Goal: Communication & Community: Answer question/provide support

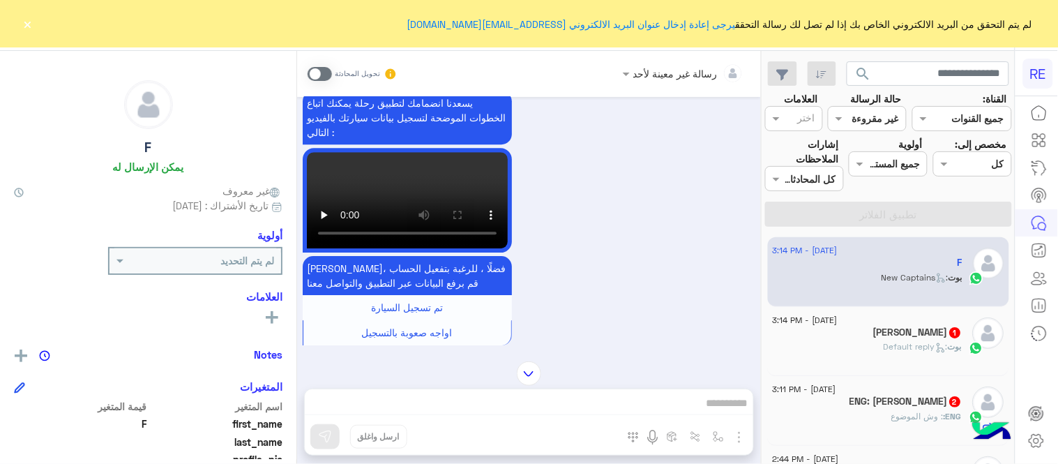
scroll to position [1020, 0]
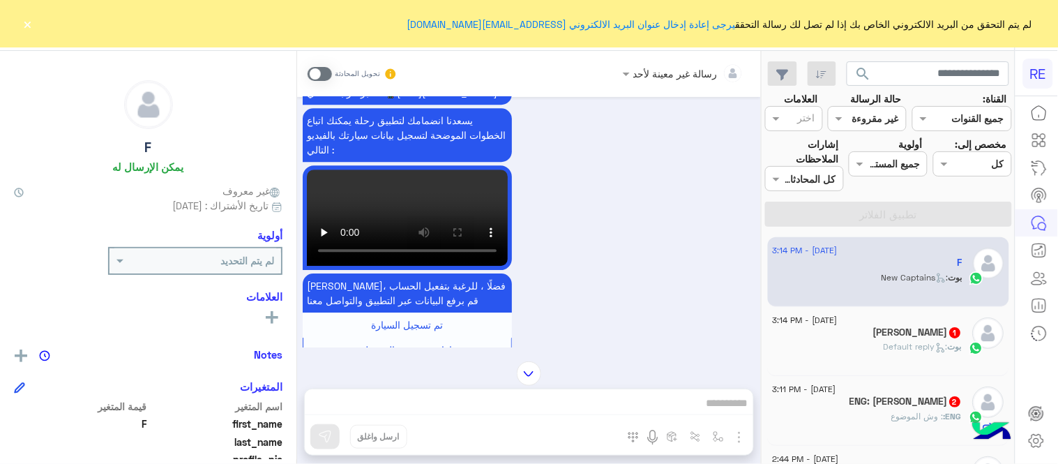
click at [317, 67] on span at bounding box center [319, 74] width 24 height 14
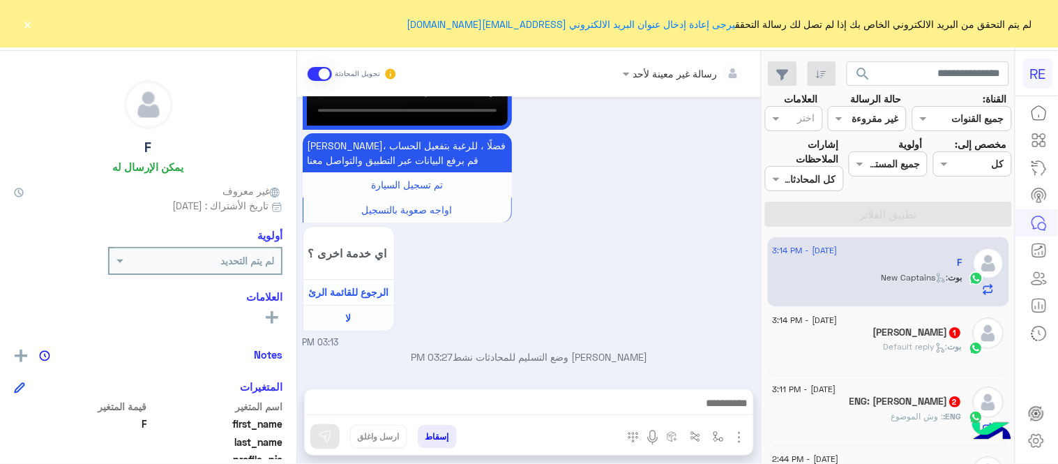
click at [601, 406] on div "رسالة غير معينة لأحد تحويل المحادثة [DATE] السلام عليكم 03:13 PM وعليكم السلام …" at bounding box center [529, 260] width 464 height 418
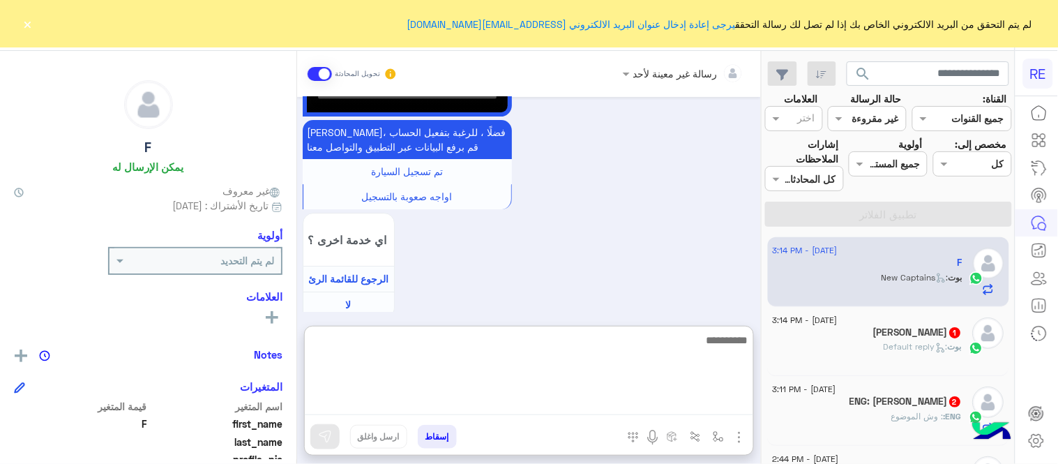
click at [601, 406] on textarea at bounding box center [529, 373] width 448 height 84
type textarea "**********"
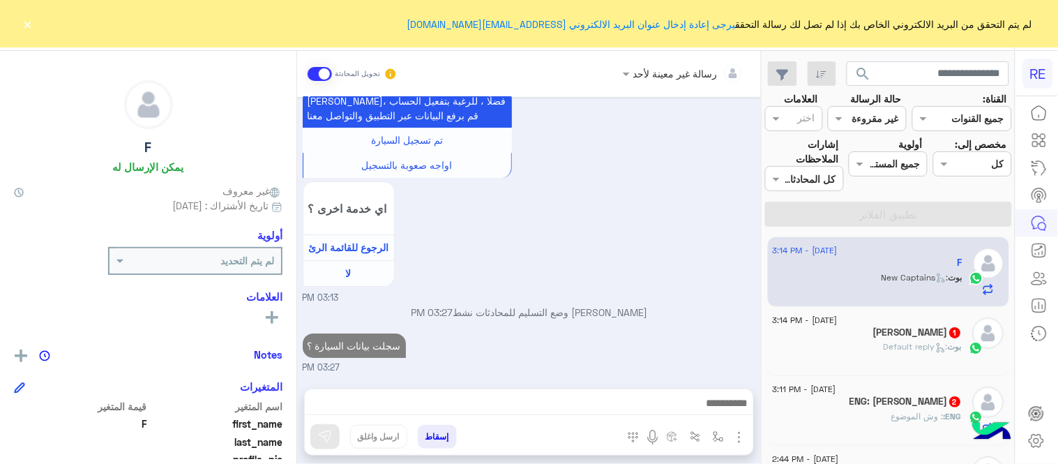
click at [677, 282] on div "[DATE] السلام عليكم 03:13 PM وعليكم السلام ،كيف اقدر اساعدك اهلًا بك في تطبيق ر…" at bounding box center [529, 235] width 464 height 277
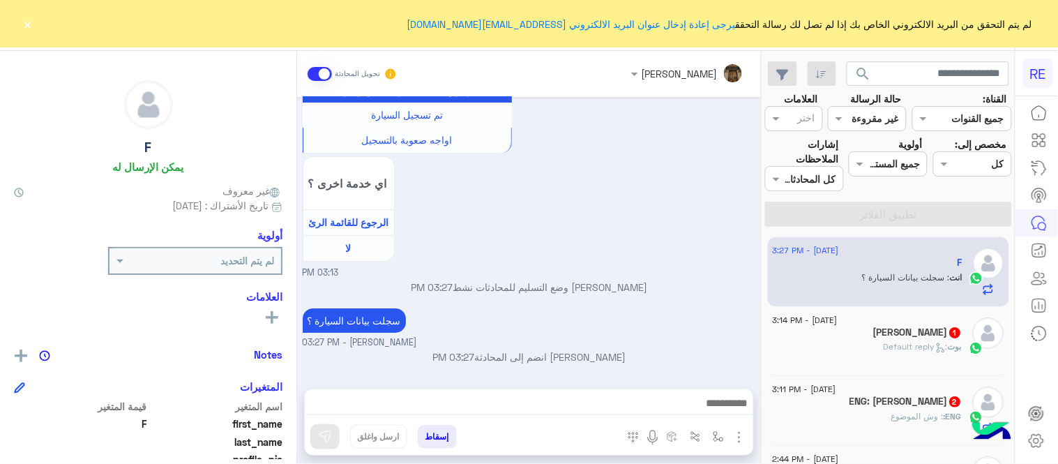
click at [836, 392] on span "[DATE] - 3:11 PM" at bounding box center [803, 389] width 63 height 13
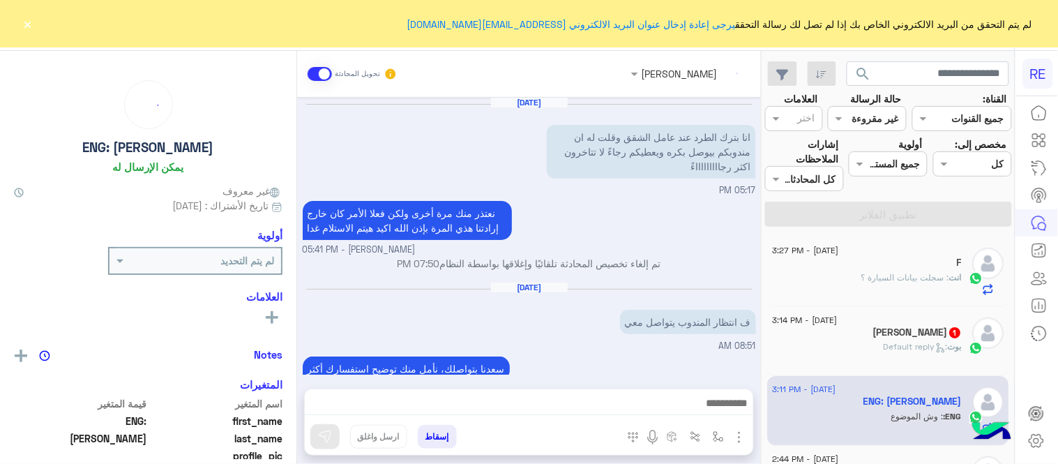
scroll to position [224, 0]
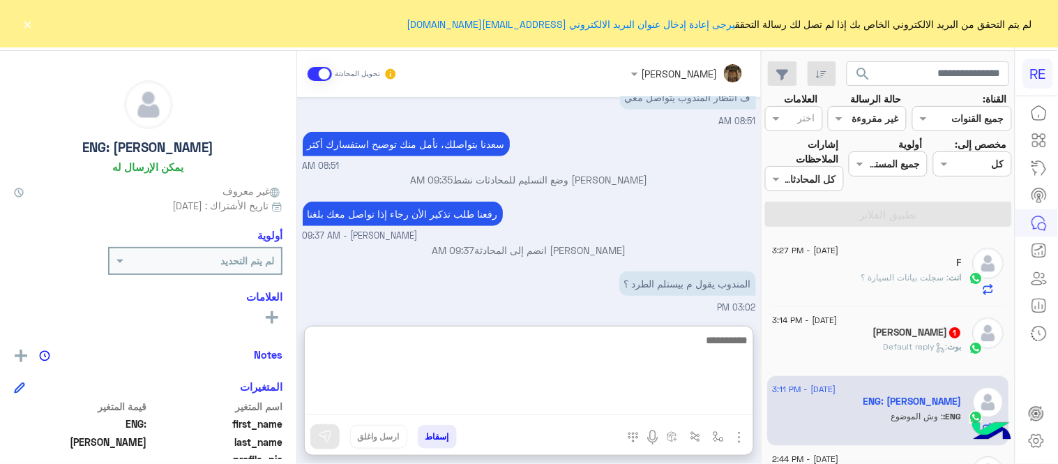
click at [609, 402] on textarea at bounding box center [529, 373] width 448 height 84
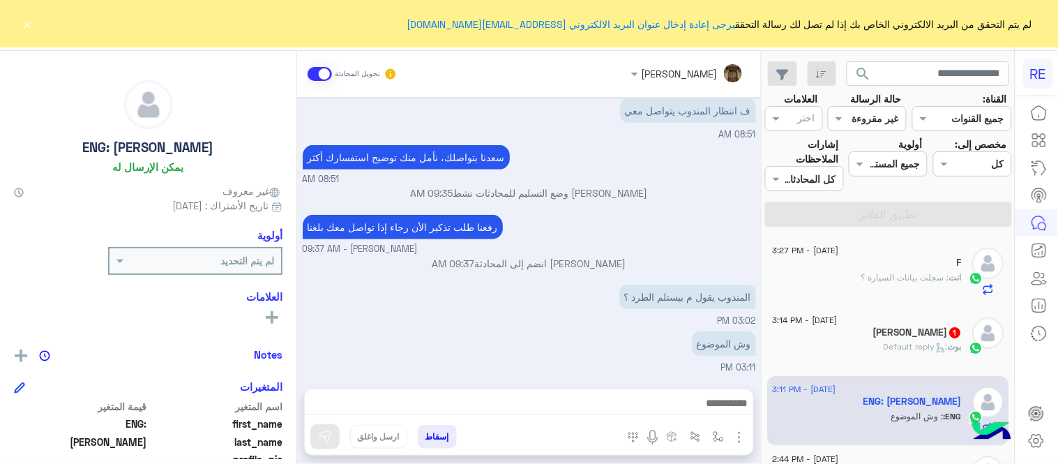
click at [639, 205] on div "[PERSON_NAME] وضع التسليم للمحادثات نشط 09:35 AM" at bounding box center [529, 197] width 453 height 25
click at [673, 374] on div "[PERSON_NAME] تحويل المحادثة [DATE] انا بترك الطرد عند عامل الشقق وقلت له ان من…" at bounding box center [529, 260] width 464 height 418
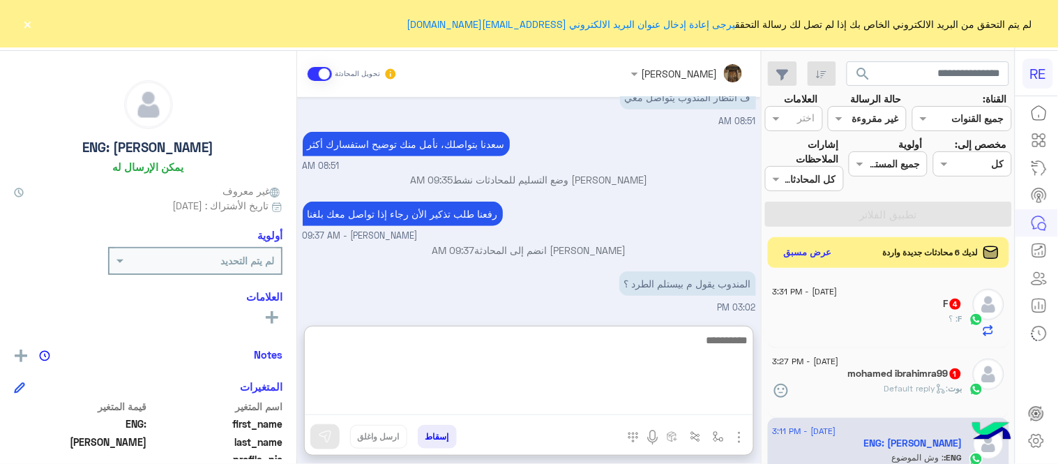
click at [574, 408] on textarea at bounding box center [529, 373] width 448 height 84
type textarea "*"
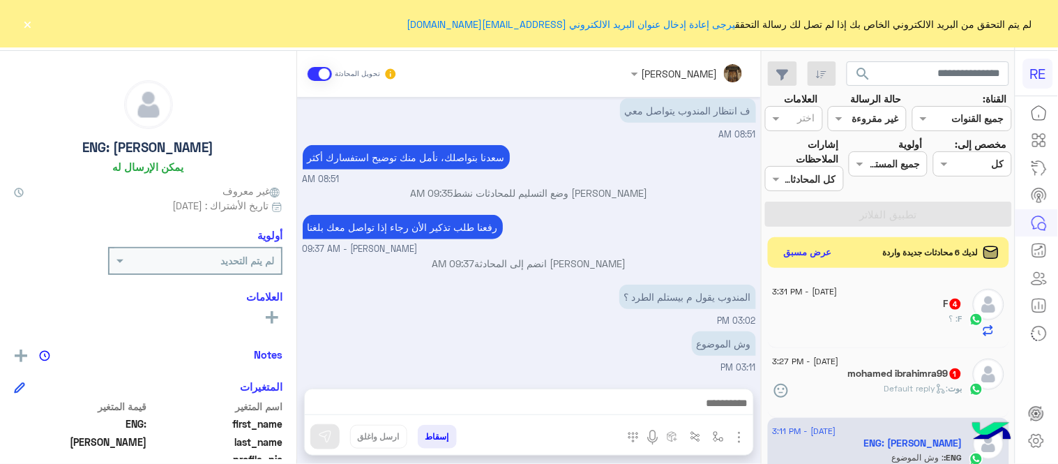
click at [618, 193] on p "[PERSON_NAME] وضع التسليم للمحادثات نشط 09:35 AM" at bounding box center [529, 192] width 453 height 15
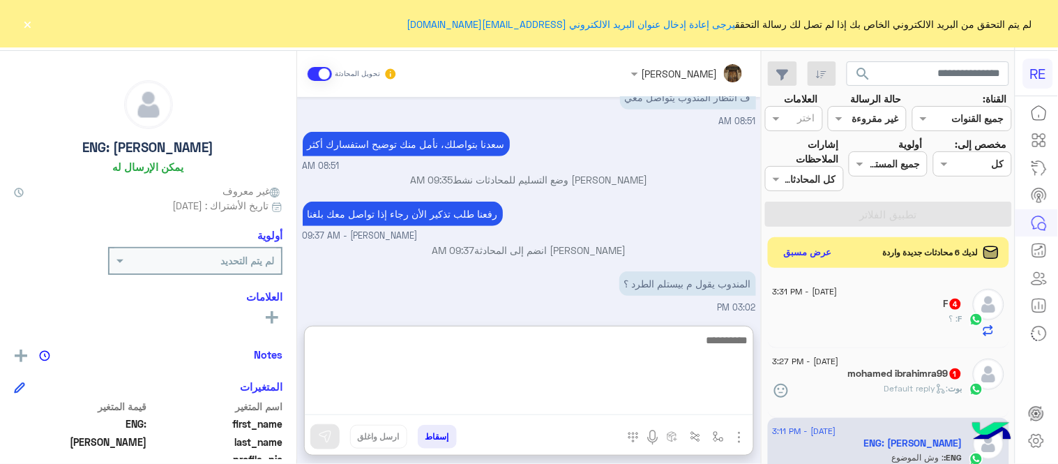
click at [581, 398] on textarea at bounding box center [529, 373] width 448 height 84
type textarea "*"
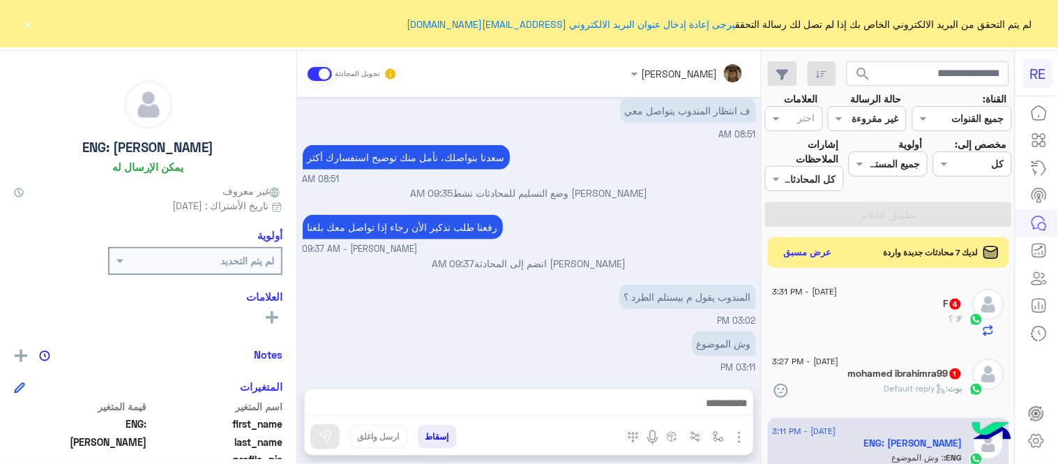
click at [444, 290] on div "المندوب يقول م بيستلم الطرد ؟ 03:02 PM" at bounding box center [529, 304] width 453 height 47
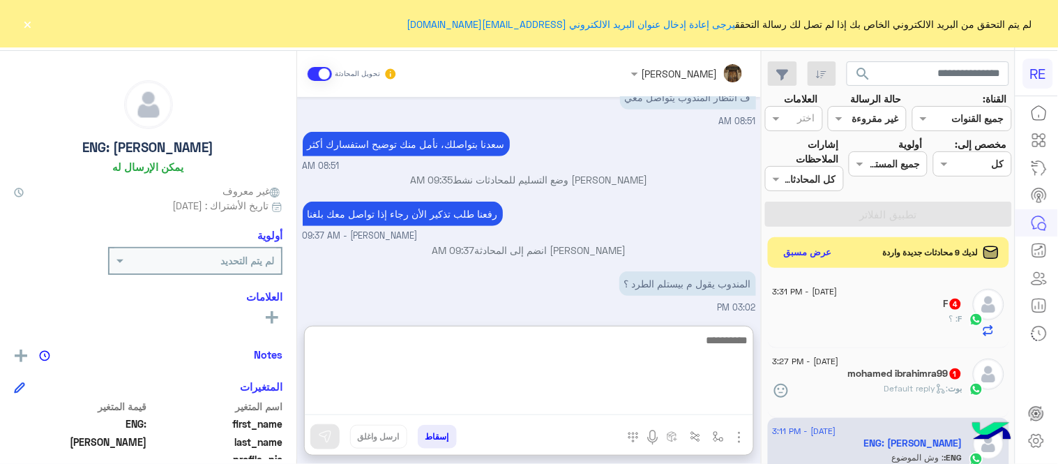
click at [618, 407] on textarea at bounding box center [529, 373] width 448 height 84
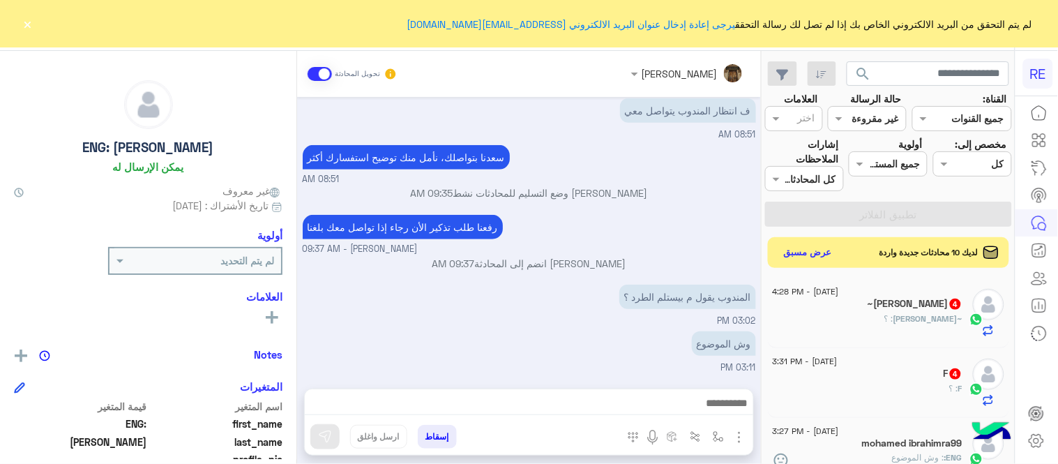
click at [572, 265] on p "[PERSON_NAME] انضم إلى المحادثة 09:37 AM" at bounding box center [529, 263] width 453 height 15
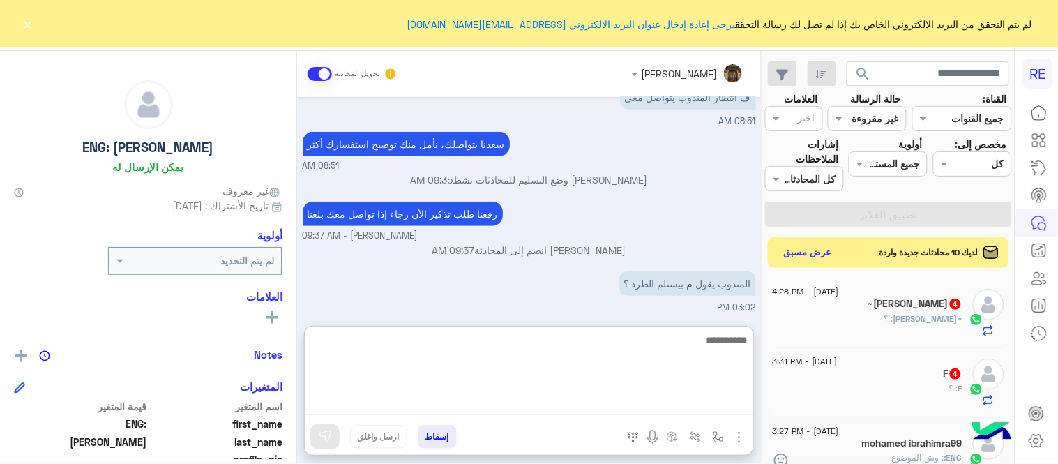
click at [619, 401] on textarea at bounding box center [529, 373] width 448 height 84
paste textarea "**********"
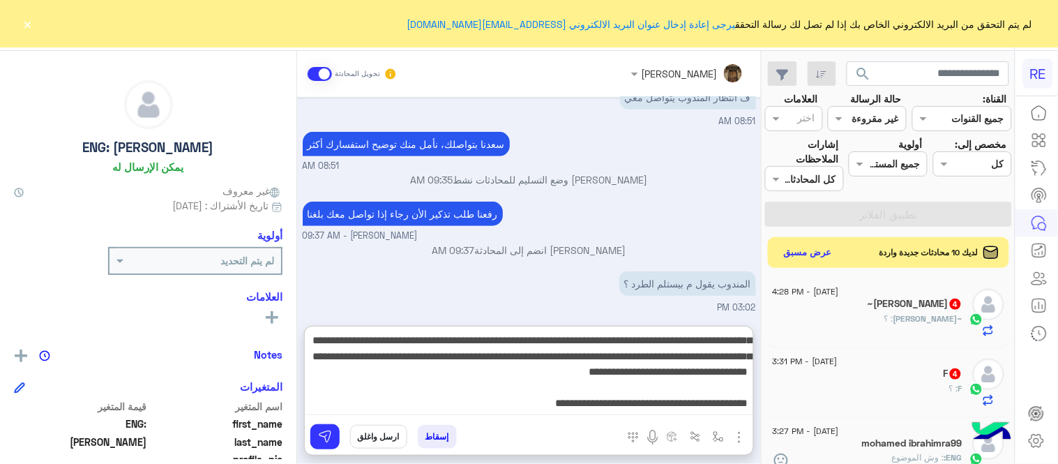
scroll to position [152, 0]
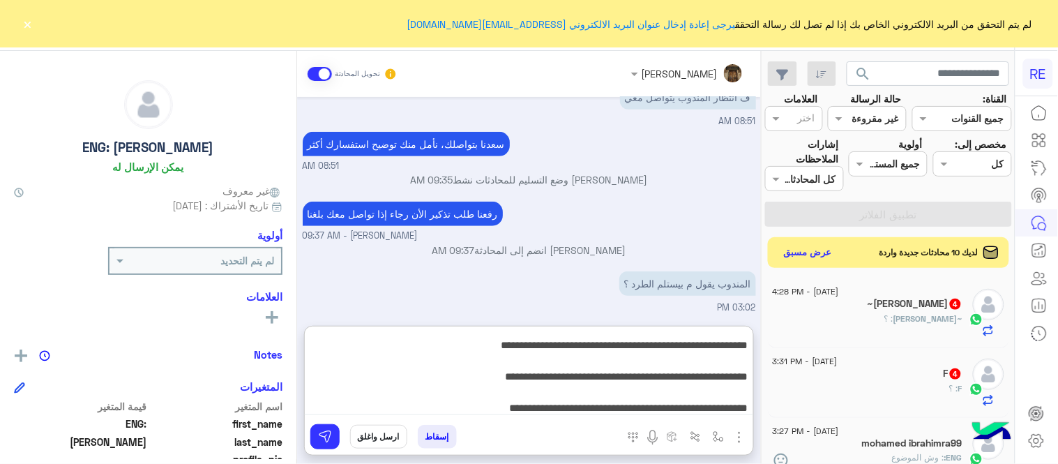
click at [448, 374] on textarea "**********" at bounding box center [529, 373] width 448 height 84
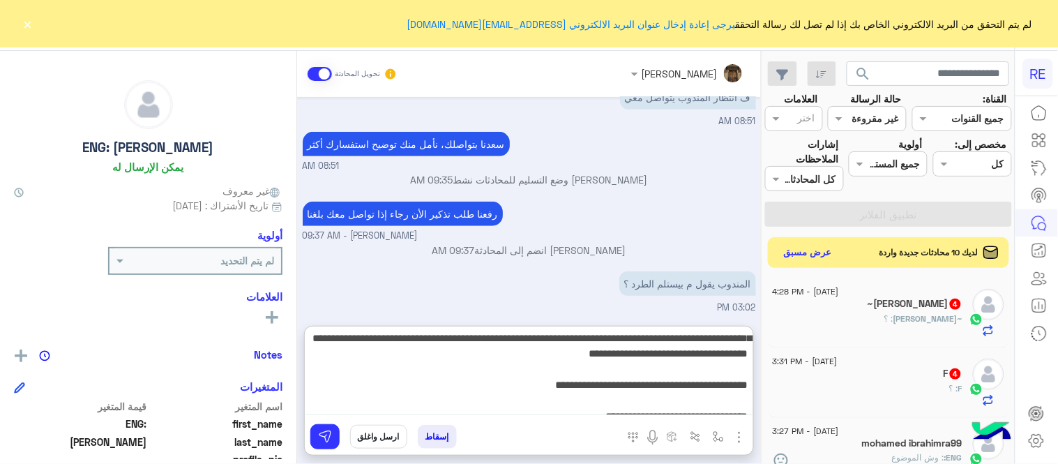
scroll to position [2, 0]
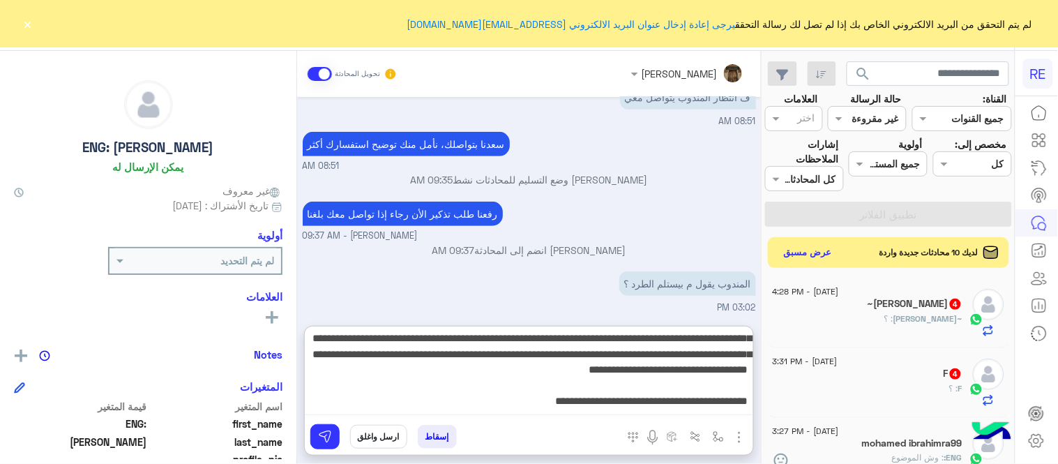
click at [400, 366] on textarea "**********" at bounding box center [529, 373] width 448 height 84
click at [634, 367] on textarea "**********" at bounding box center [529, 373] width 448 height 84
click at [632, 365] on textarea "**********" at bounding box center [529, 373] width 448 height 84
click at [575, 367] on textarea "**********" at bounding box center [529, 373] width 448 height 84
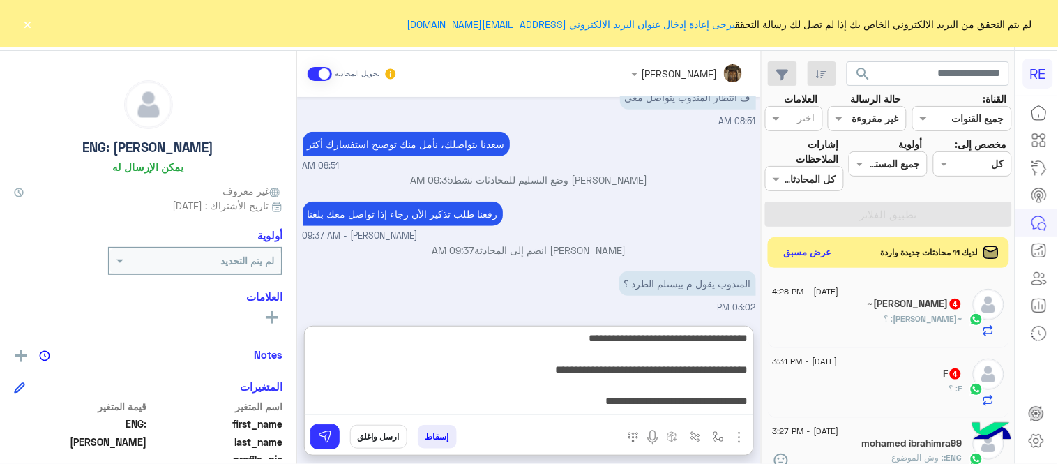
scroll to position [18, 0]
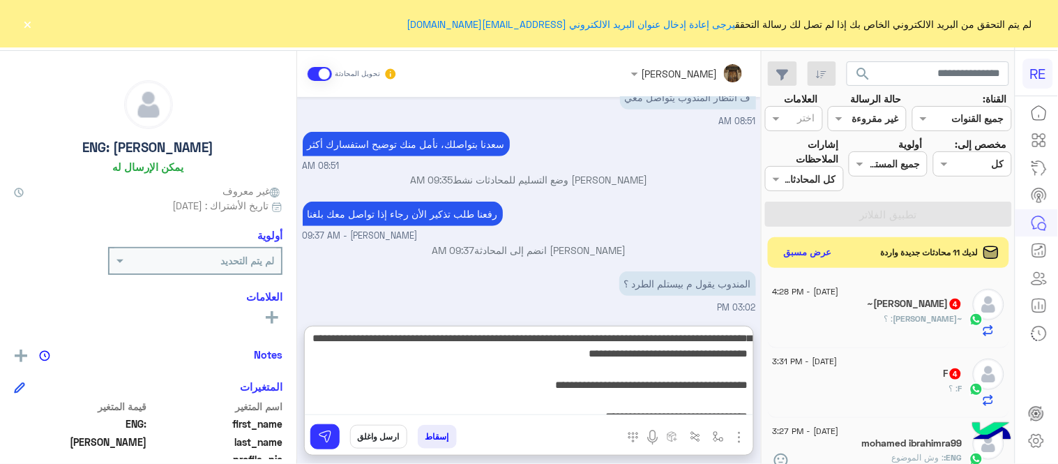
click at [640, 354] on textarea "**********" at bounding box center [529, 373] width 448 height 84
click at [576, 354] on textarea "**********" at bounding box center [529, 373] width 448 height 84
type textarea "**********"
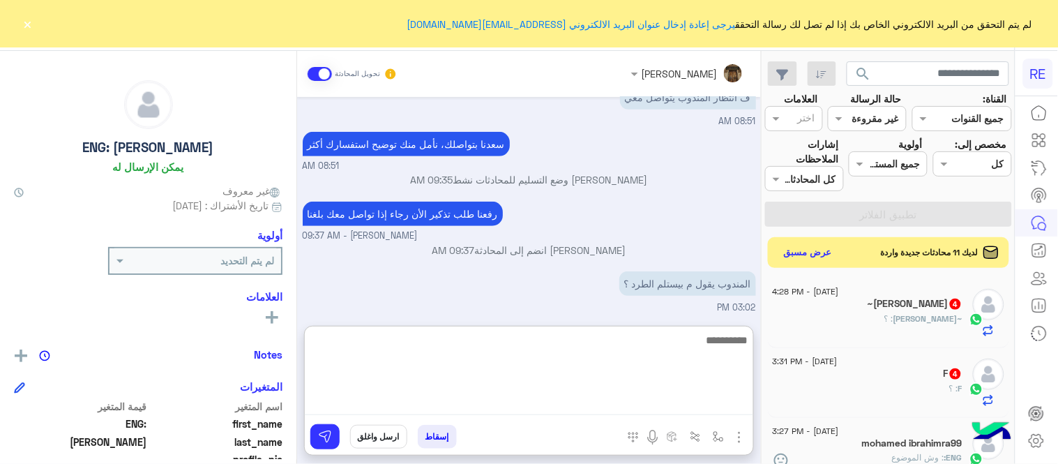
scroll to position [639, 0]
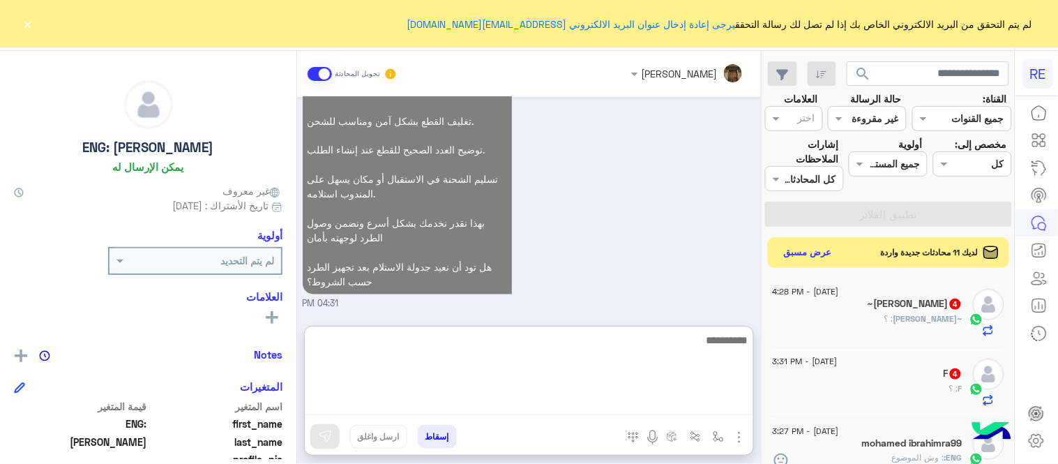
click at [658, 247] on div "حابين نوضحلك الموقف: لما وصل المندوب لاستلام الطرد تبيّن أن الشحنة غير مغلّفة ب…" at bounding box center [529, 135] width 453 height 352
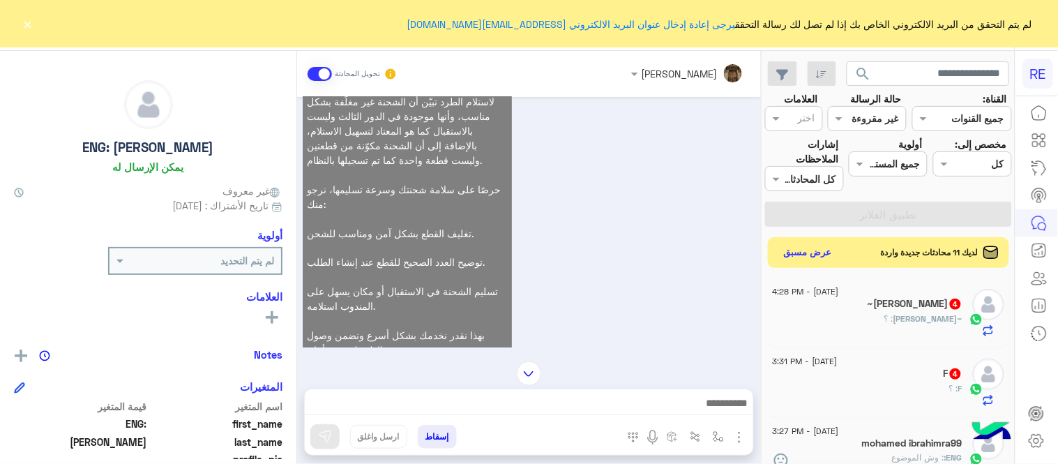
scroll to position [410, 0]
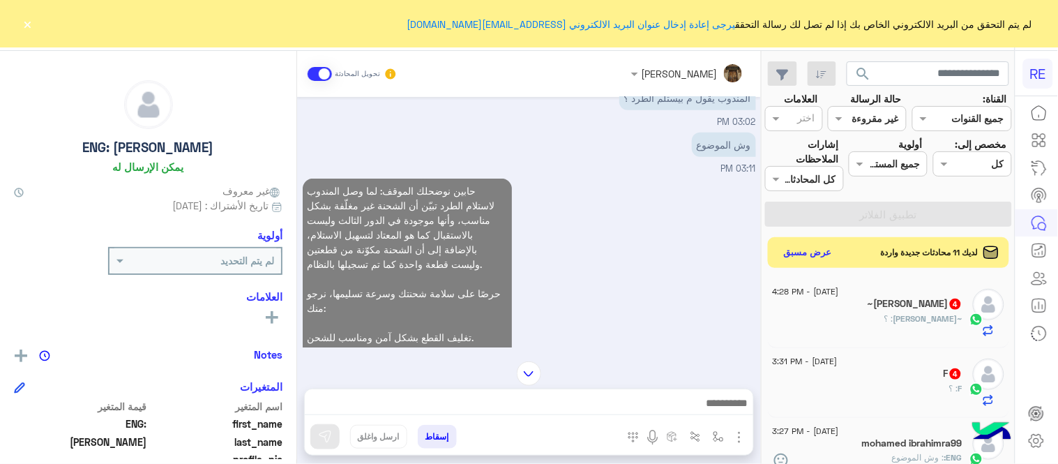
click at [450, 201] on p "حابين نوضحلك الموقف: لما وصل المندوب لاستلام الطرد تبيّن أن الشحنة غير مغلّفة ب…" at bounding box center [407, 344] width 209 height 332
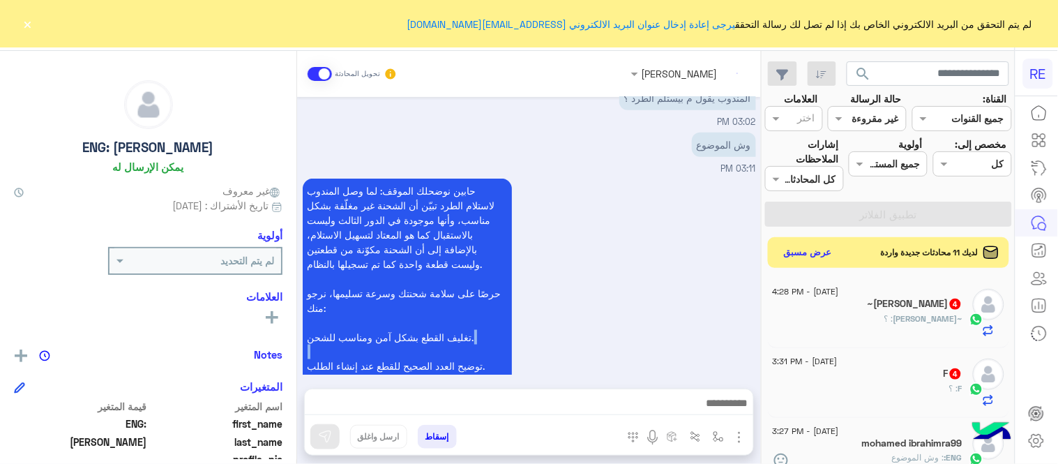
scroll to position [577, 0]
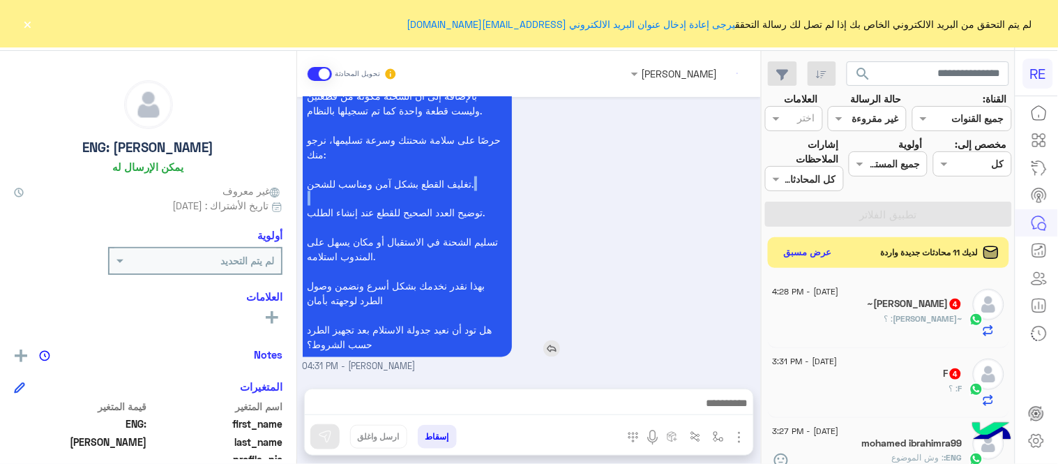
click at [450, 201] on p "حابين نوضحلك الموقف: لما وصل المندوب لاستلام الطرد تبيّن أن الشحنة غير مغلّفة ب…" at bounding box center [407, 191] width 209 height 332
click at [450, 206] on p "حابين نوضحلك الموقف: لما وصل المندوب لاستلام الطرد تبيّن أن الشحنة غير مغلّفة ب…" at bounding box center [407, 191] width 209 height 332
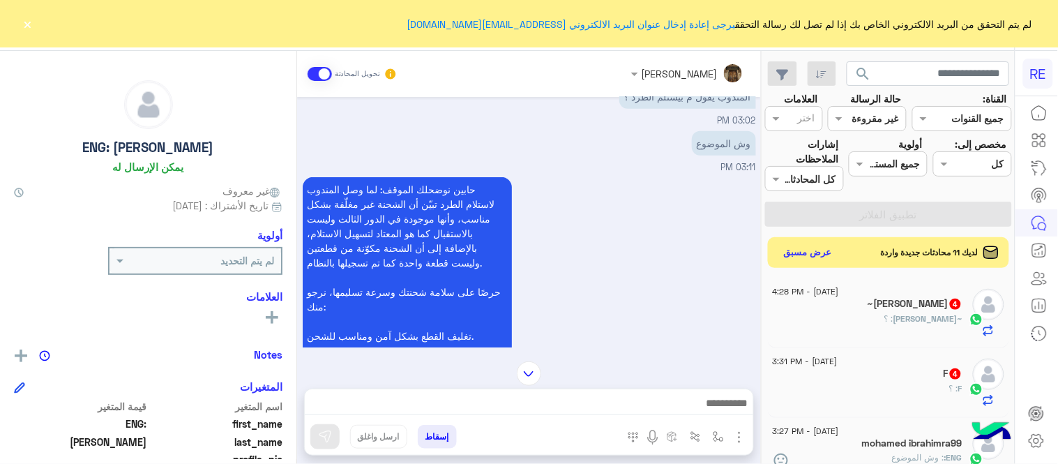
scroll to position [411, 0]
click at [469, 203] on p "حابين نوضحلك الموقف: لما وصل المندوب لاستلام الطرد تبيّن أن الشحنة غير مغلّفة ب…" at bounding box center [407, 343] width 209 height 332
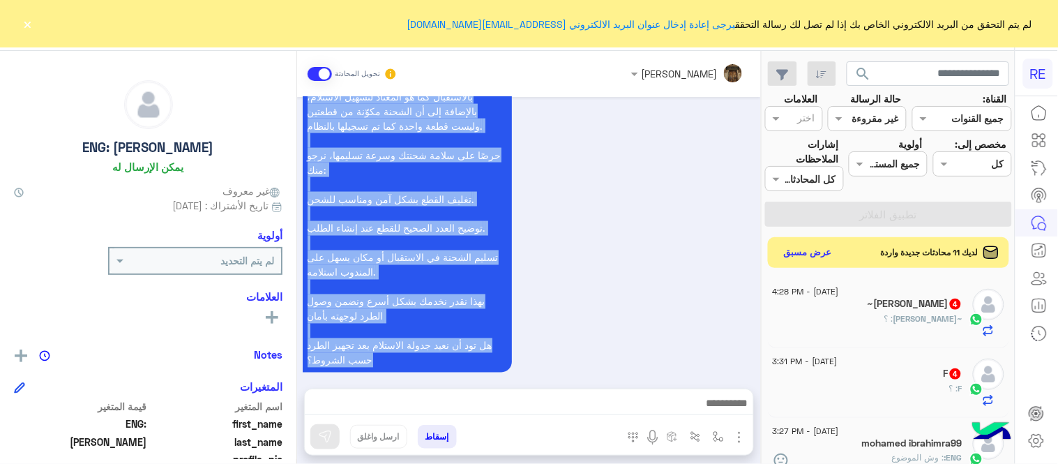
scroll to position [577, 0]
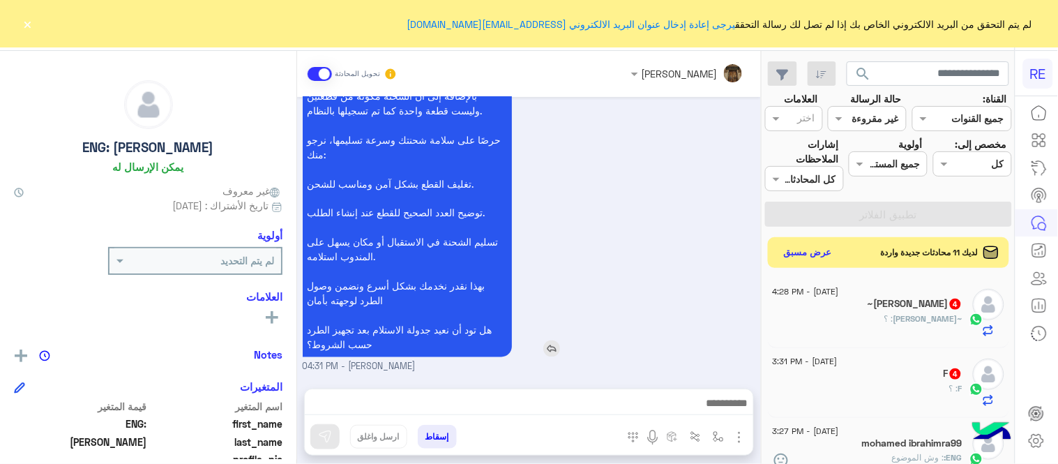
drag, startPoint x: 469, startPoint y: 203, endPoint x: 436, endPoint y: 333, distance: 134.6
click at [436, 333] on p "حابين نوضحلك الموقف: لما وصل المندوب لاستلام الطرد تبيّن أن الشحنة غير مغلّفة ب…" at bounding box center [407, 191] width 209 height 332
copy app-msgs-text
click at [768, 287] on div "[DATE] - 4:28 PM ~[PERSON_NAME] 4 ~[PERSON_NAME] : ؟ [DATE] - 3:31 PM F 4 F : ؟…" at bounding box center [888, 371] width 252 height 196
click at [814, 298] on div "~[PERSON_NAME] 4" at bounding box center [867, 305] width 190 height 15
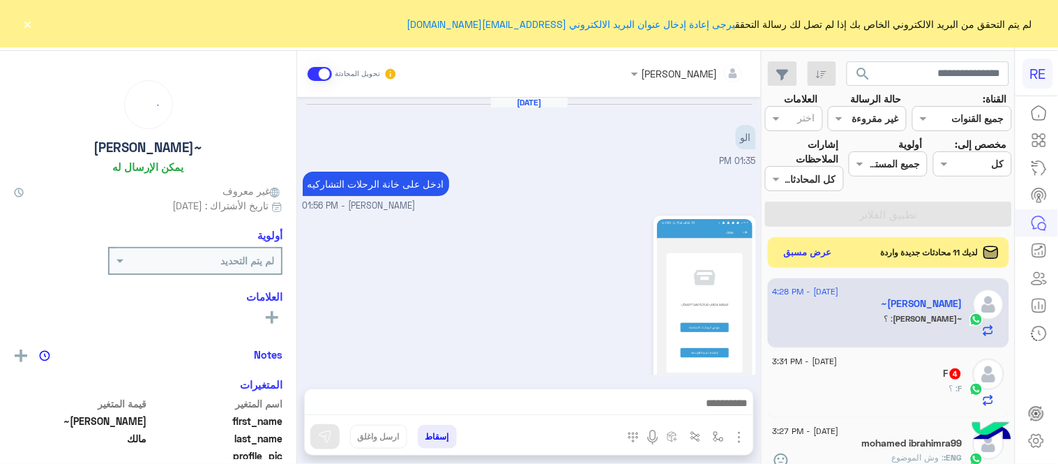
scroll to position [337, 0]
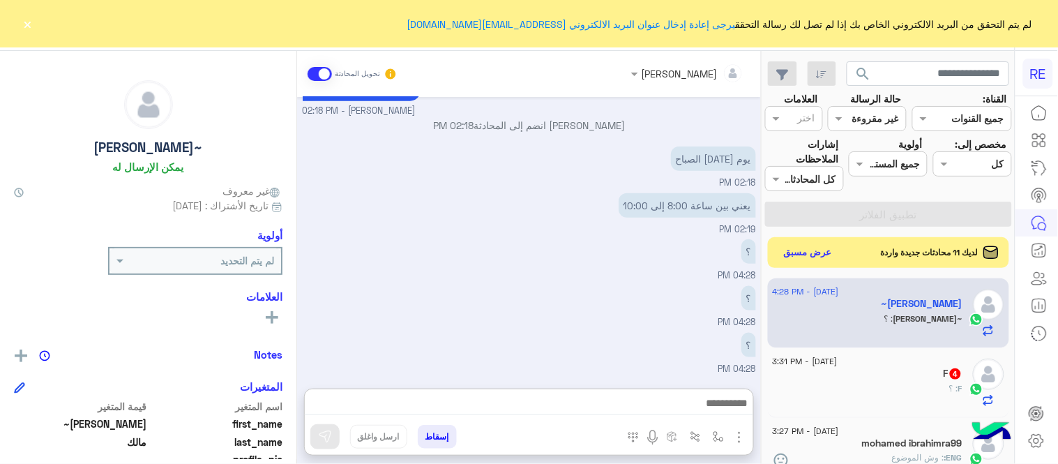
click at [539, 403] on textarea at bounding box center [529, 404] width 448 height 21
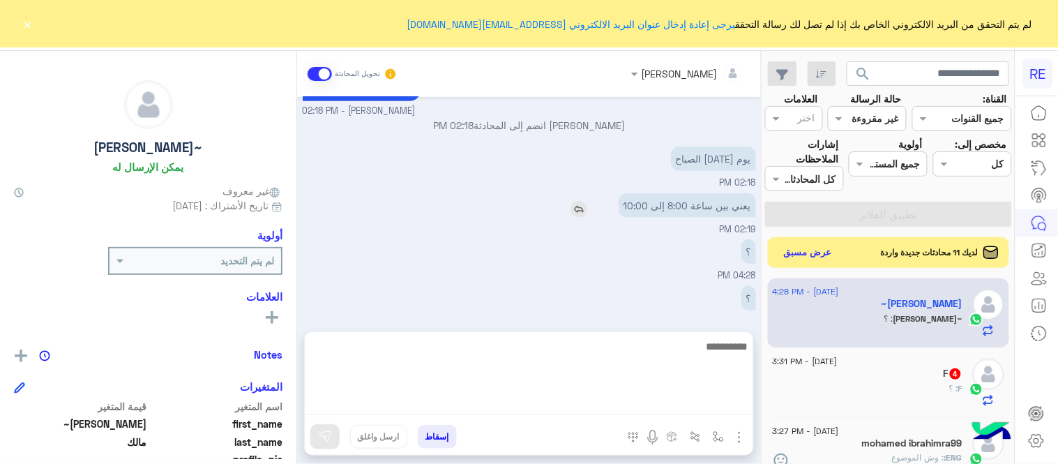
click at [579, 211] on img at bounding box center [578, 209] width 17 height 17
click at [595, 414] on textarea at bounding box center [529, 404] width 448 height 21
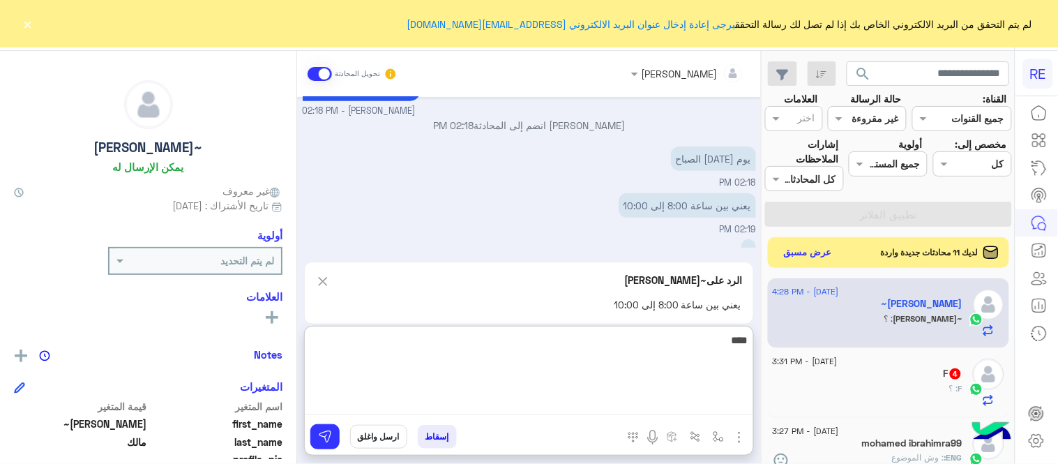
type textarea "****"
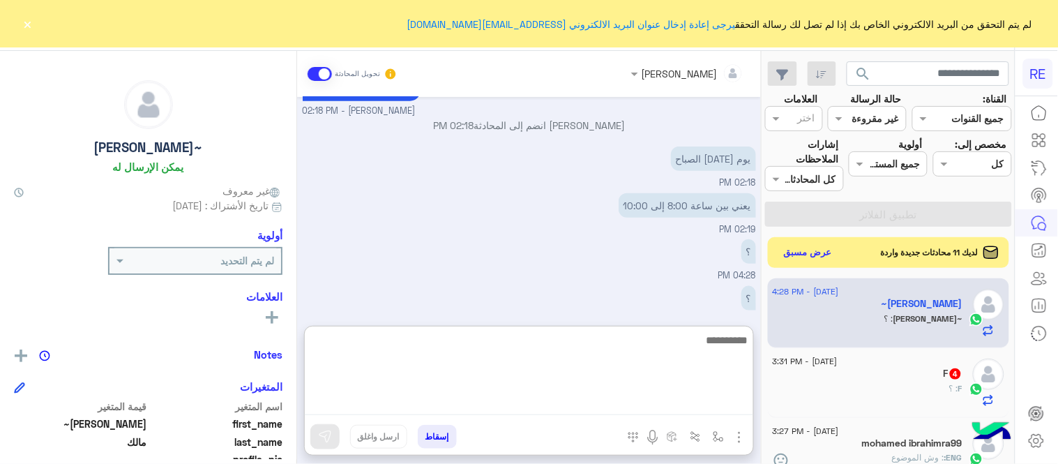
scroll to position [468, 0]
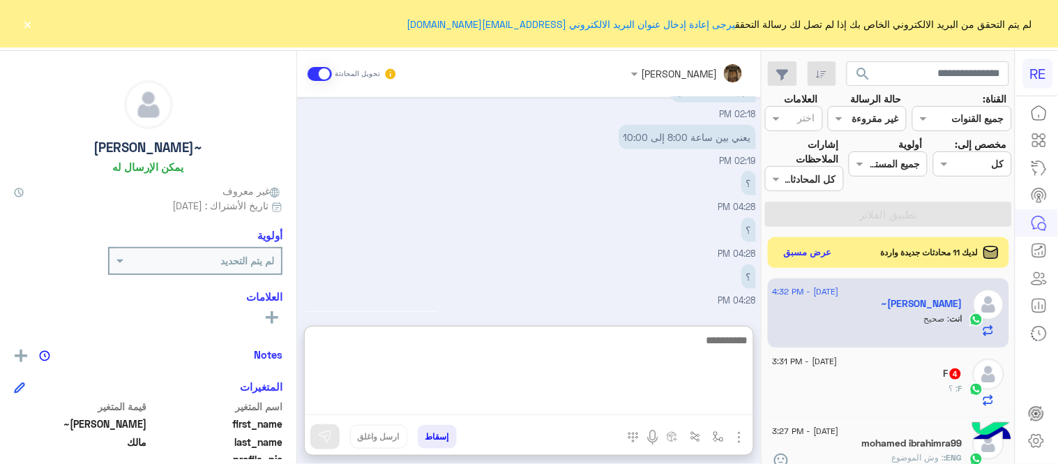
click at [883, 379] on div "F 4" at bounding box center [867, 374] width 190 height 15
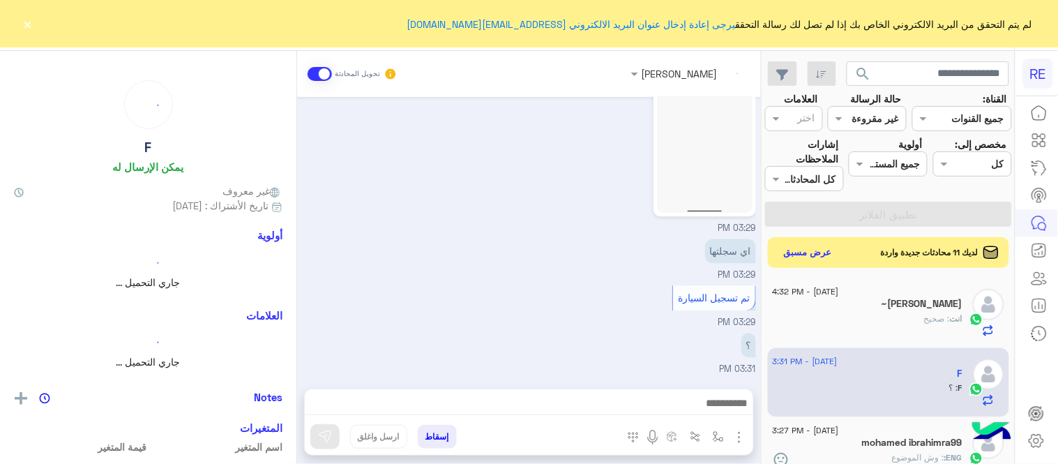
scroll to position [917, 0]
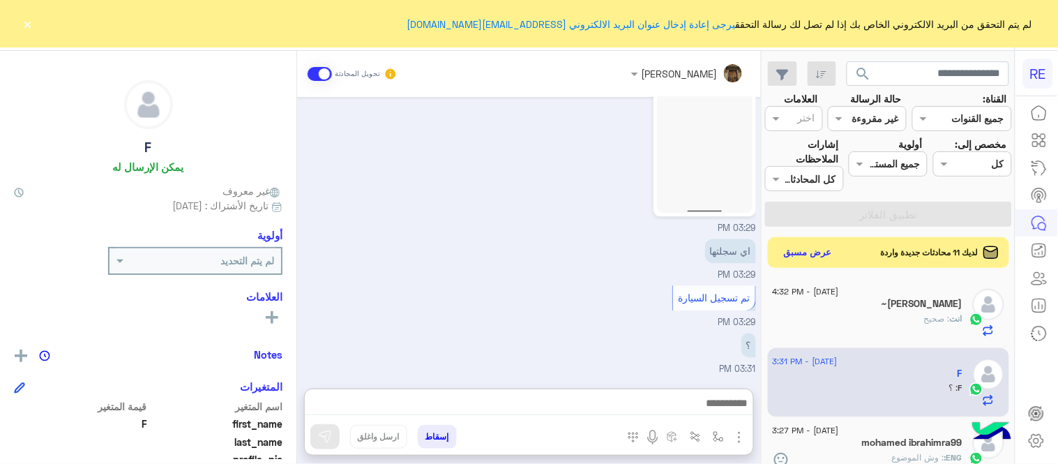
click at [556, 396] on textarea at bounding box center [529, 404] width 448 height 21
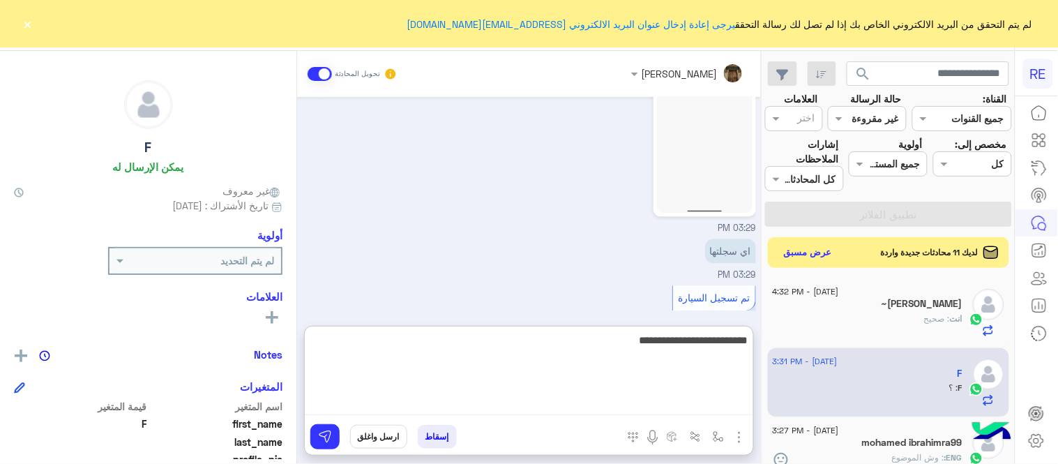
type textarea "**********"
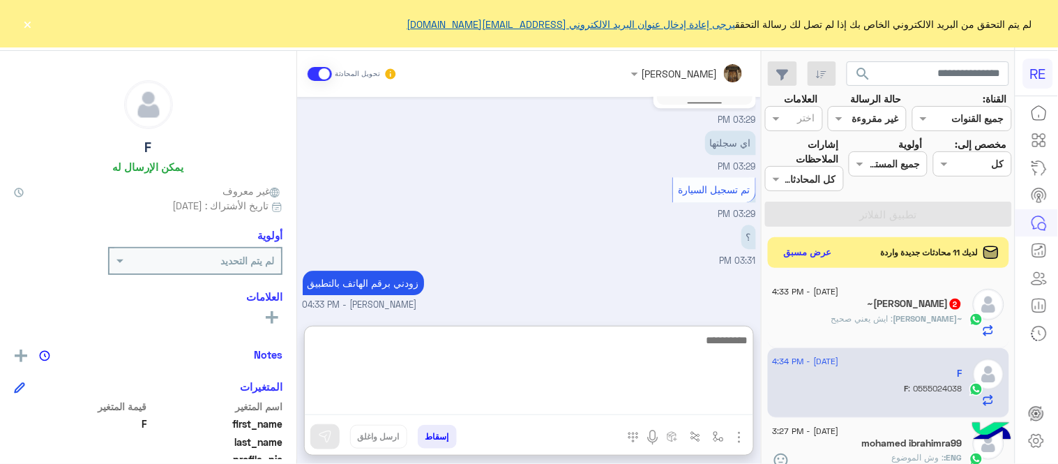
scroll to position [1070, 0]
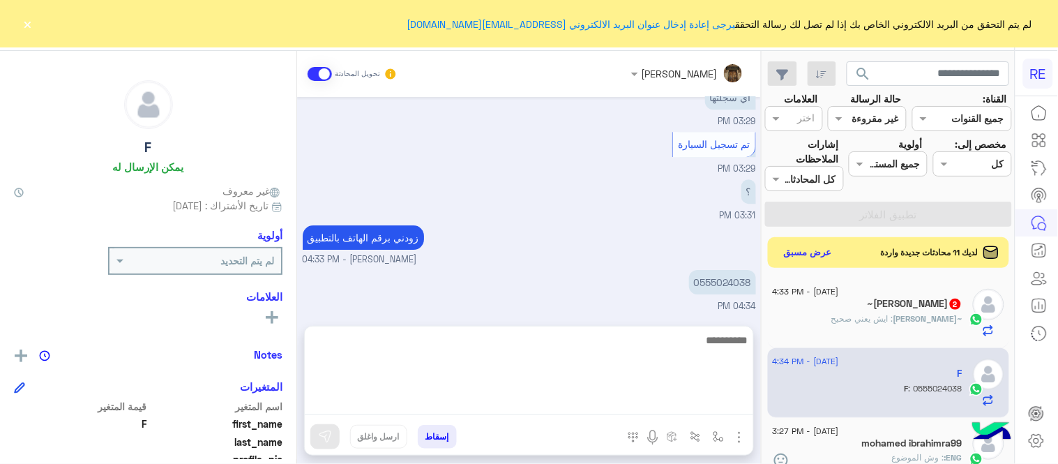
click at [511, 228] on div "[DATE] اختر [DATE] الخدمات التالية: 03:13 PM تفعيل حساب 03:13 PM يمكنك الاطلاع …" at bounding box center [529, 204] width 464 height 215
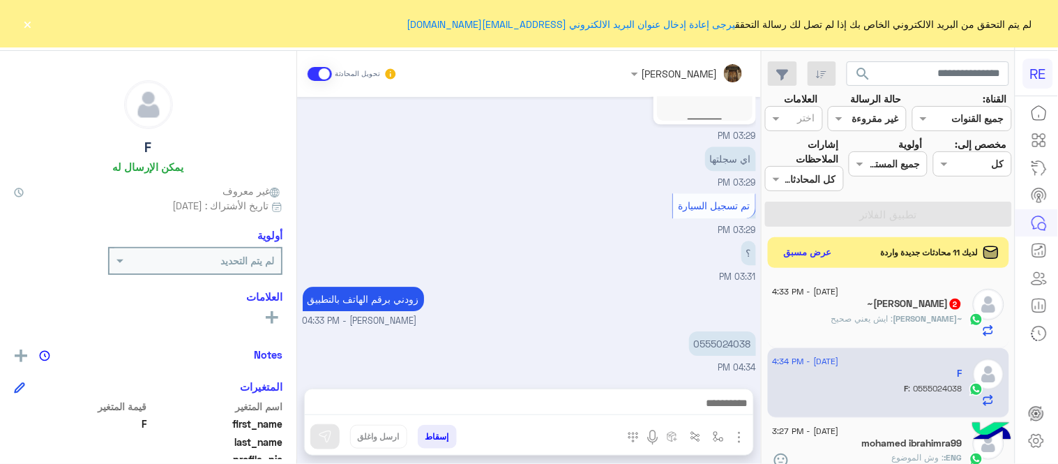
scroll to position [1007, 0]
click at [714, 342] on p "0555024038" at bounding box center [722, 345] width 67 height 24
copy p "0555024038"
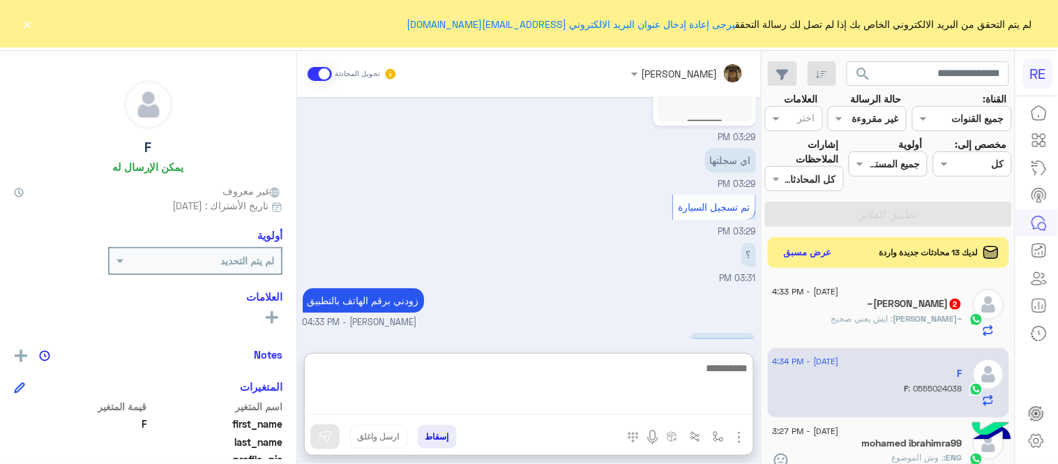
click at [554, 402] on textarea at bounding box center [529, 387] width 448 height 56
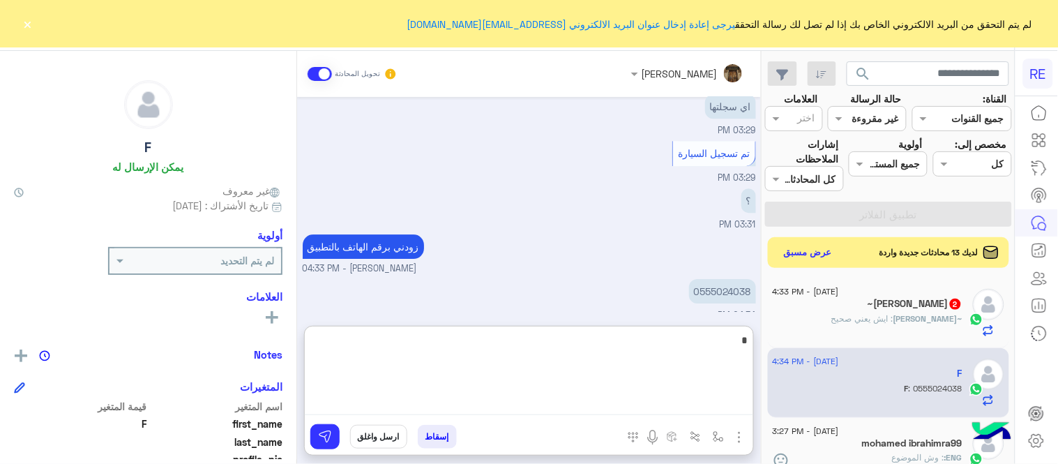
scroll to position [1070, 0]
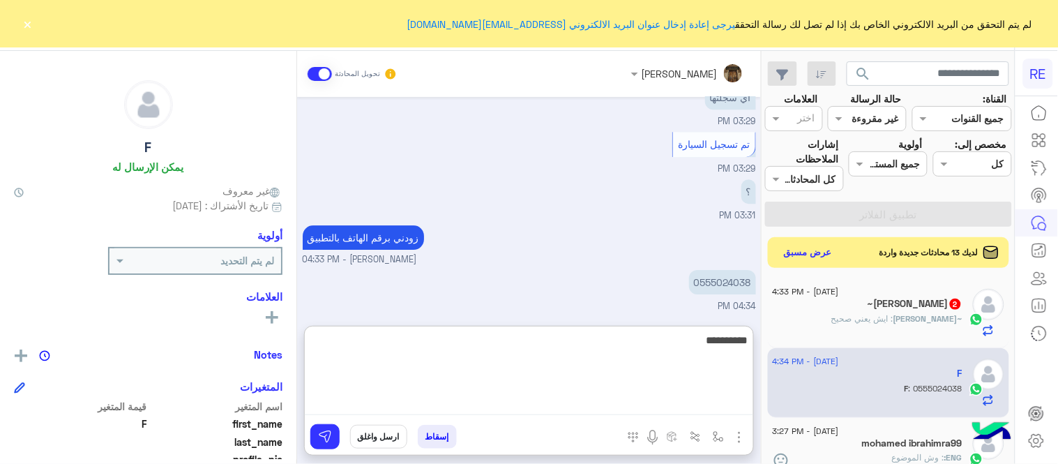
type textarea "**********"
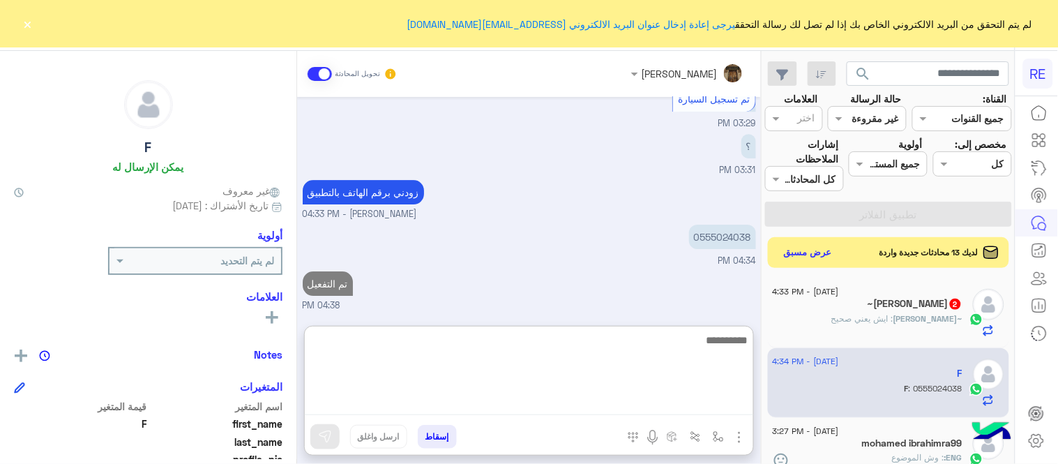
scroll to position [1069, 0]
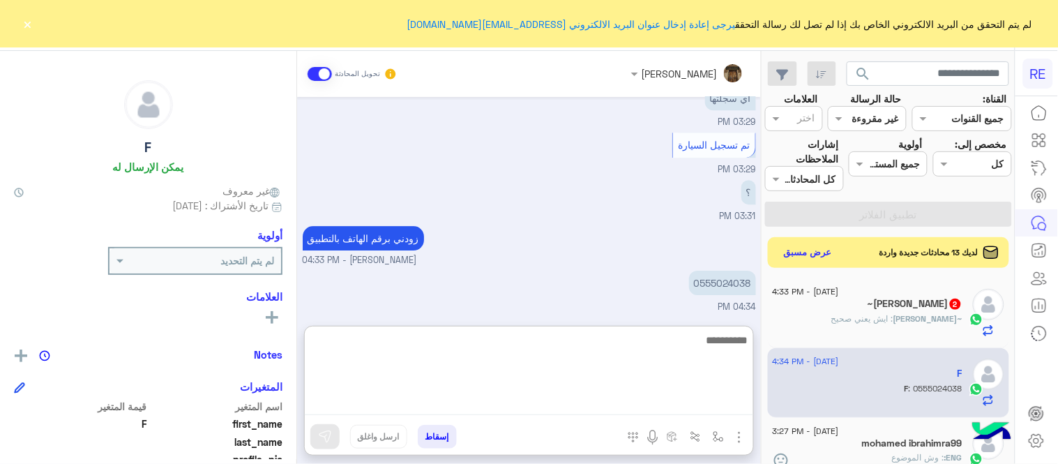
click at [894, 335] on div "~[PERSON_NAME] : ايش يعني صحيح" at bounding box center [867, 324] width 190 height 24
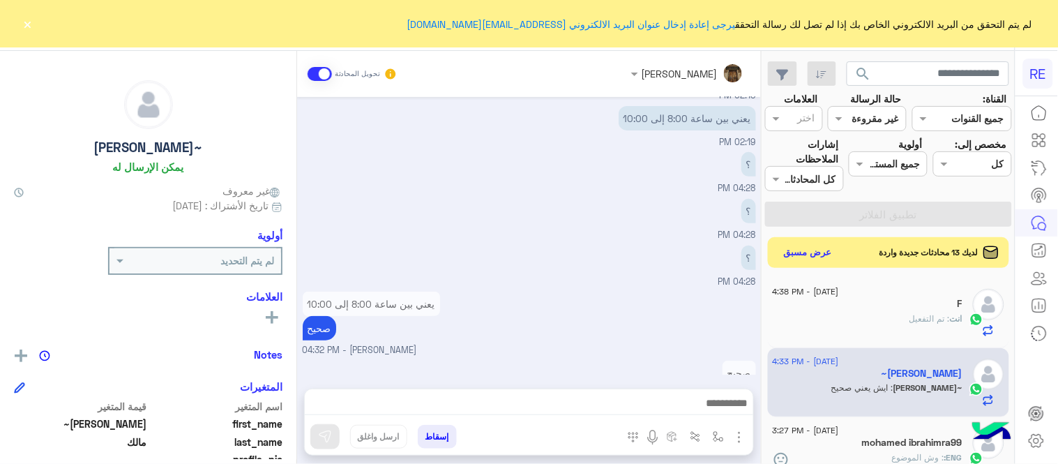
scroll to position [234, 0]
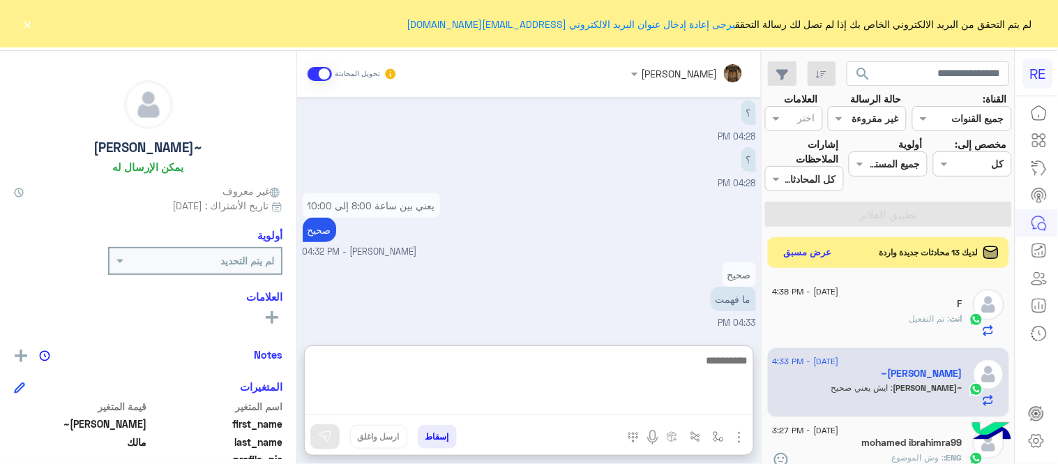
click at [441, 403] on textarea at bounding box center [529, 382] width 448 height 63
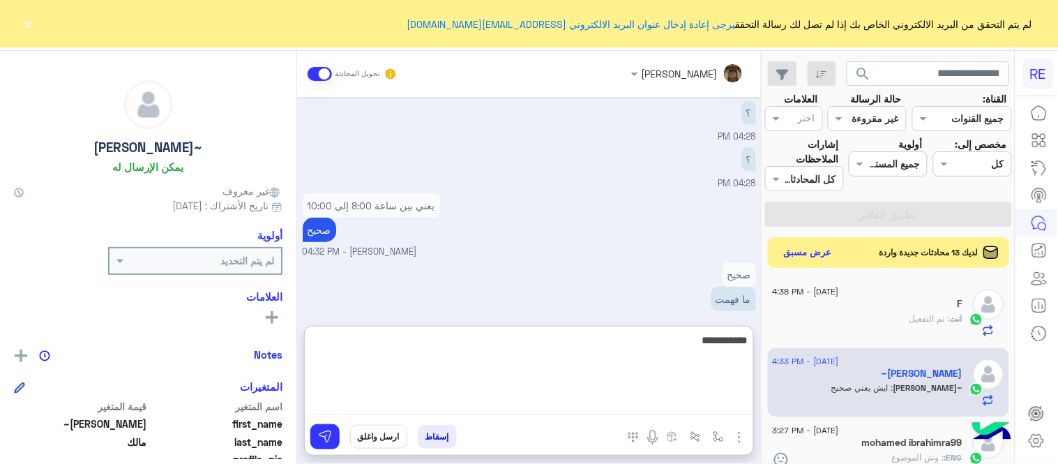
type textarea "**********"
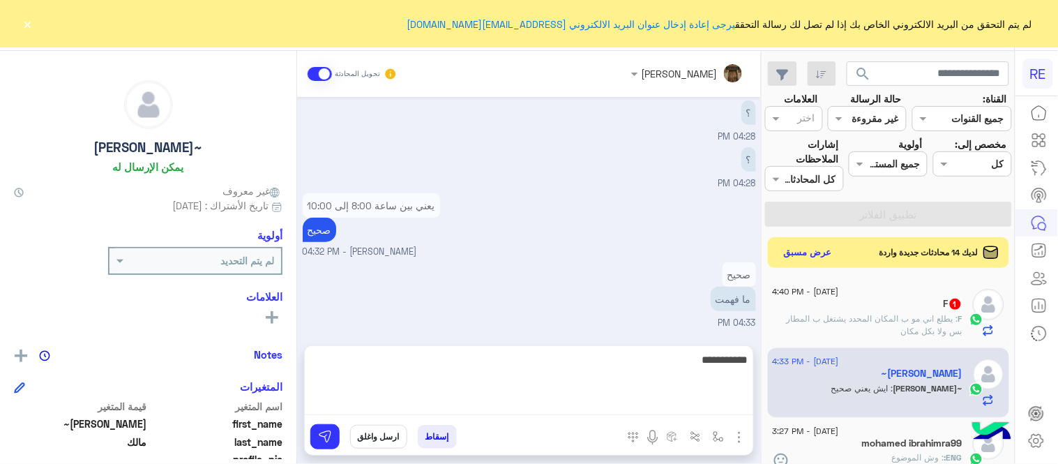
click at [393, 307] on div "صحيح ما فهمت 04:33 PM" at bounding box center [529, 294] width 453 height 71
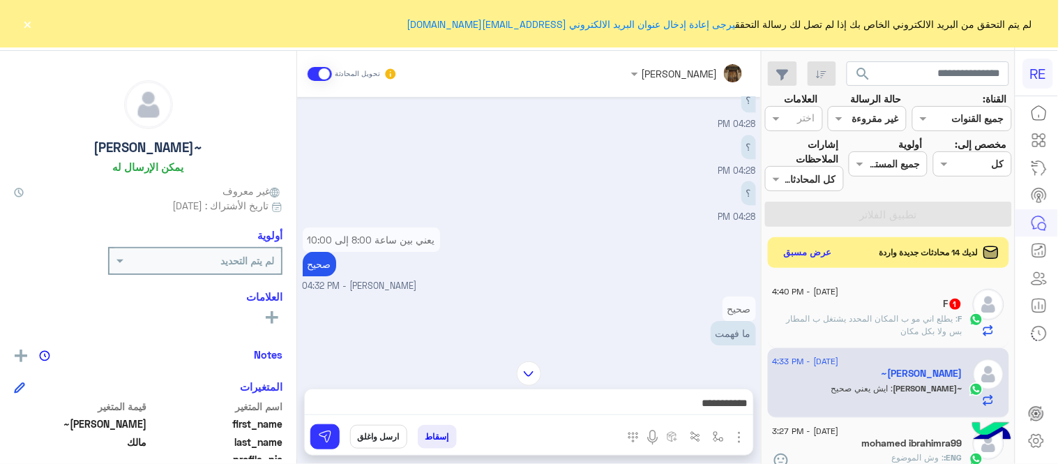
scroll to position [1075, 0]
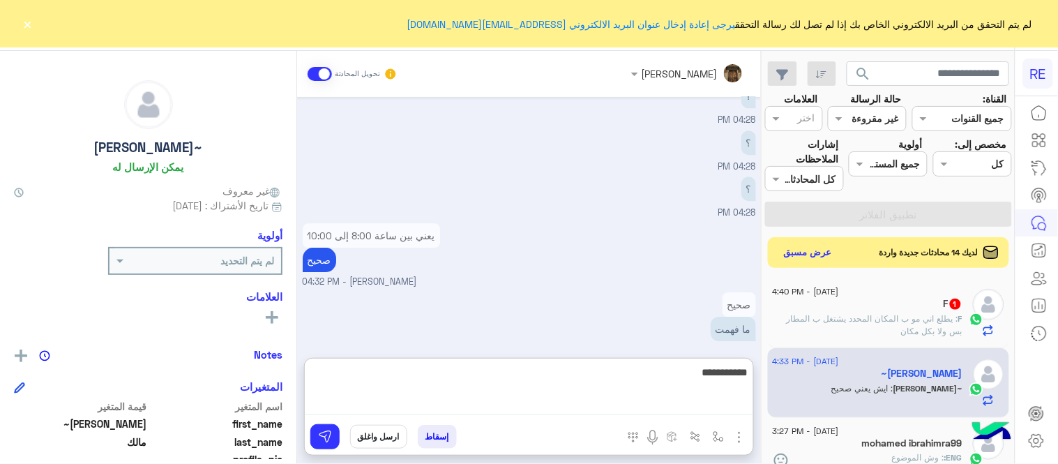
click at [441, 413] on textarea "**********" at bounding box center [529, 389] width 448 height 52
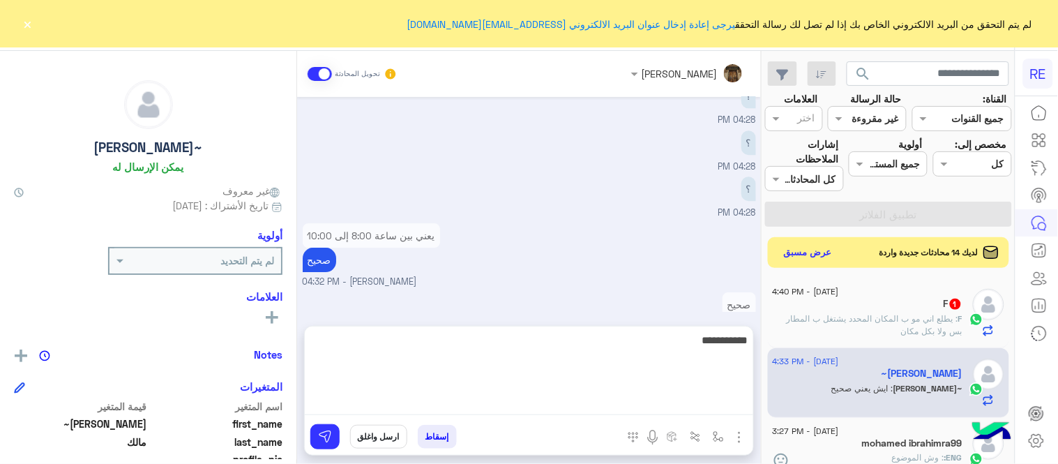
click at [457, 289] on div "صحيح ما فهمت 04:33 PM" at bounding box center [529, 324] width 453 height 71
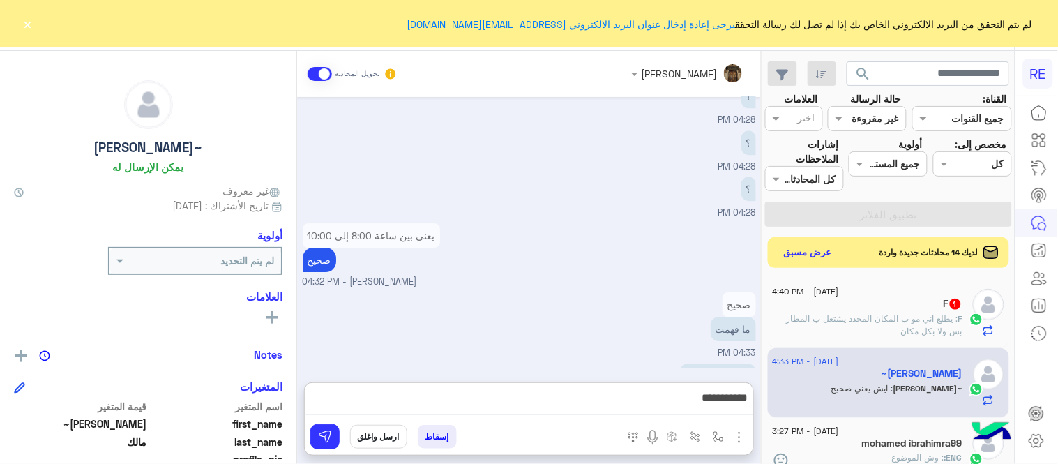
click at [643, 404] on textarea "**********" at bounding box center [529, 401] width 448 height 26
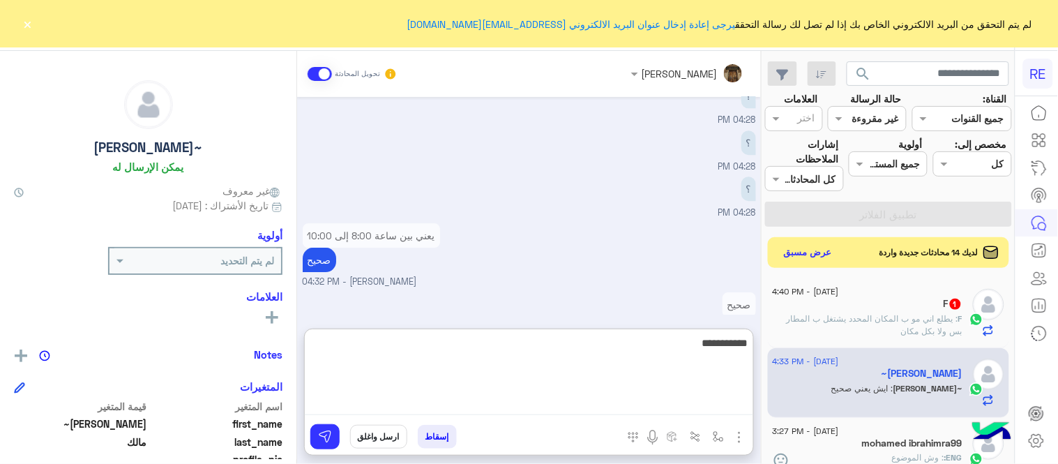
click at [643, 404] on textarea "**********" at bounding box center [529, 374] width 448 height 81
click at [643, 404] on textarea "**********" at bounding box center [529, 373] width 448 height 84
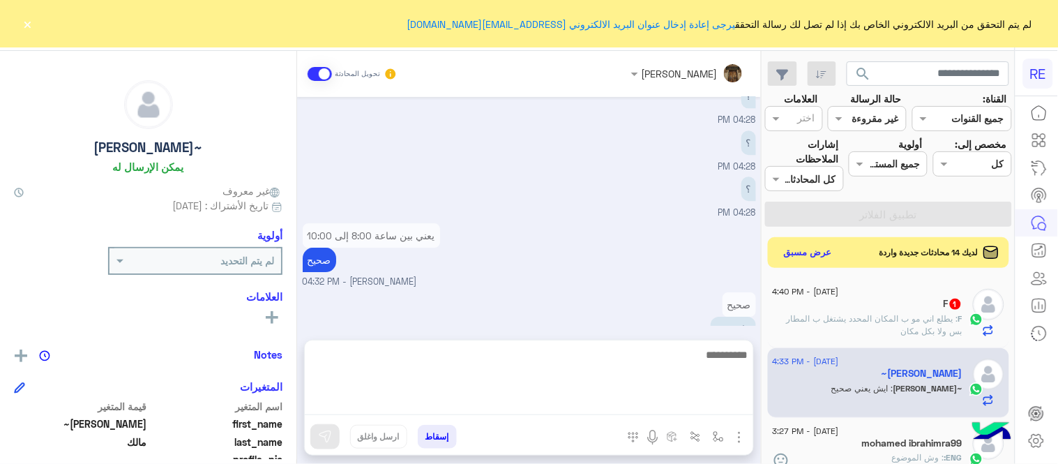
click at [582, 289] on div "صحيح ما فهمت 04:33 PM" at bounding box center [529, 324] width 453 height 71
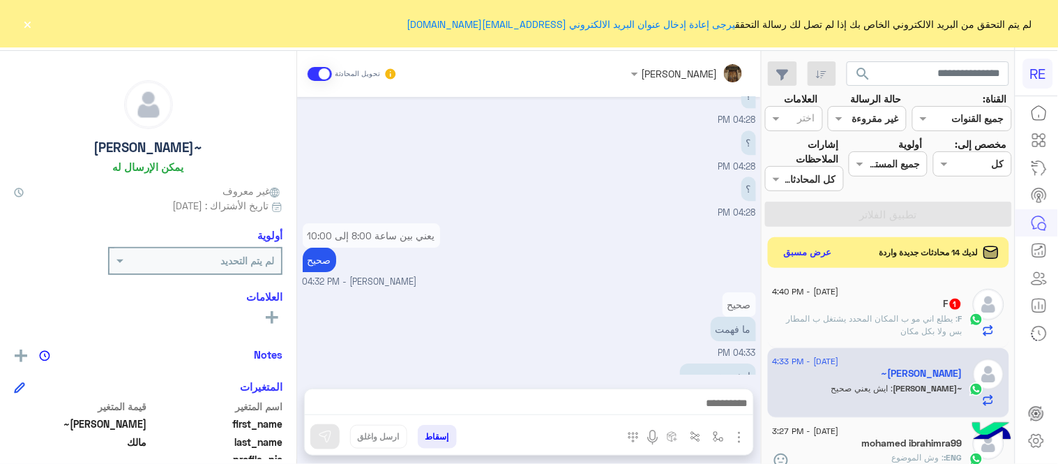
drag, startPoint x: 849, startPoint y: 449, endPoint x: 583, endPoint y: 273, distance: 319.4
click at [849, 449] on div "mohamed ibrahimra99" at bounding box center [867, 444] width 190 height 15
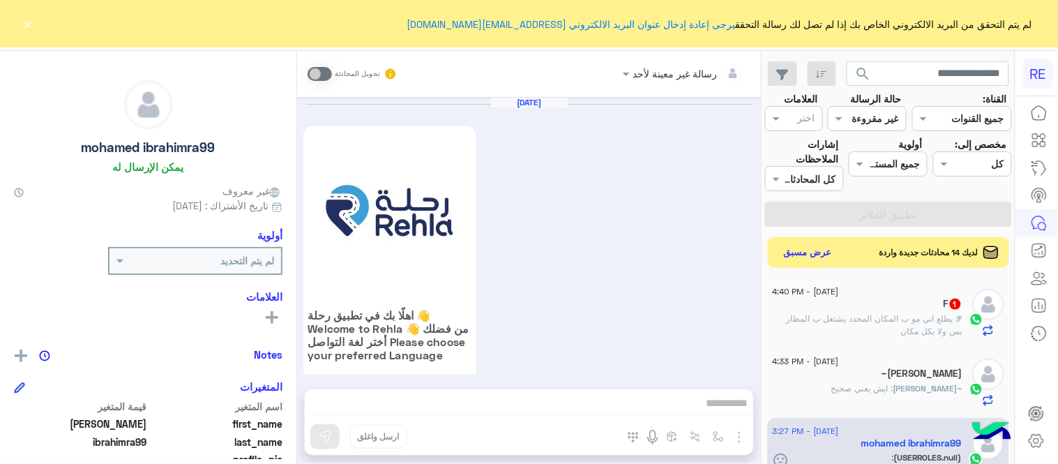
scroll to position [443, 0]
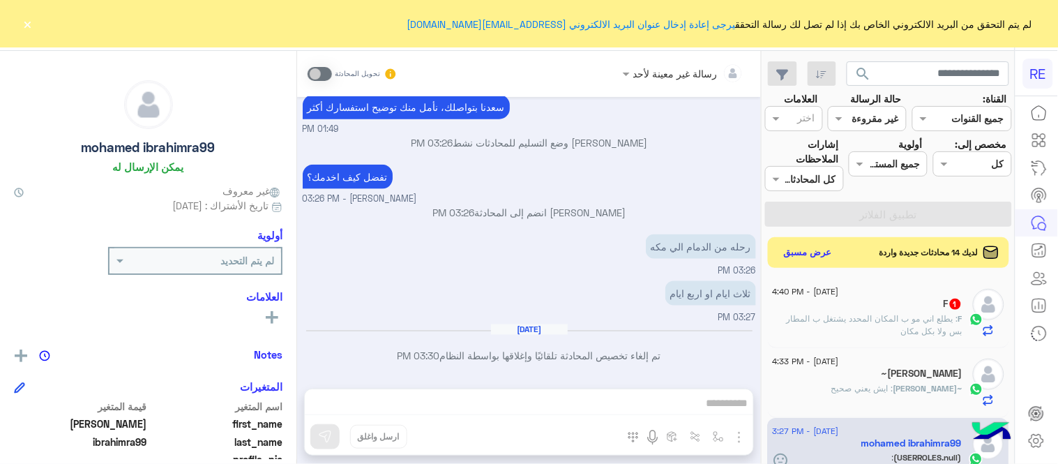
click at [302, 323] on div "[DATE] اهلًا بك في تطبيق رحلة 👋 Welcome to [GEOGRAPHIC_DATA] 👋 من فضلك أختر لغة…" at bounding box center [529, 235] width 464 height 277
drag, startPoint x: 302, startPoint y: 323, endPoint x: 298, endPoint y: 297, distance: 26.8
click at [298, 297] on div "[DATE] اهلًا بك في تطبيق رحلة 👋 Welcome to [GEOGRAPHIC_DATA] 👋 من فضلك أختر لغة…" at bounding box center [529, 235] width 464 height 277
click at [577, 250] on div "رحله من الدمام الي مكه 03:26 PM" at bounding box center [529, 254] width 453 height 47
click at [807, 298] on div "F 1" at bounding box center [867, 305] width 190 height 15
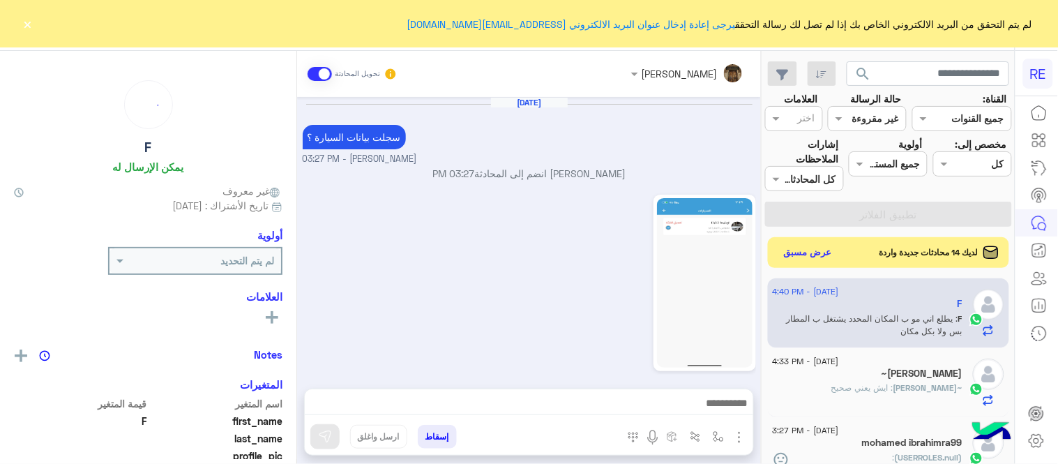
scroll to position [351, 0]
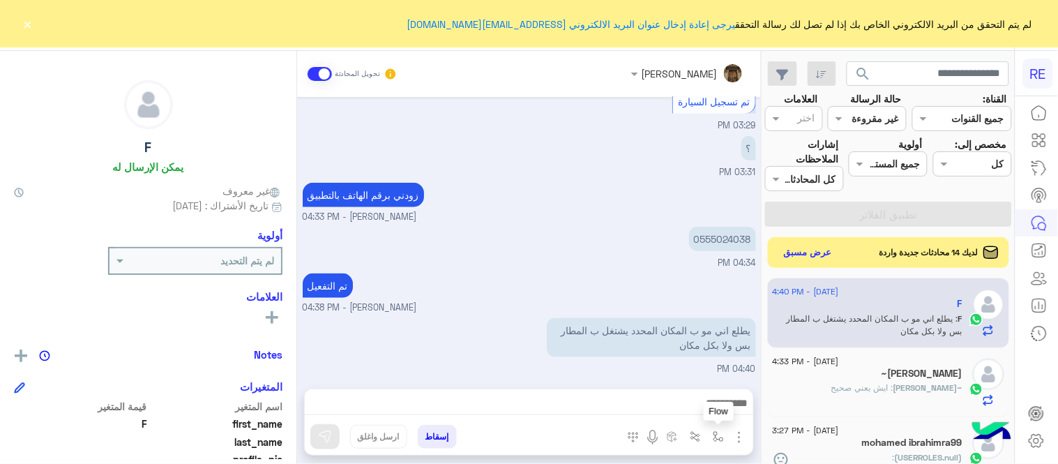
click at [718, 438] on img "button" at bounding box center [718, 436] width 11 height 11
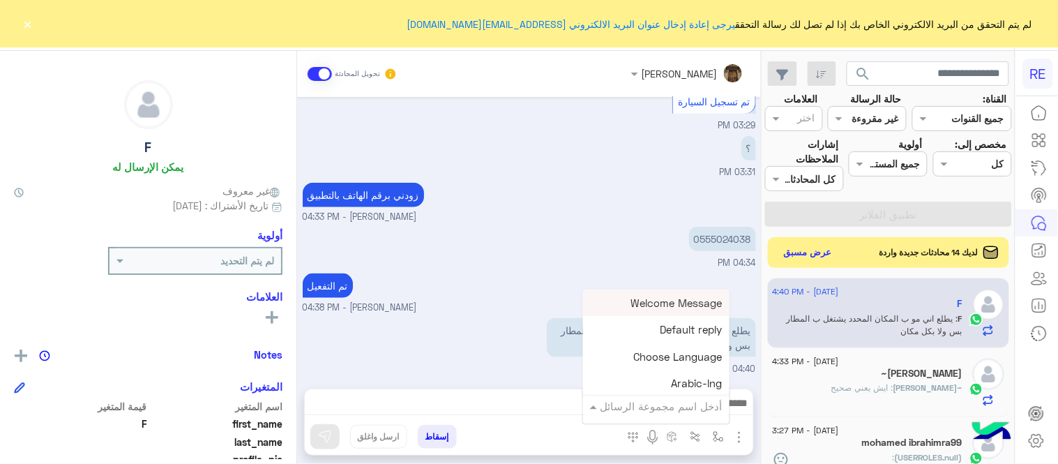
click at [663, 413] on div "أدخل اسم مجموعة الرسائل" at bounding box center [661, 406] width 122 height 16
type input "*"
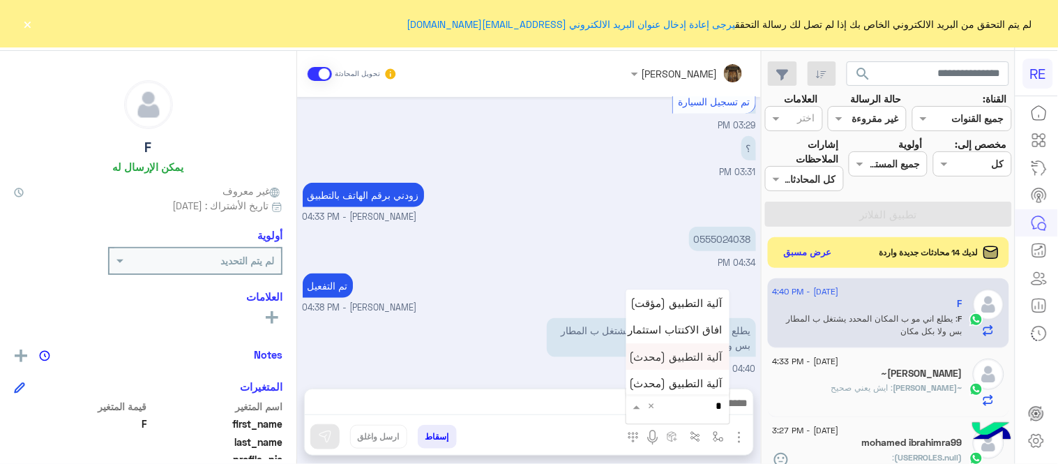
click at [689, 354] on span "آلية التطبيق (محدث)" at bounding box center [676, 356] width 93 height 13
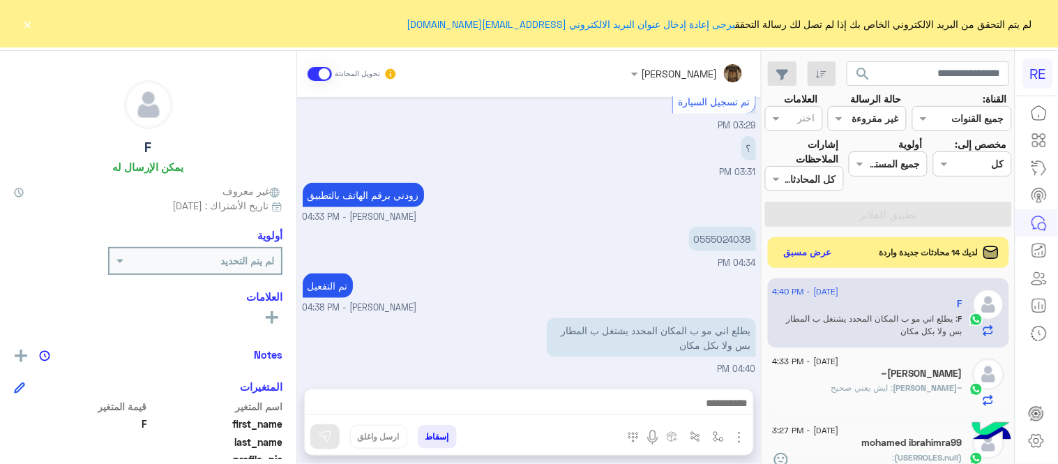
type textarea "**********"
click at [330, 431] on img at bounding box center [325, 436] width 14 height 14
click at [799, 258] on button "عرض مسبق" at bounding box center [807, 252] width 59 height 19
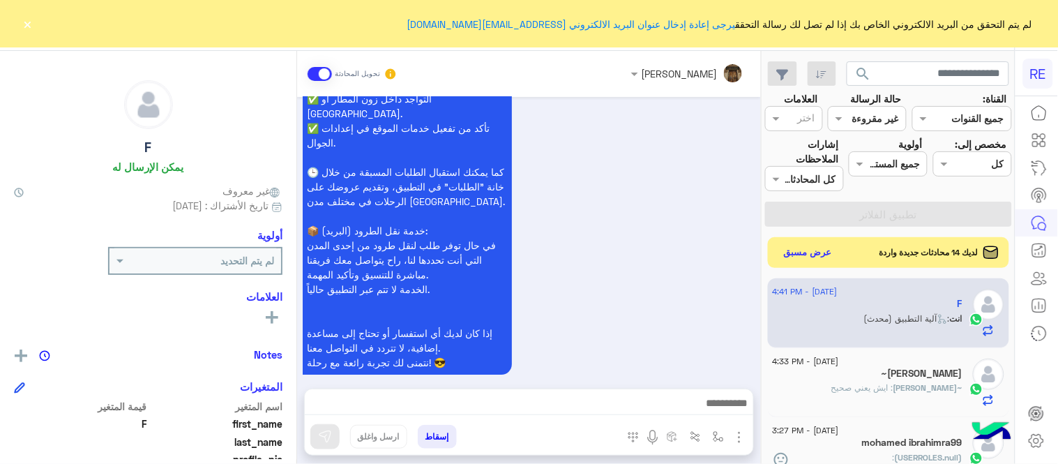
click at [25, 18] on button "×" at bounding box center [28, 24] width 14 height 14
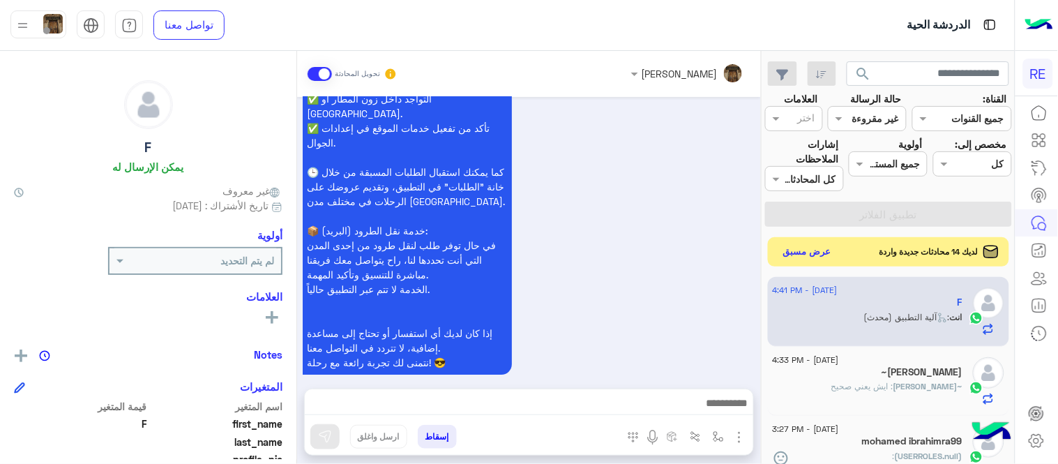
click at [814, 259] on button "عرض مسبق" at bounding box center [807, 252] width 59 height 19
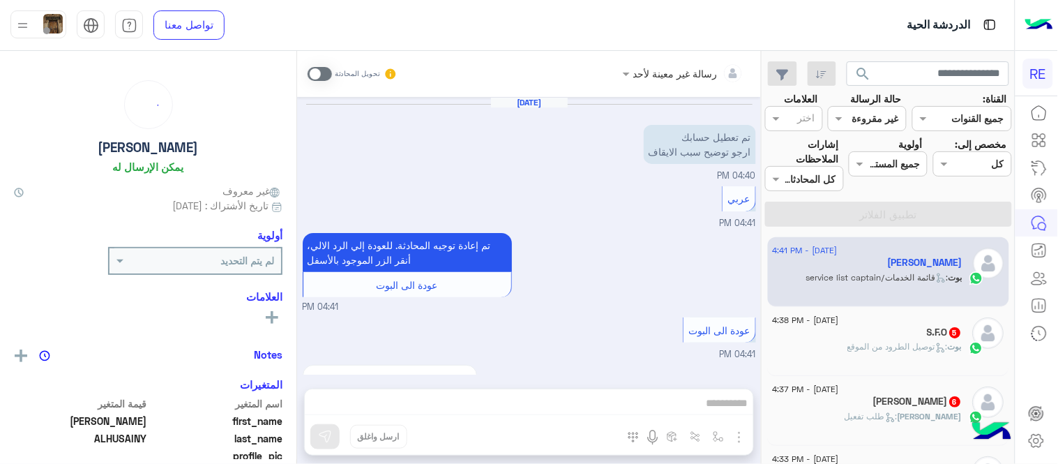
scroll to position [676, 0]
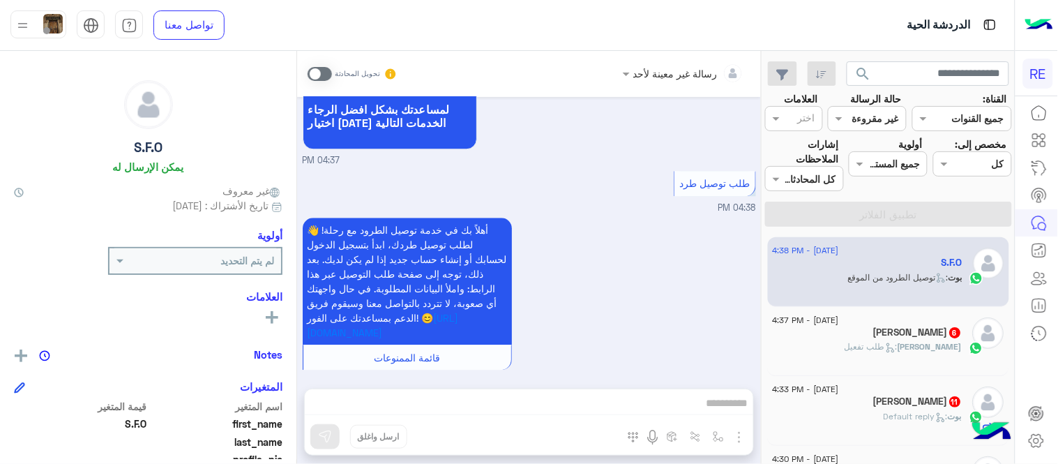
scroll to position [920, 0]
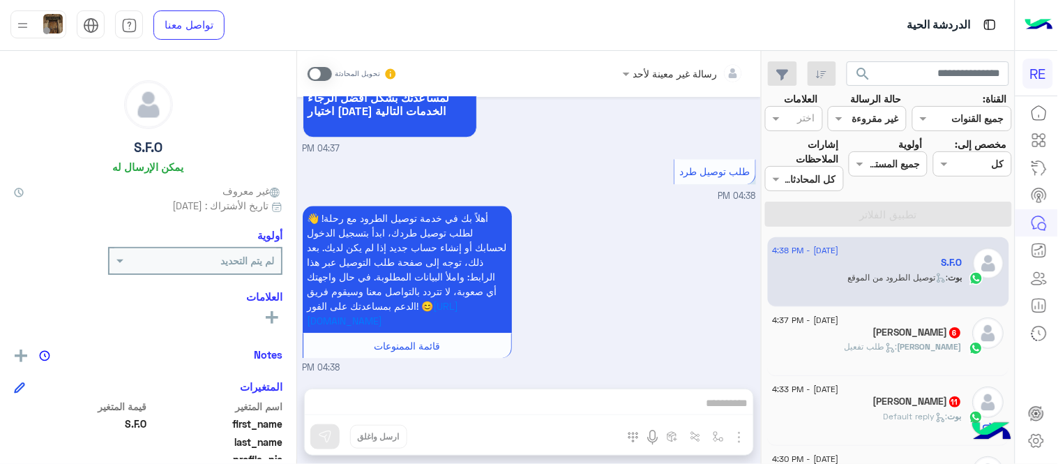
click at [322, 75] on span at bounding box center [319, 74] width 24 height 14
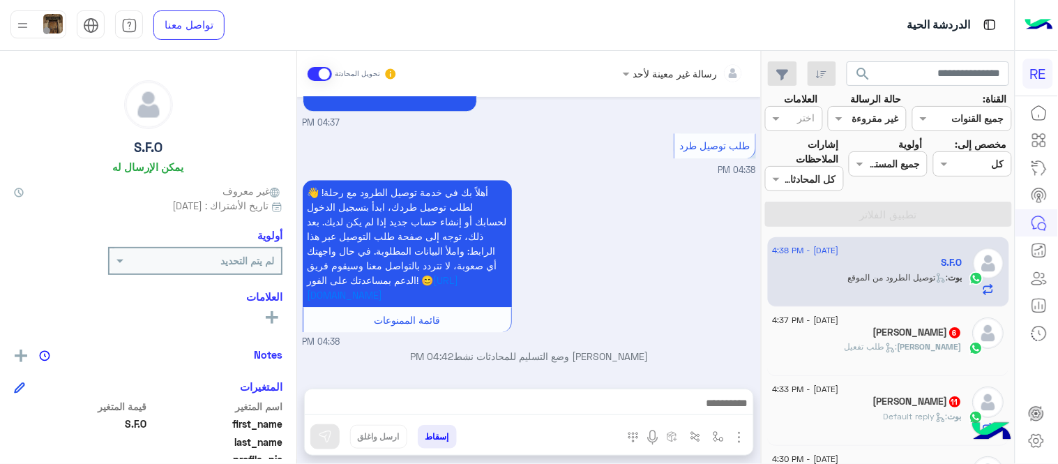
scroll to position [945, 0]
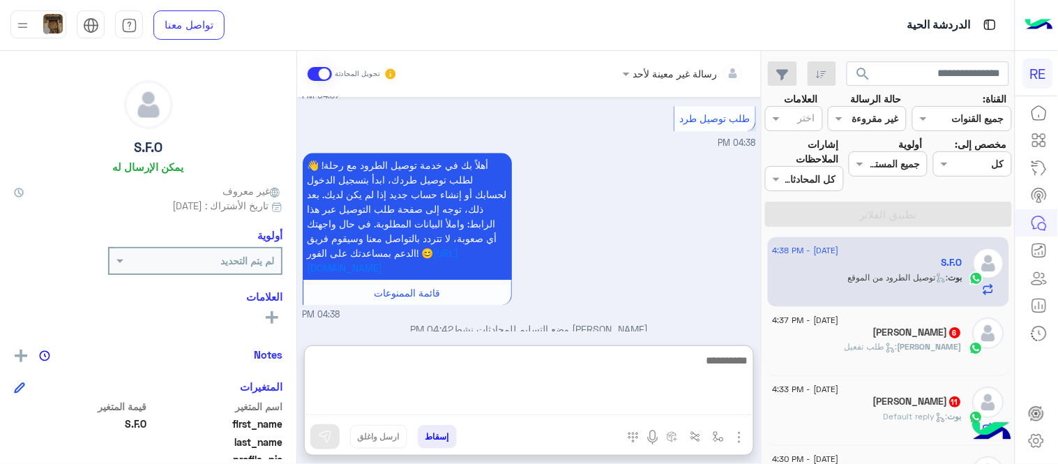
click at [544, 403] on textarea at bounding box center [529, 382] width 448 height 63
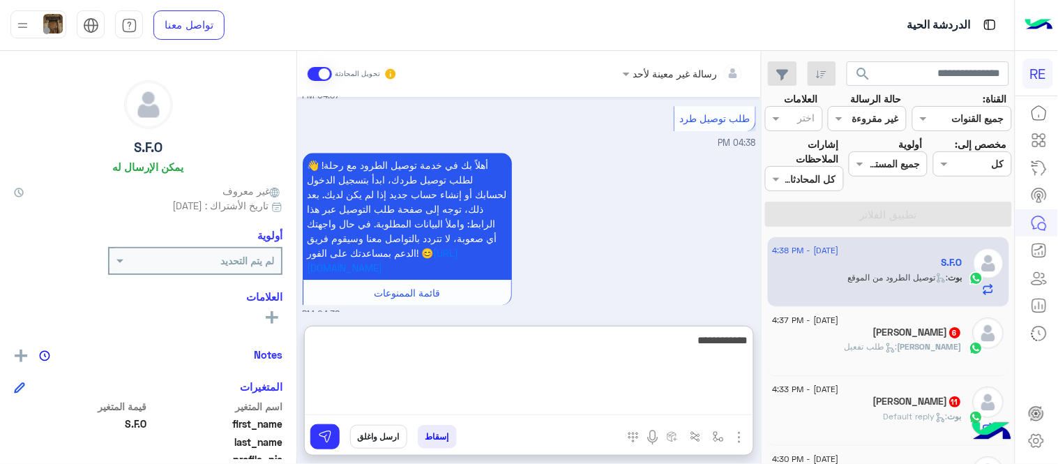
type textarea "**********"
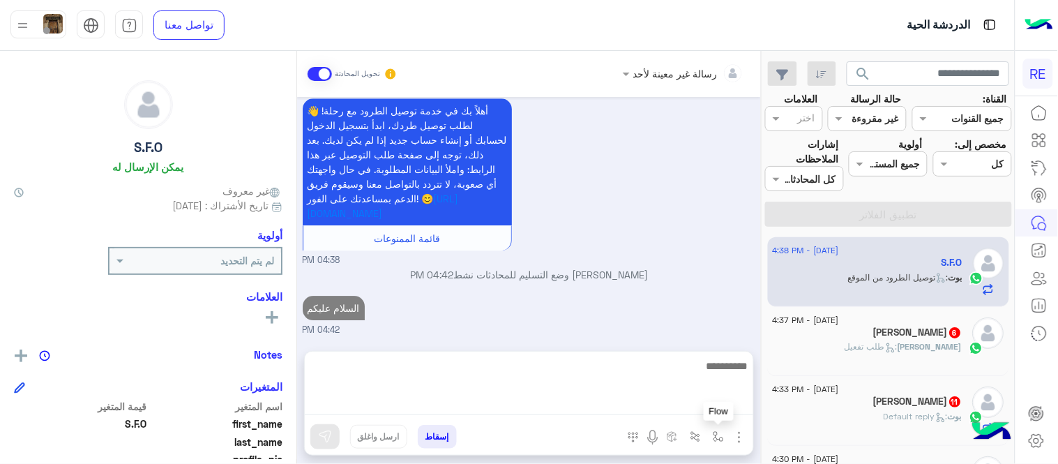
click at [709, 436] on button "button" at bounding box center [718, 436] width 23 height 23
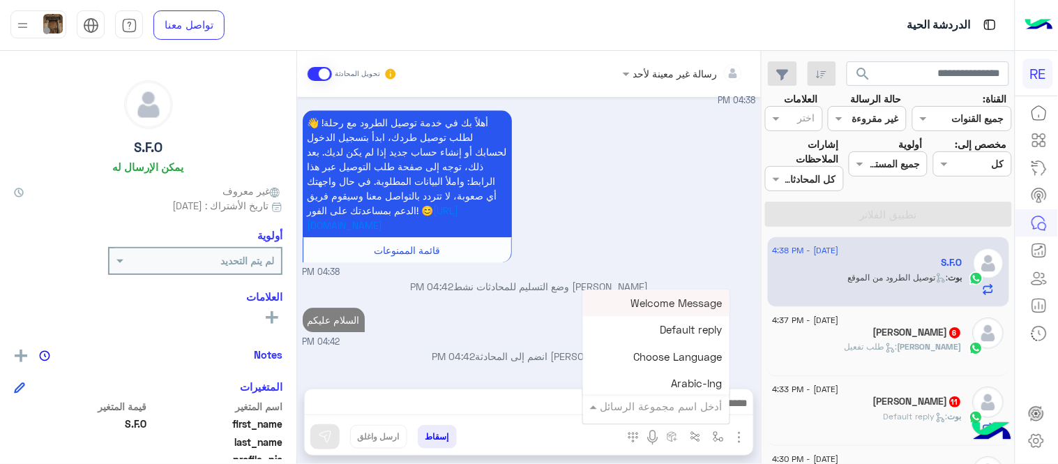
click at [627, 413] on div "أدخل اسم مجموعة الرسائل" at bounding box center [661, 406] width 122 height 16
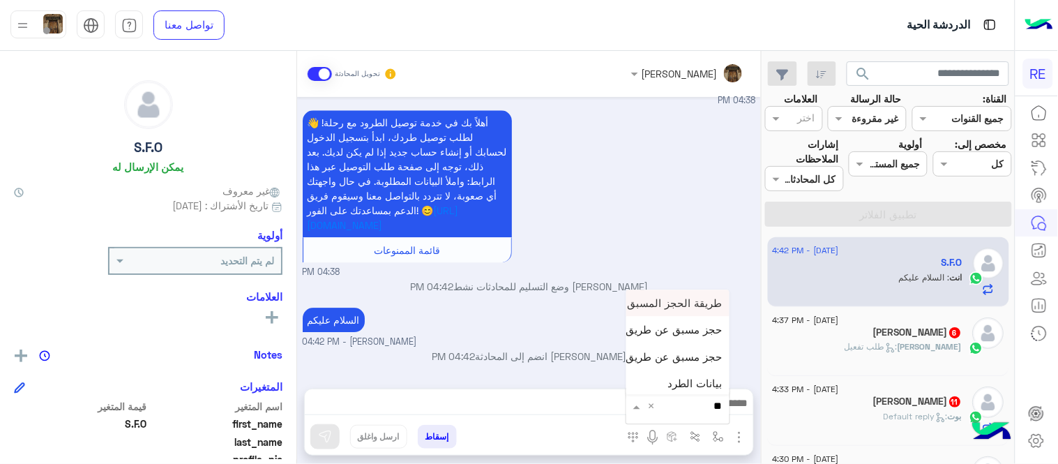
type input "***"
click at [662, 325] on div "بيانات الطرد" at bounding box center [677, 327] width 103 height 27
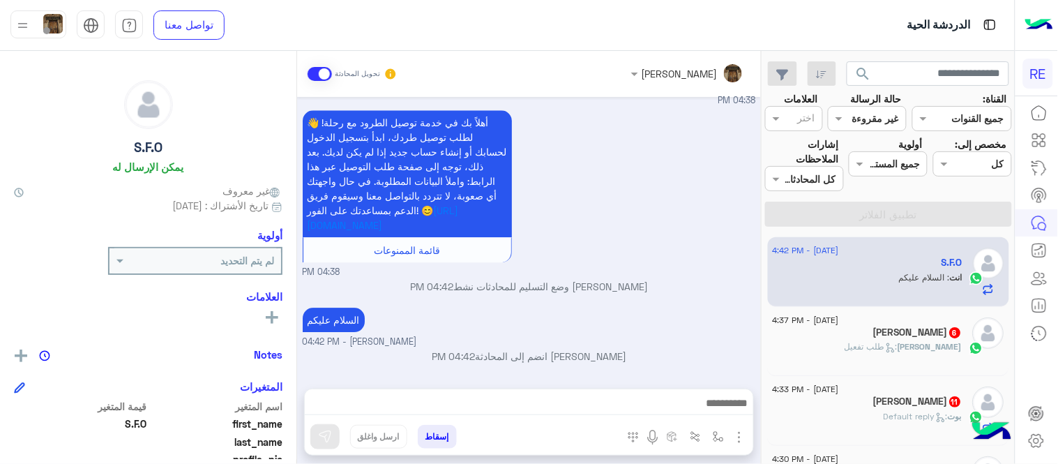
type textarea "**********"
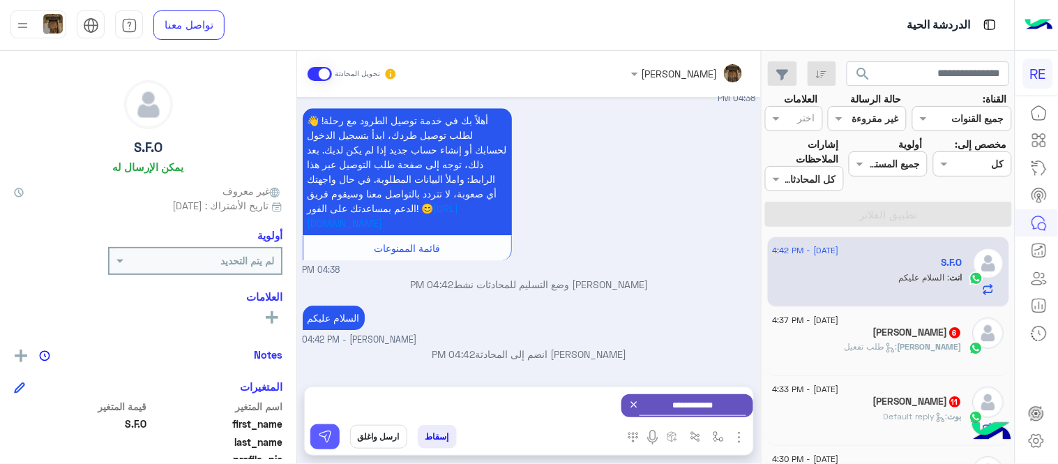
click at [315, 434] on button at bounding box center [324, 436] width 29 height 25
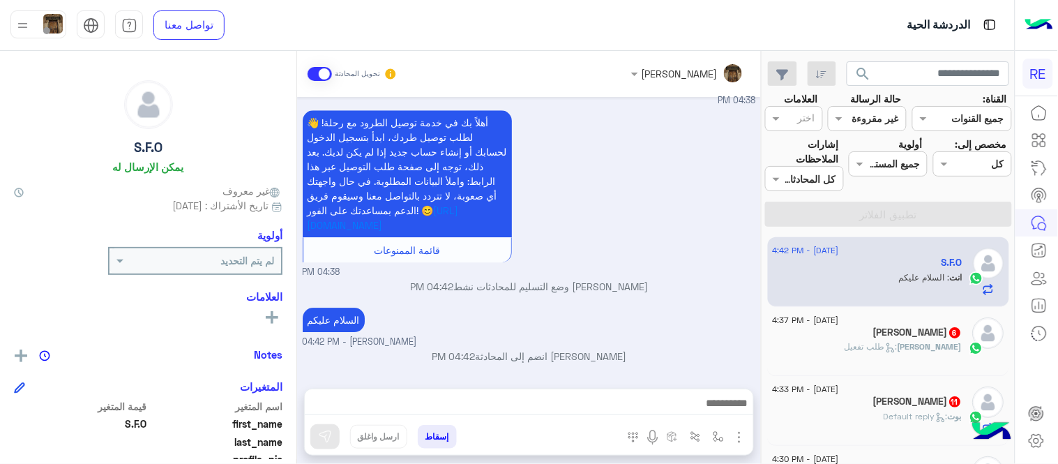
click at [531, 402] on textarea at bounding box center [529, 404] width 448 height 21
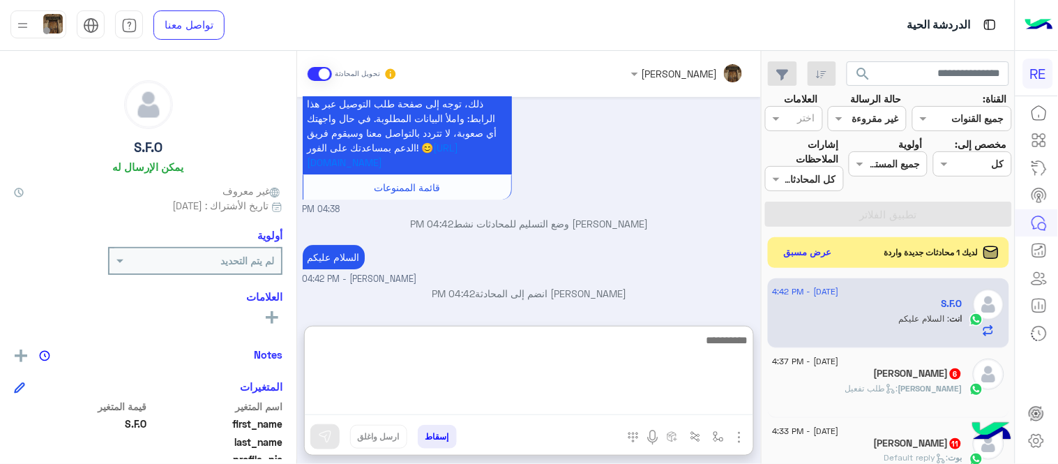
scroll to position [1371, 0]
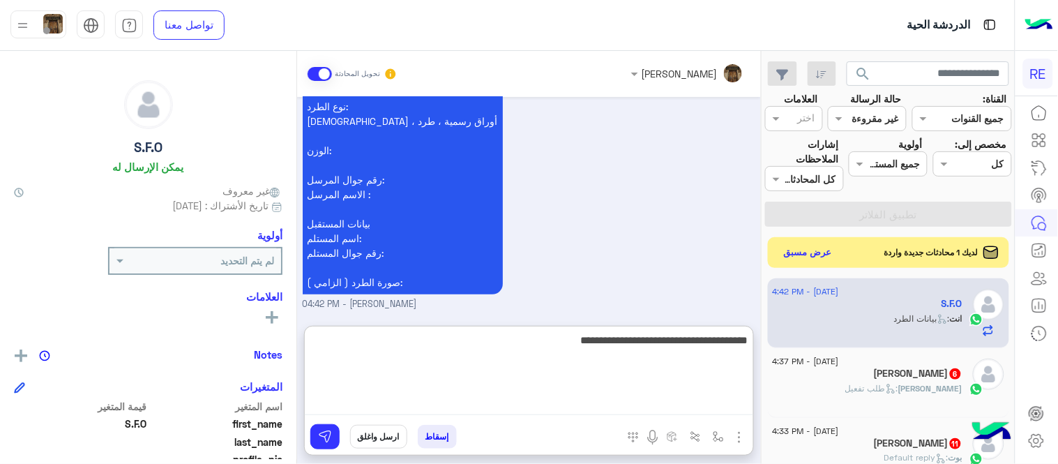
type textarea "**********"
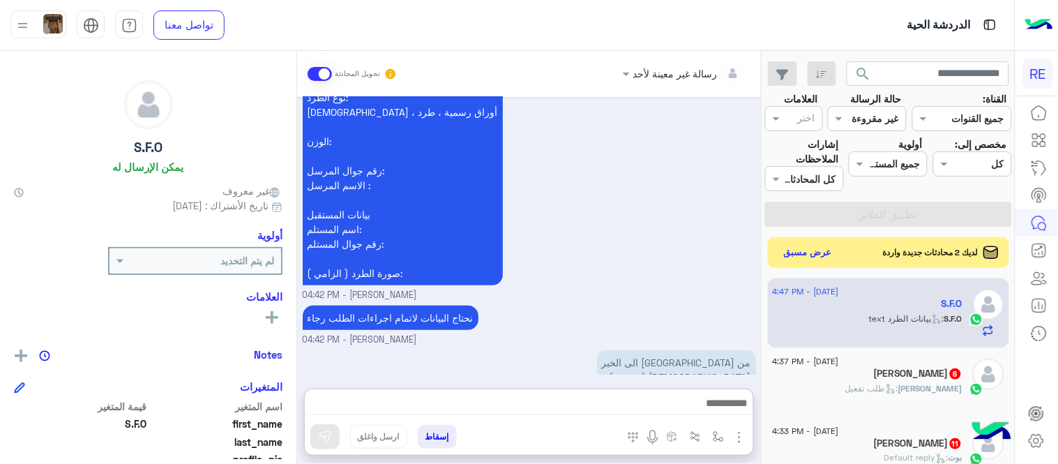
scroll to position [1483, 0]
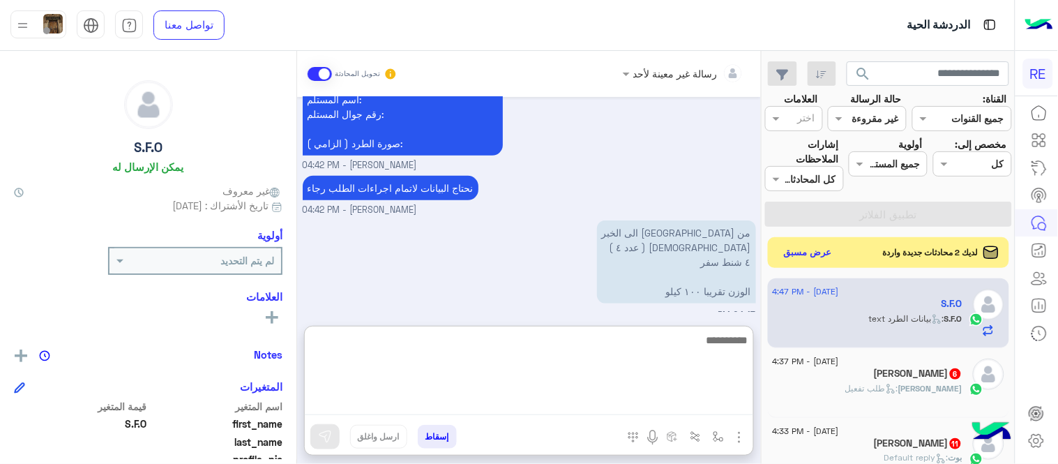
click at [643, 121] on div "نأمل تزويدنا بمعلومات الطرد المراد إرساله: موقعك الحالي مع اللوكيشن : موقع المس…" at bounding box center [529, 26] width 453 height 294
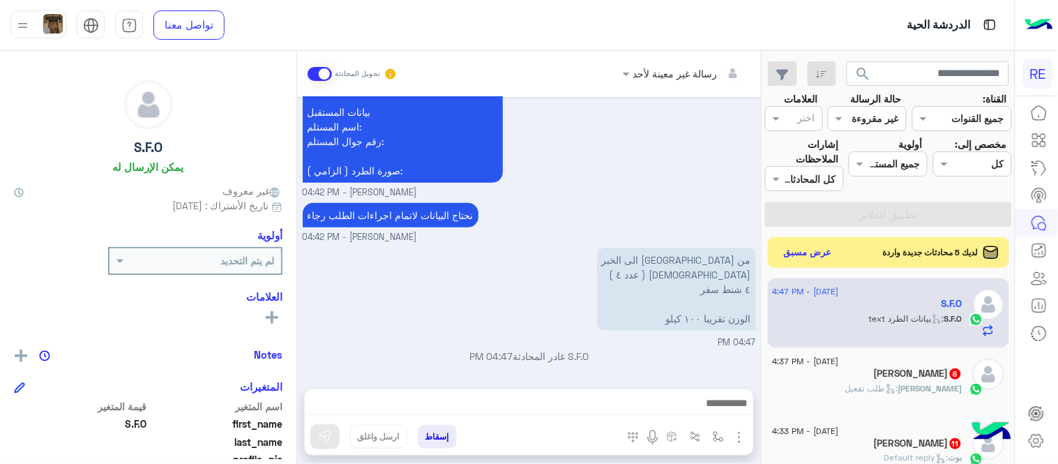
click at [647, 416] on div at bounding box center [529, 406] width 448 height 35
click at [609, 401] on textarea at bounding box center [529, 404] width 448 height 21
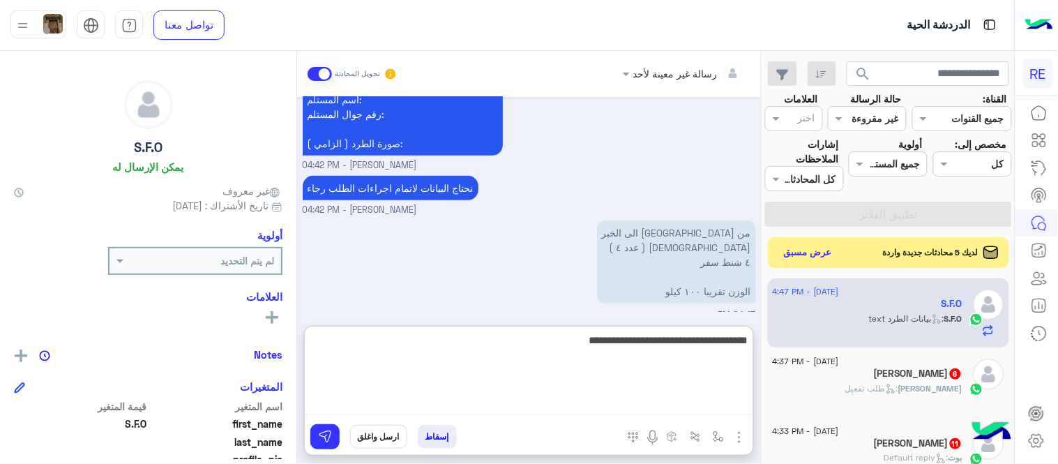
type textarea "**********"
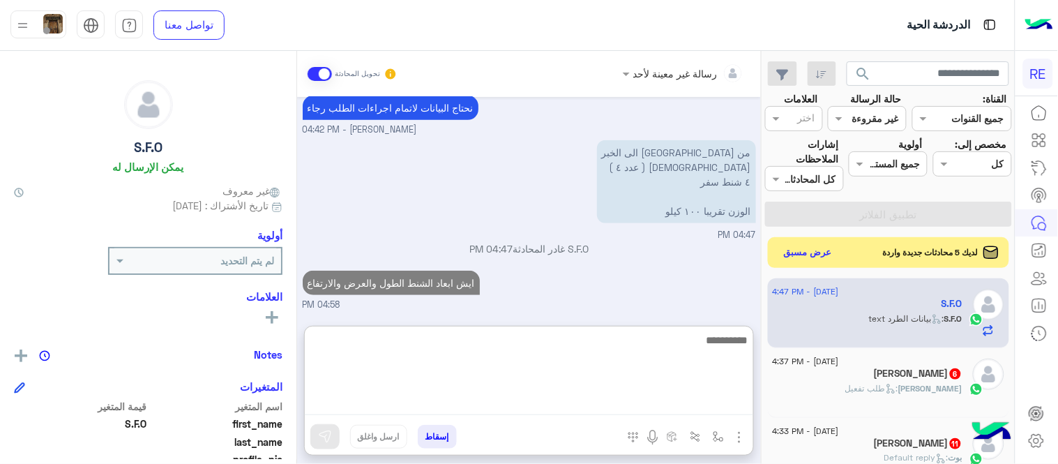
scroll to position [1536, 0]
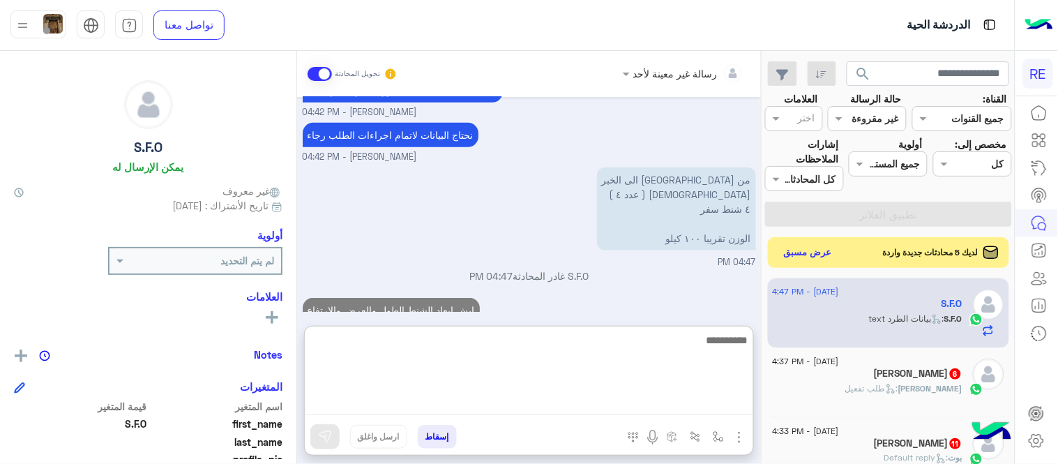
click at [950, 378] on span "6" at bounding box center [955, 373] width 11 height 11
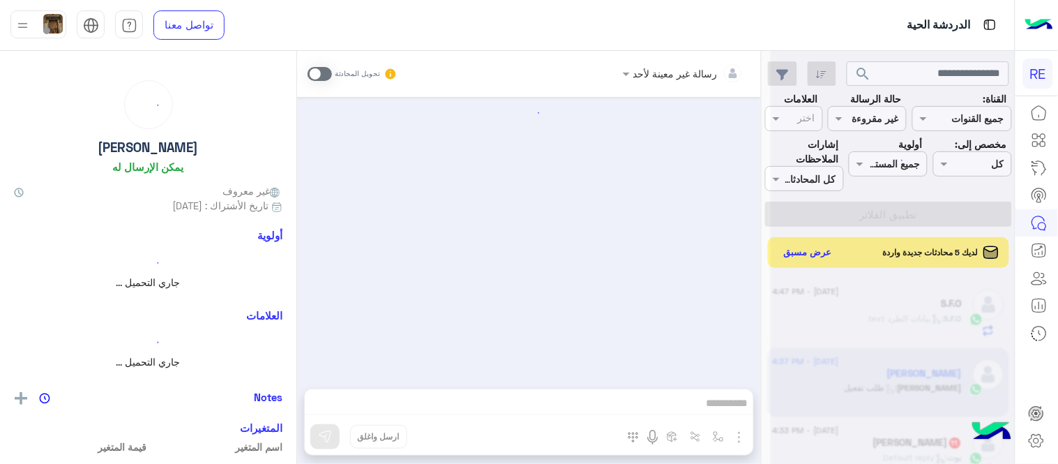
click at [749, 332] on div at bounding box center [529, 235] width 464 height 277
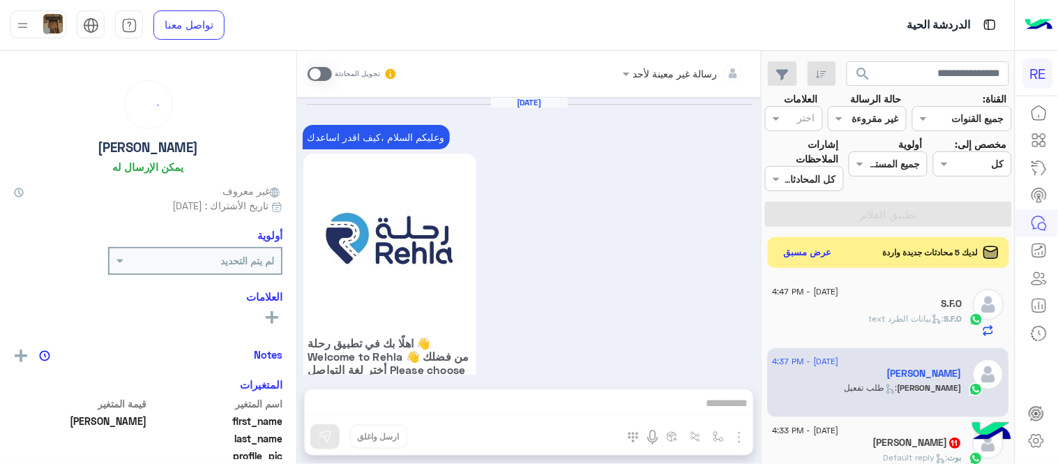
scroll to position [1297, 0]
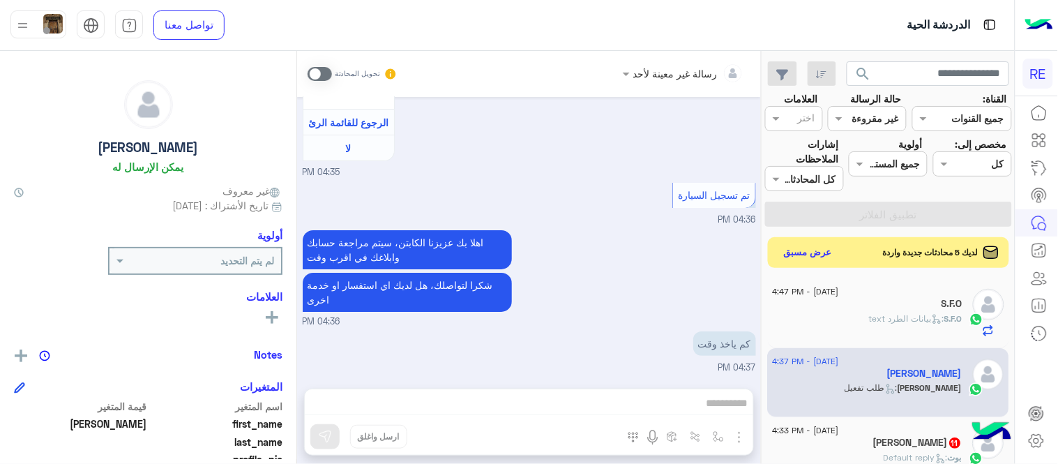
click at [315, 68] on span at bounding box center [319, 74] width 24 height 14
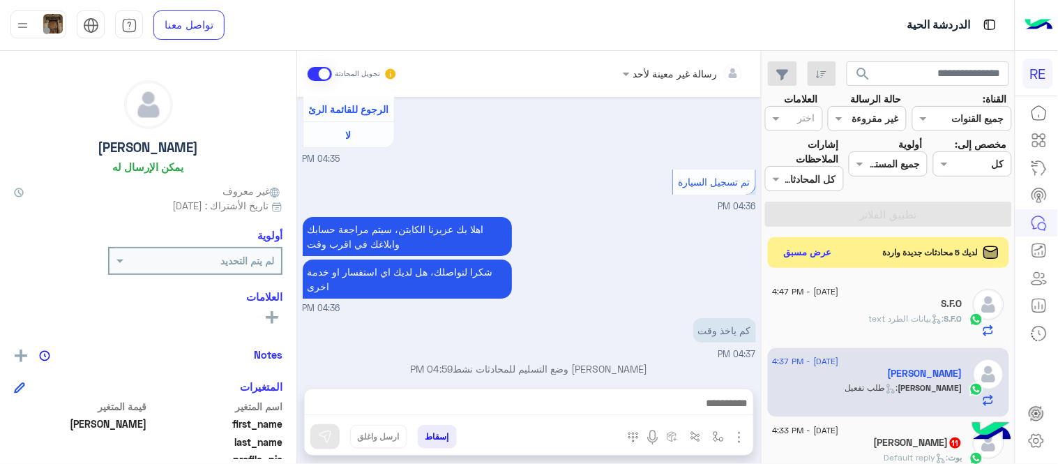
scroll to position [1322, 0]
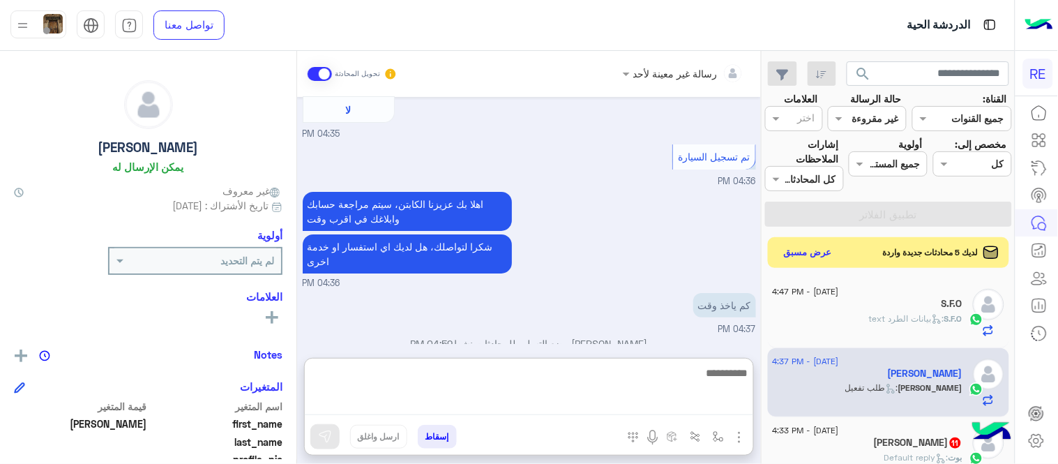
click at [517, 402] on textarea at bounding box center [529, 389] width 448 height 51
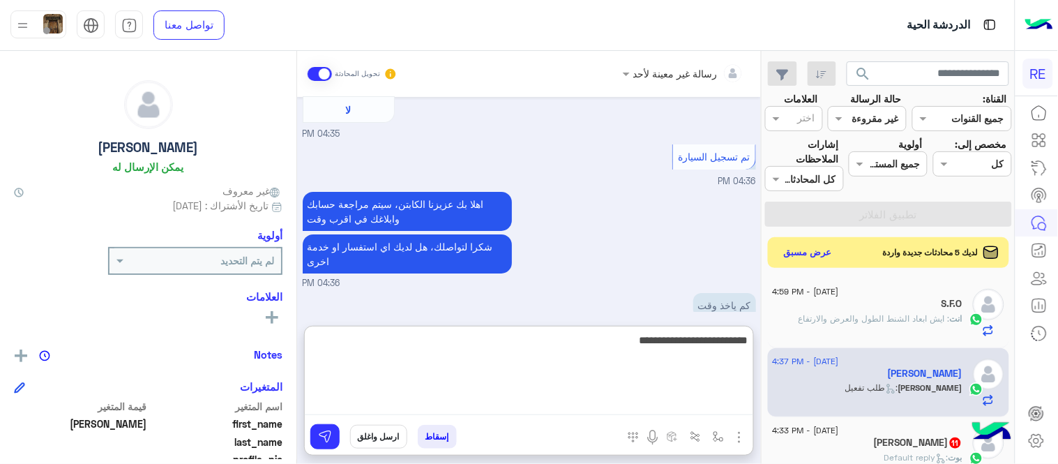
type textarea "**********"
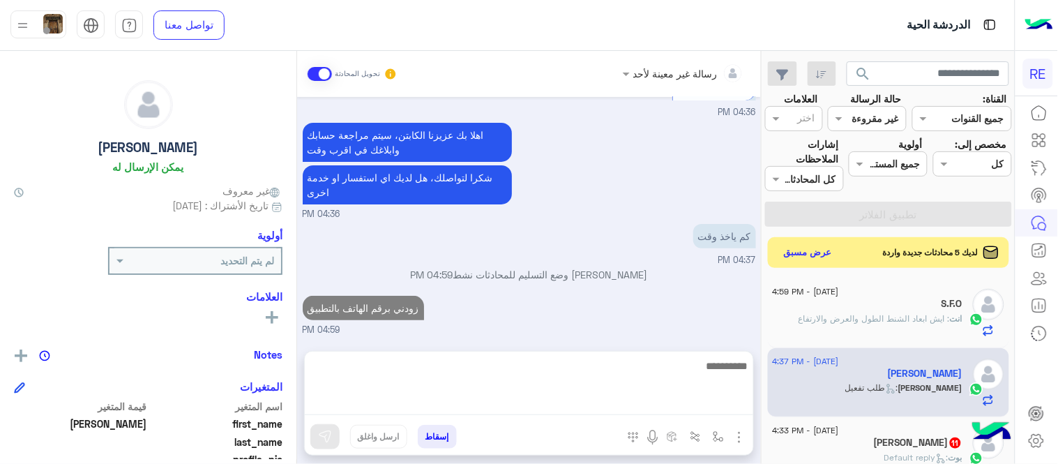
scroll to position [1366, 0]
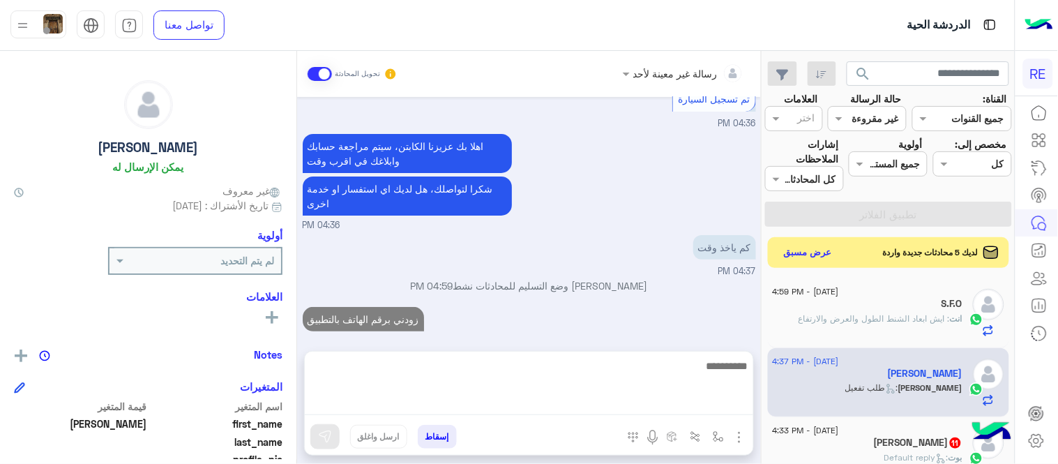
click at [635, 258] on div "[DATE] وعليكم السلام ،كيف اقدر اساعدك اهلًا بك في تطبيق رحلة 👋 Welcome to Rehla…" at bounding box center [529, 217] width 464 height 241
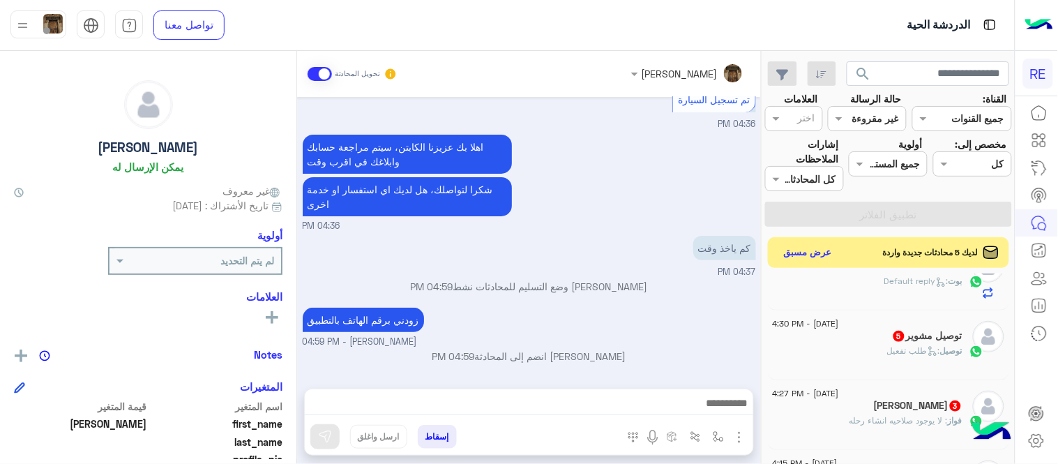
scroll to position [155, 0]
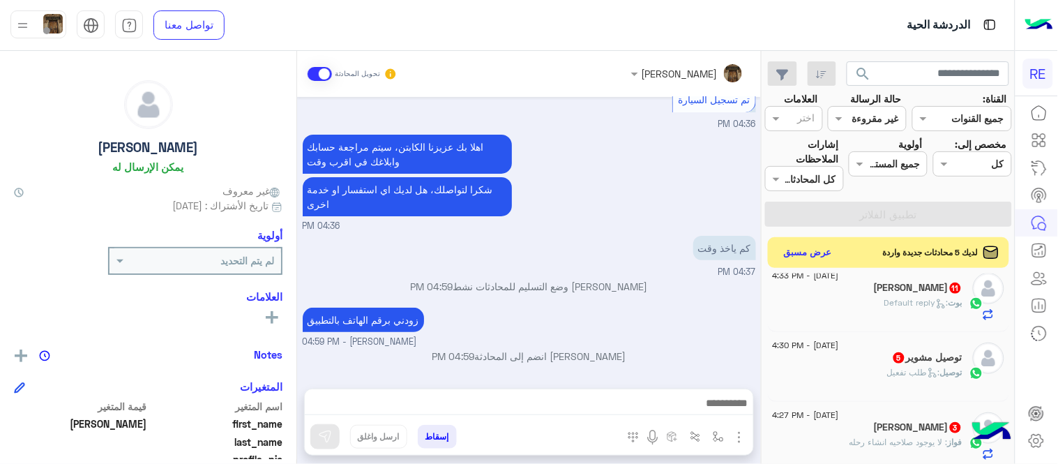
click at [876, 305] on div "[PERSON_NAME] : Default reply" at bounding box center [867, 308] width 190 height 24
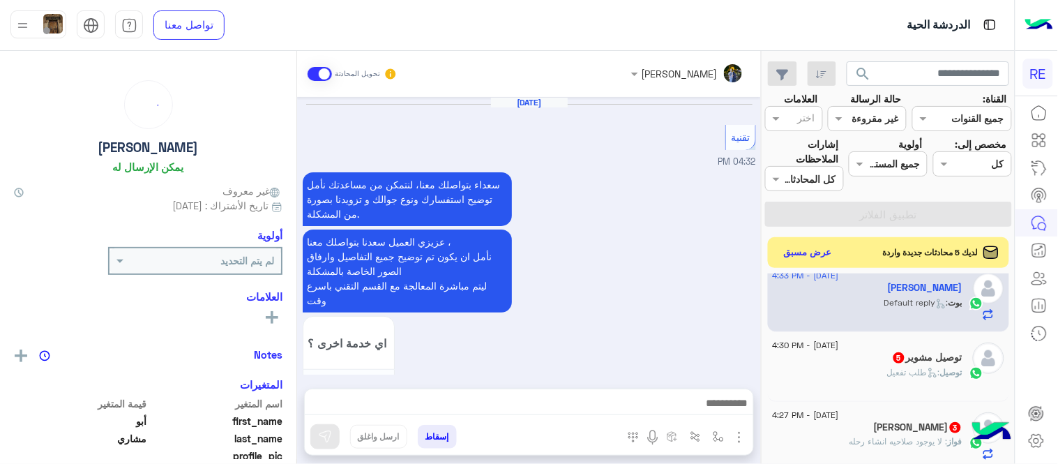
scroll to position [731, 0]
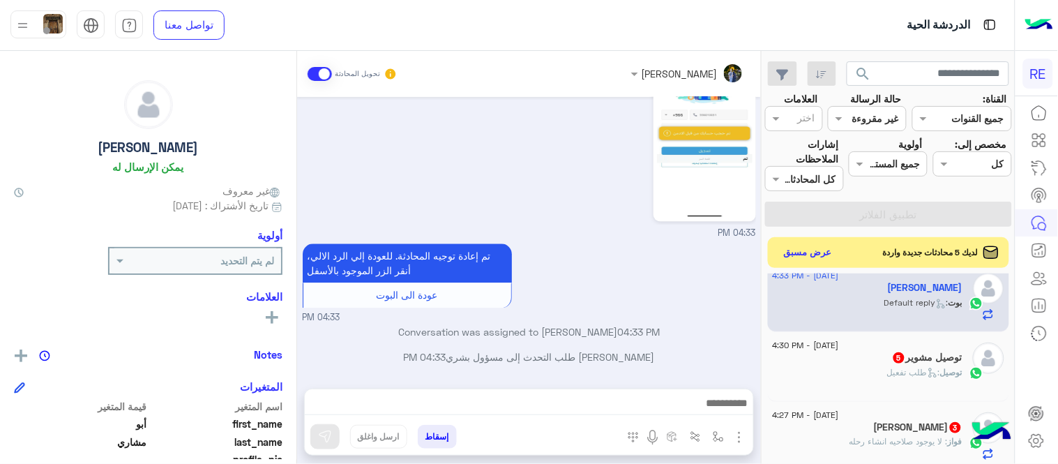
click at [604, 407] on textarea at bounding box center [529, 404] width 448 height 21
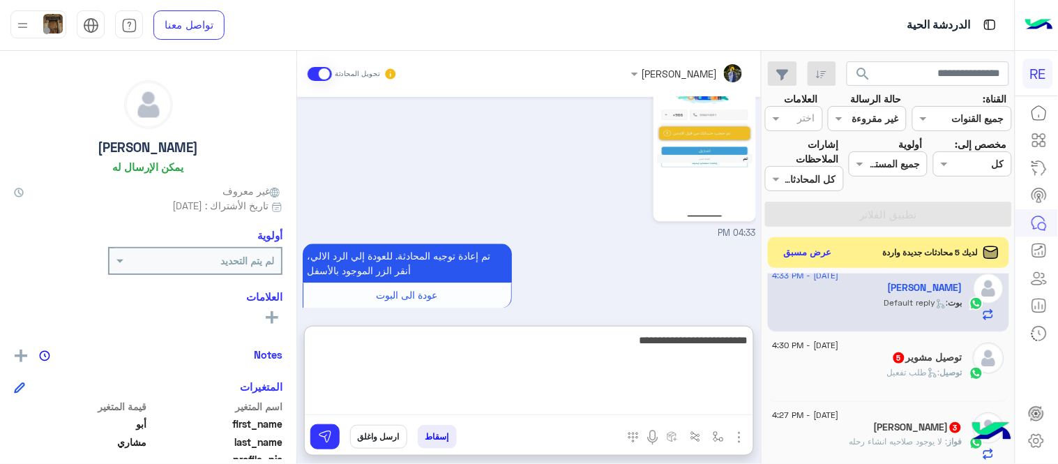
type textarea "**********"
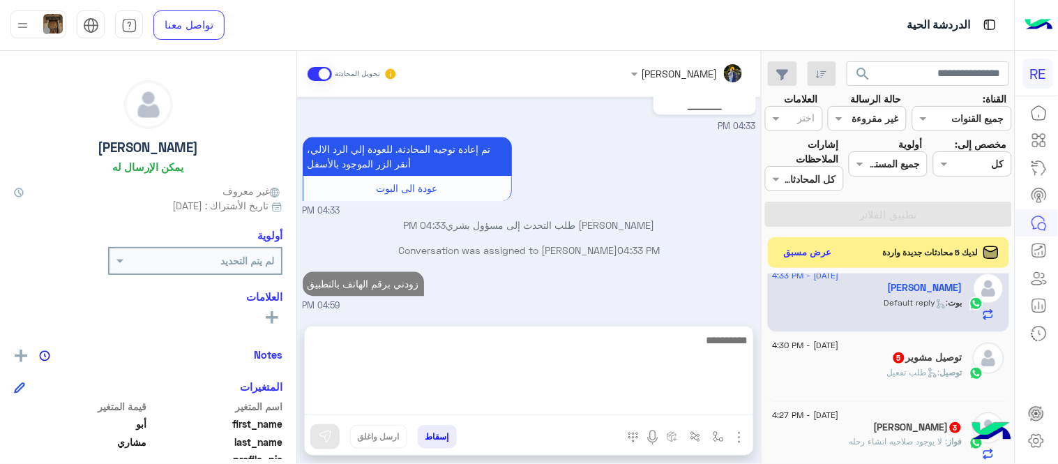
scroll to position [784, 0]
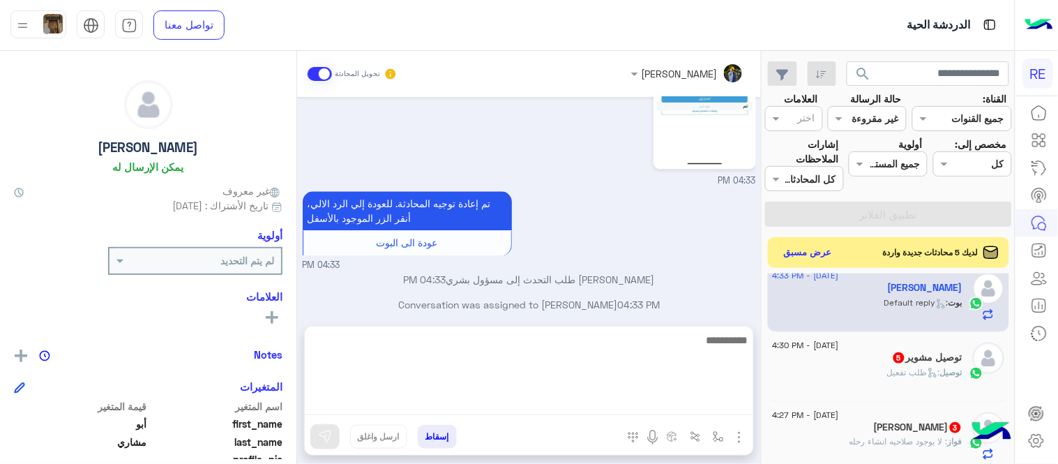
click at [863, 358] on div "توصيل مشوير 5" at bounding box center [867, 358] width 190 height 15
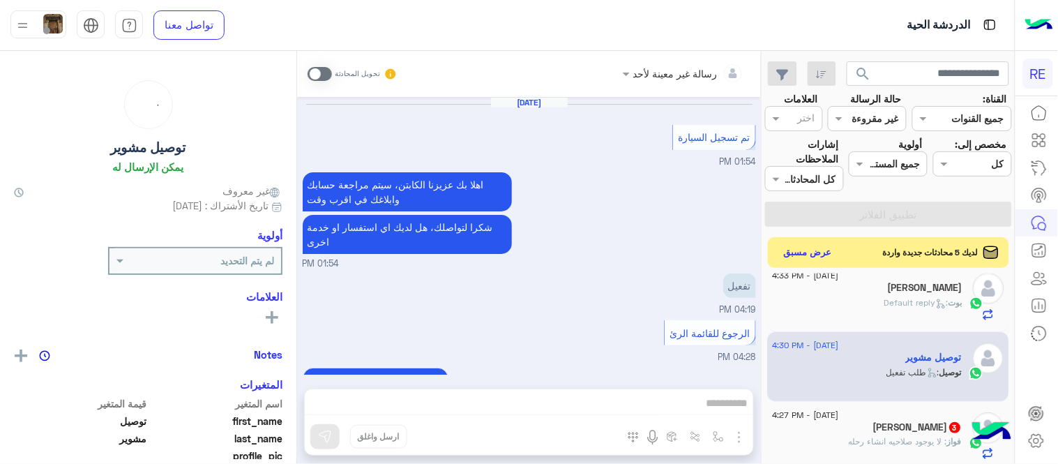
scroll to position [921, 0]
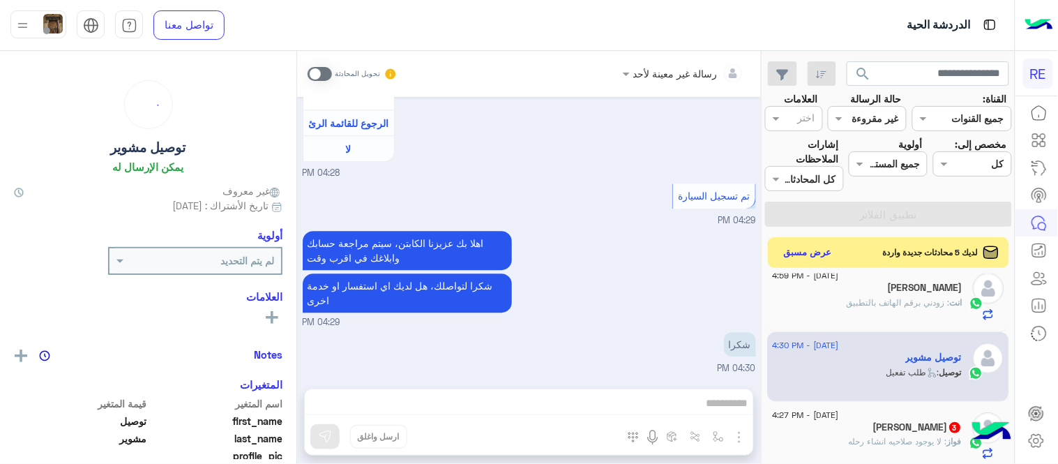
click at [323, 77] on span at bounding box center [319, 74] width 24 height 14
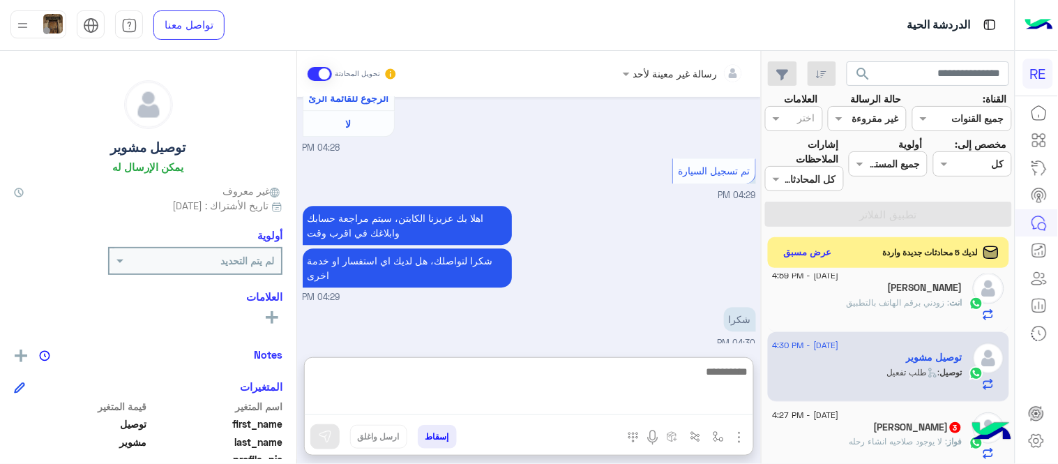
click at [521, 408] on textarea at bounding box center [529, 389] width 448 height 52
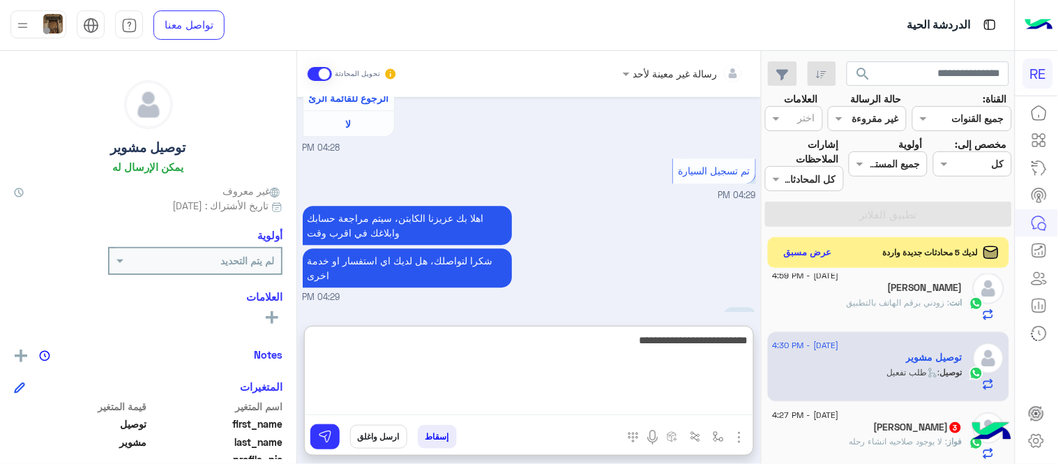
type textarea "**********"
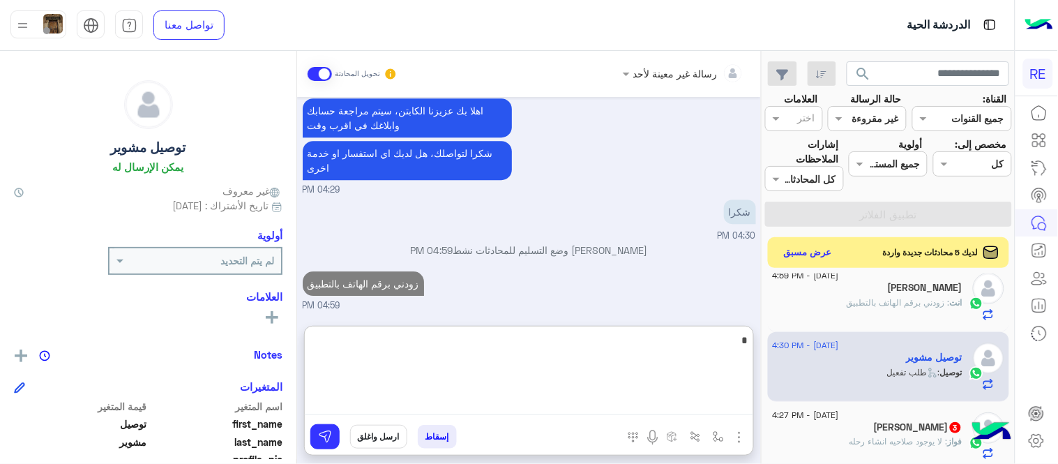
type textarea "*"
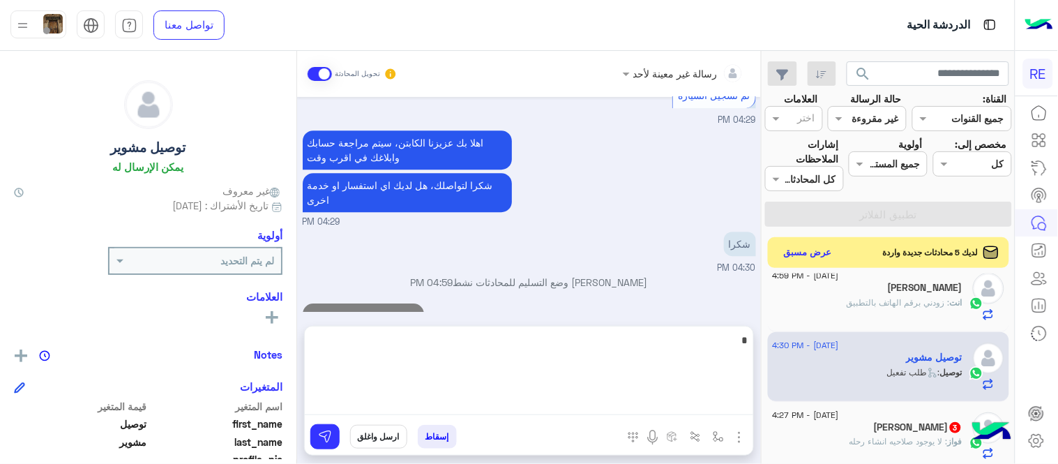
click at [835, 432] on div "[PERSON_NAME] 3" at bounding box center [867, 428] width 190 height 15
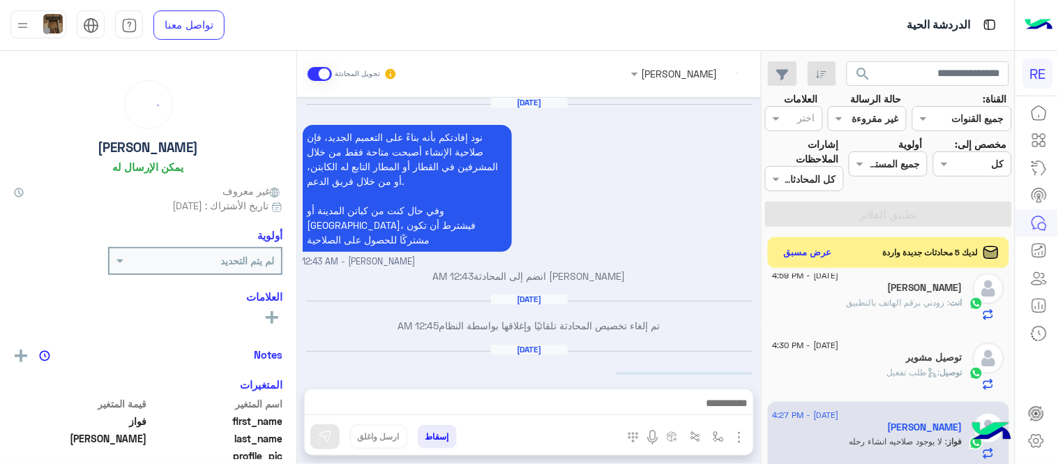
scroll to position [298, 0]
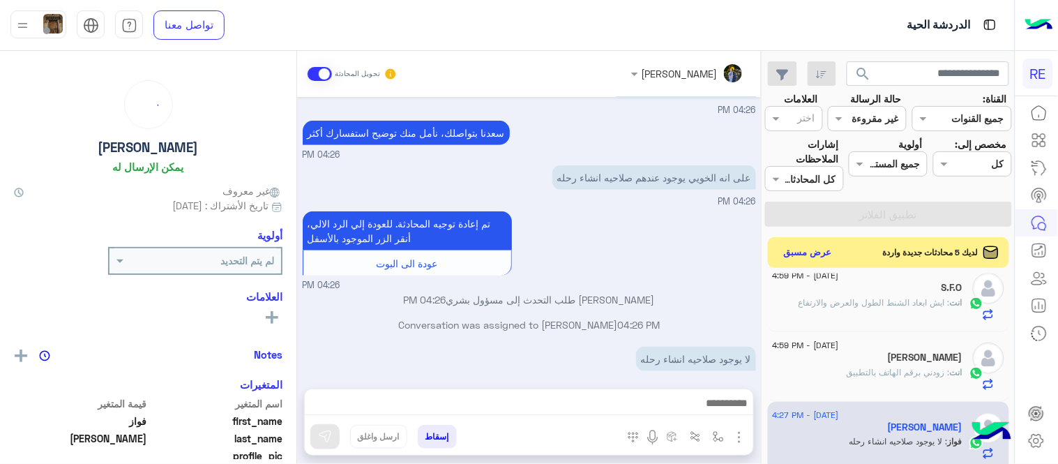
click at [584, 389] on div at bounding box center [529, 406] width 448 height 35
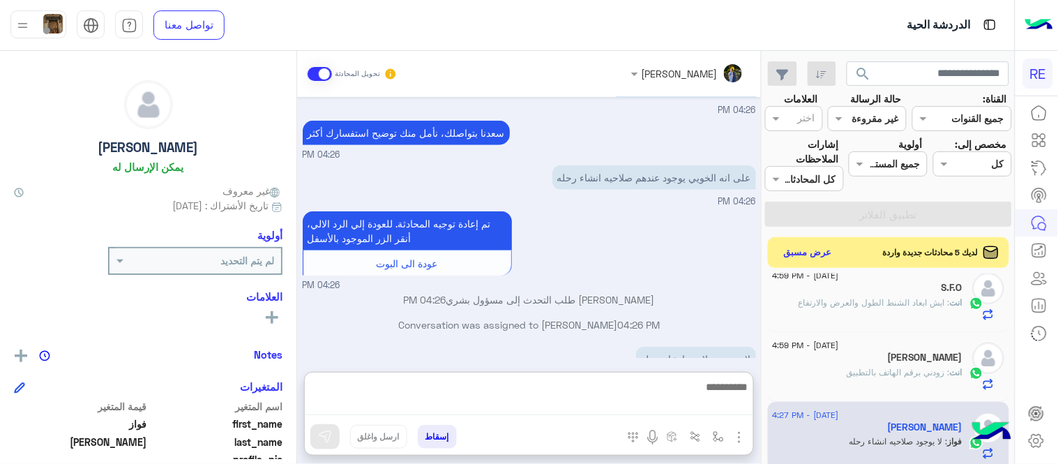
click at [590, 403] on textarea at bounding box center [529, 396] width 448 height 37
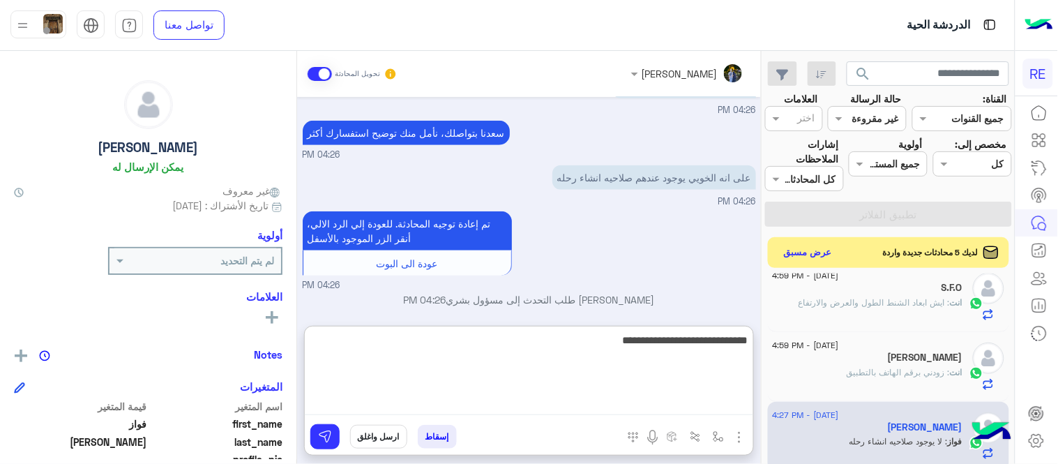
type textarea "**********"
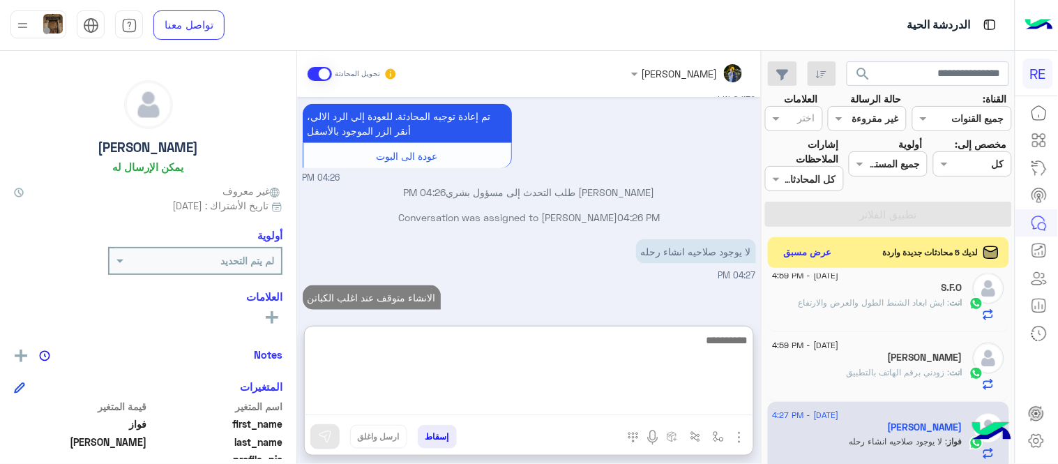
click at [715, 315] on div "[PERSON_NAME] تحويل المحادثة [DATE] نود إفادتكم بأنه بناءً على التعميم الجديد، …" at bounding box center [529, 260] width 464 height 418
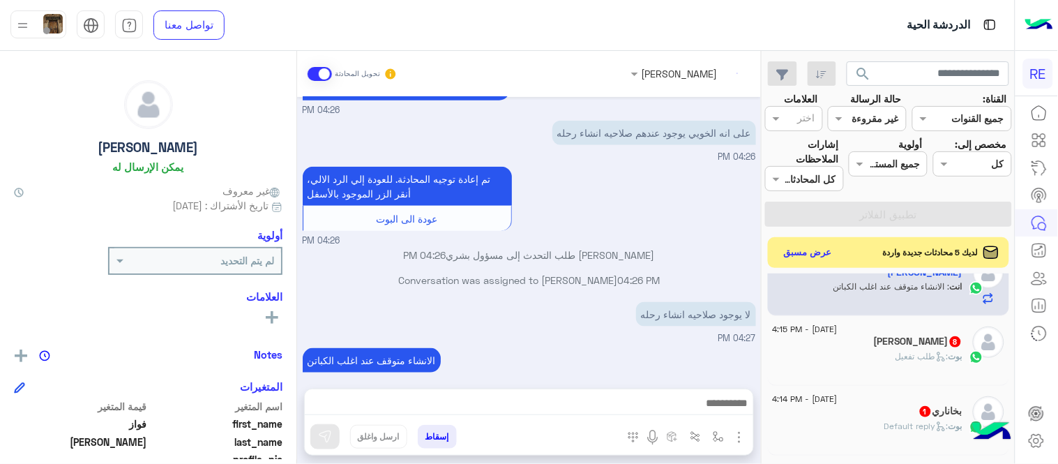
scroll to position [367, 0]
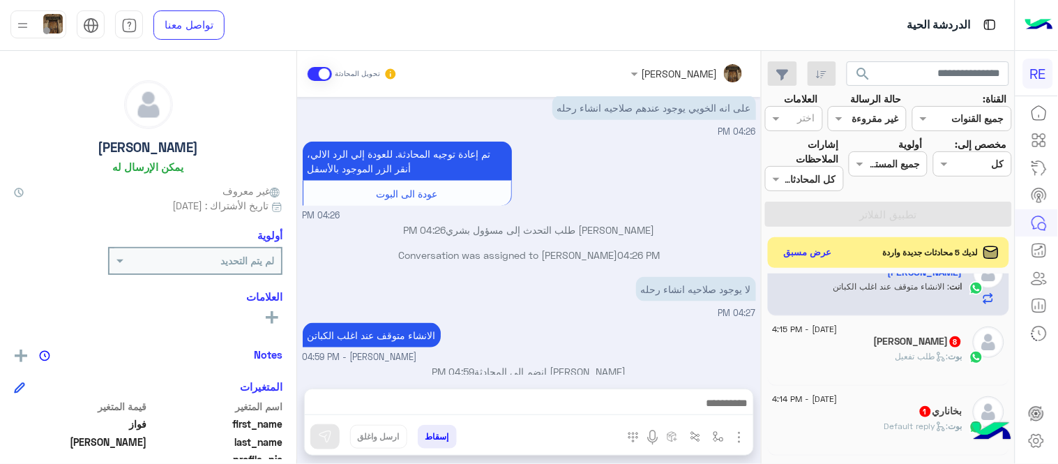
click at [844, 363] on div "بوت : طلب تفعيل" at bounding box center [867, 362] width 190 height 24
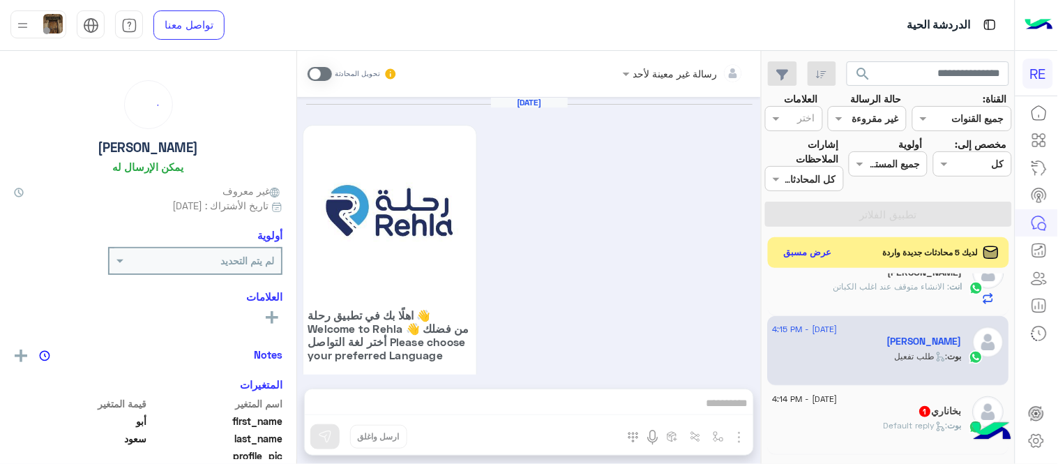
scroll to position [1248, 0]
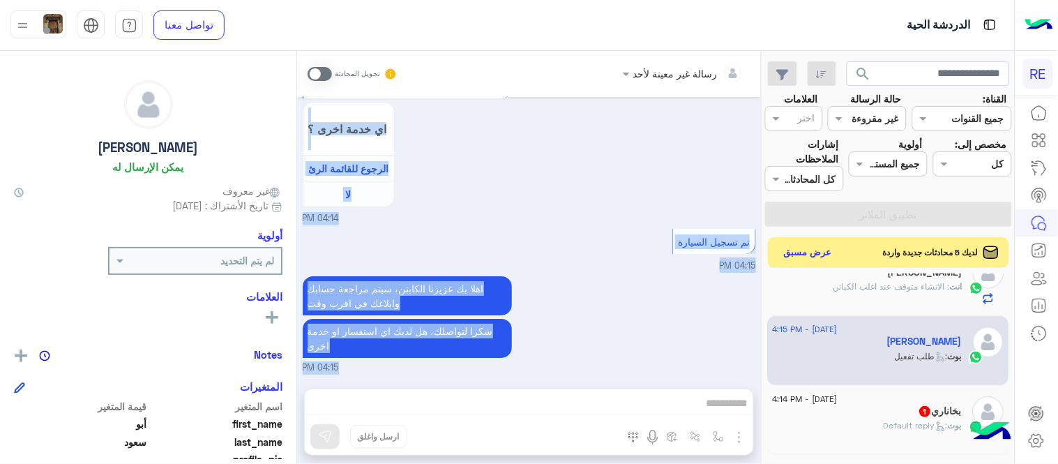
drag, startPoint x: 323, startPoint y: 71, endPoint x: 563, endPoint y: 393, distance: 401.6
click at [563, 393] on div "رسالة غير معينة لأحد تحويل المحادثة [DATE] اهلًا بك في تطبيق رحلة 👋 Welcome to …" at bounding box center [529, 260] width 464 height 418
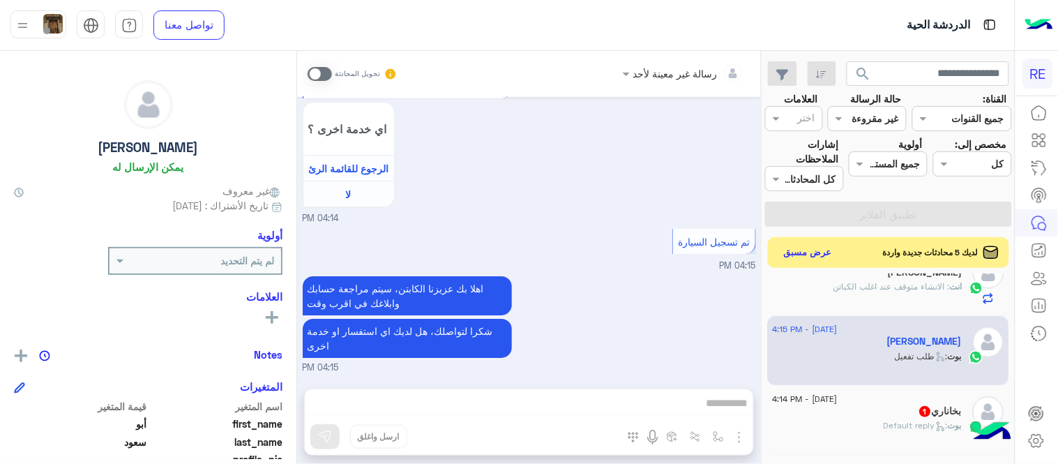
click at [319, 74] on span at bounding box center [319, 74] width 24 height 14
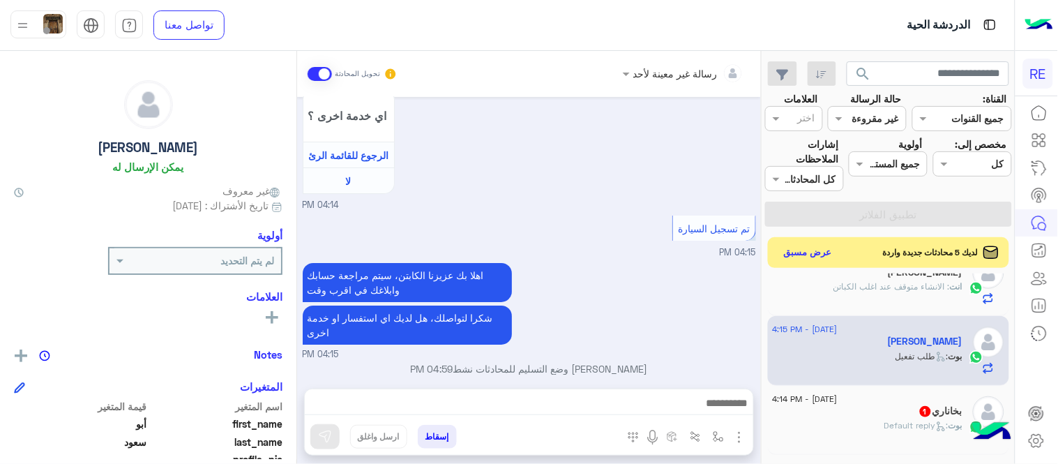
scroll to position [1273, 0]
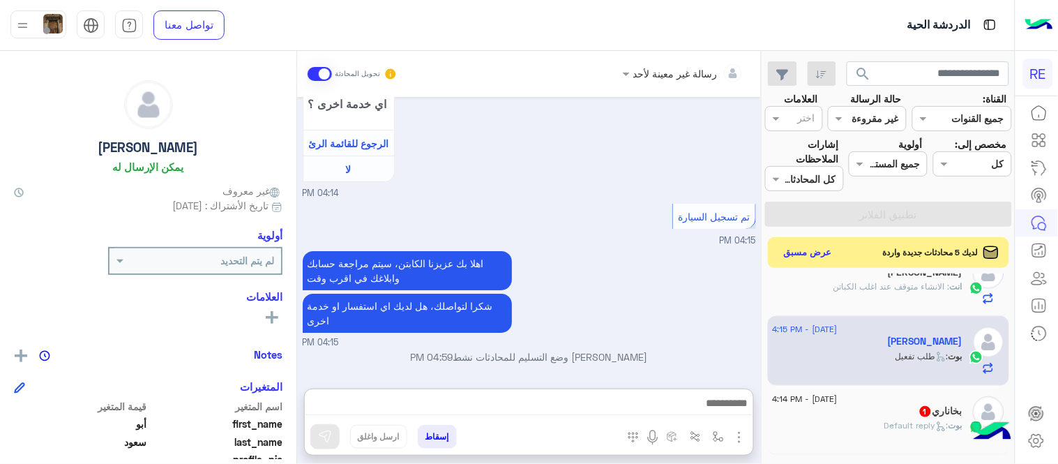
click at [570, 404] on textarea at bounding box center [529, 404] width 448 height 21
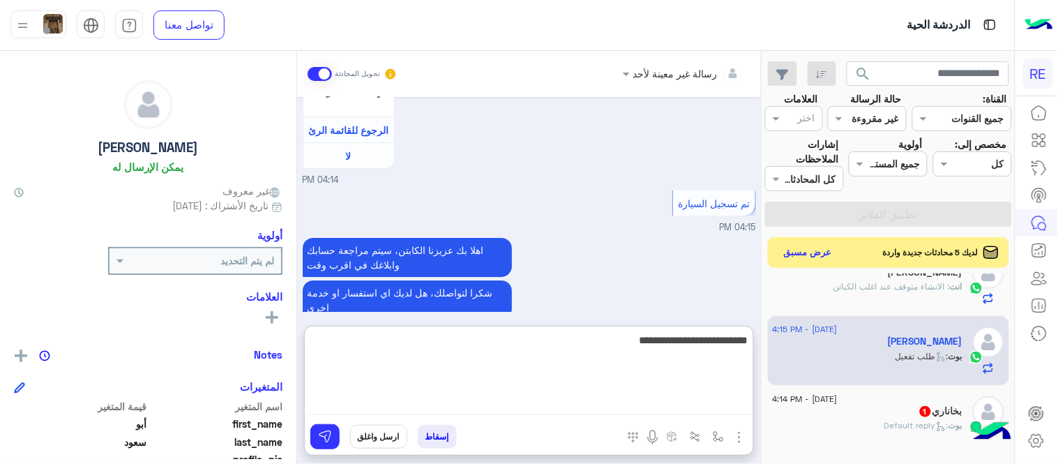
type textarea "**********"
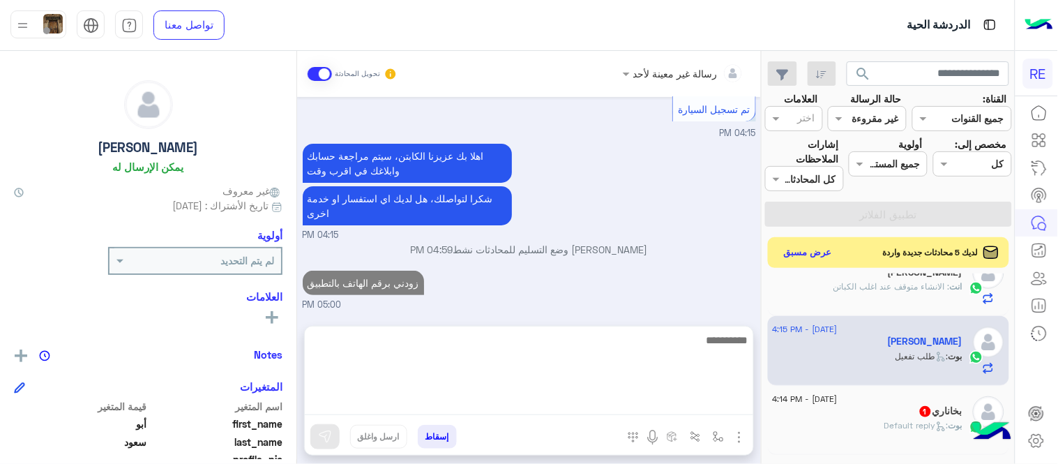
scroll to position [1334, 0]
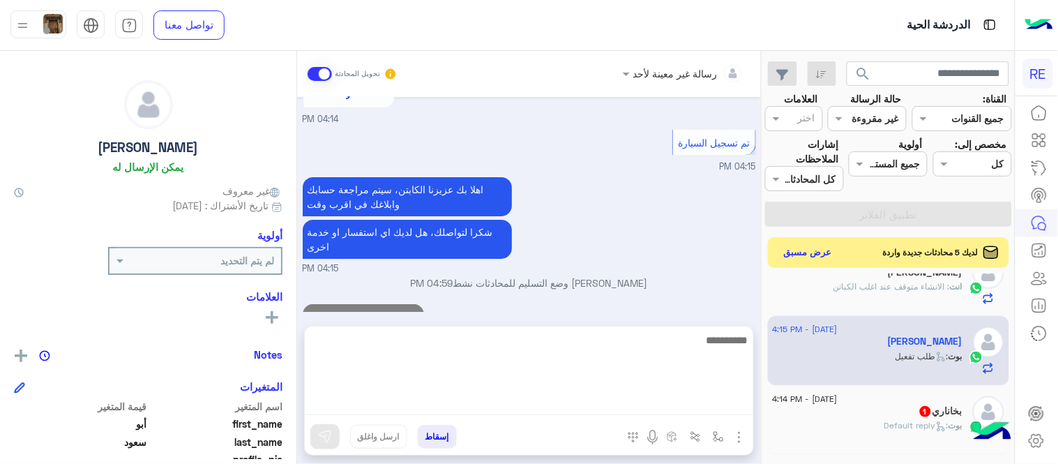
click at [864, 420] on div "[PERSON_NAME] : Default reply" at bounding box center [867, 431] width 190 height 24
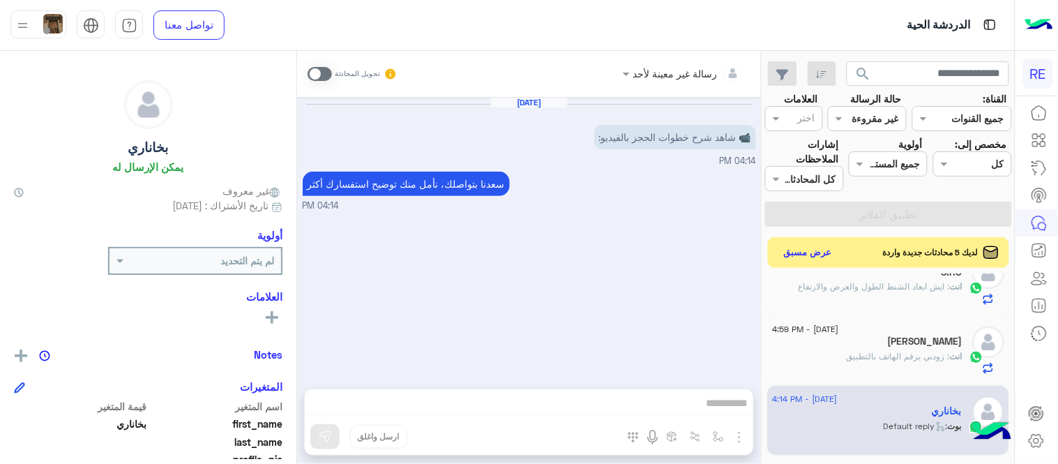
scroll to position [310, 0]
click at [321, 70] on span at bounding box center [319, 74] width 24 height 14
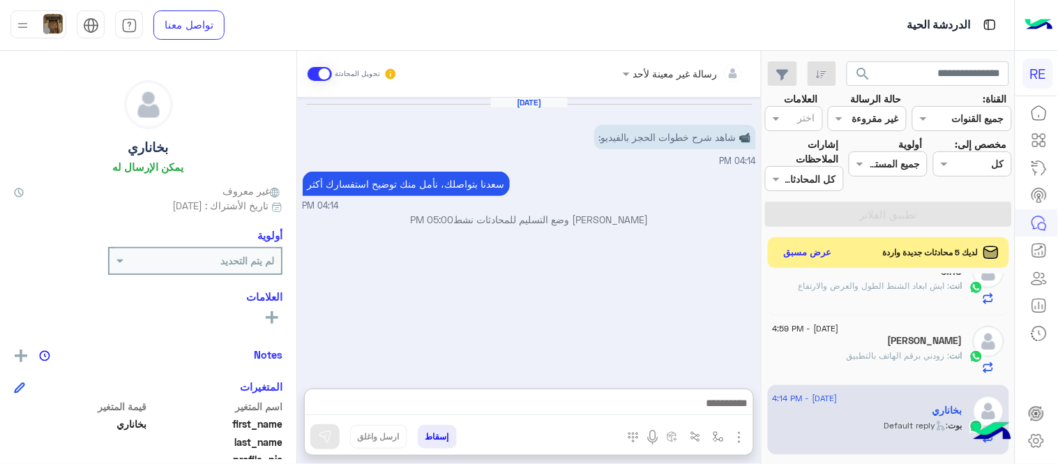
click at [485, 402] on textarea at bounding box center [529, 404] width 448 height 21
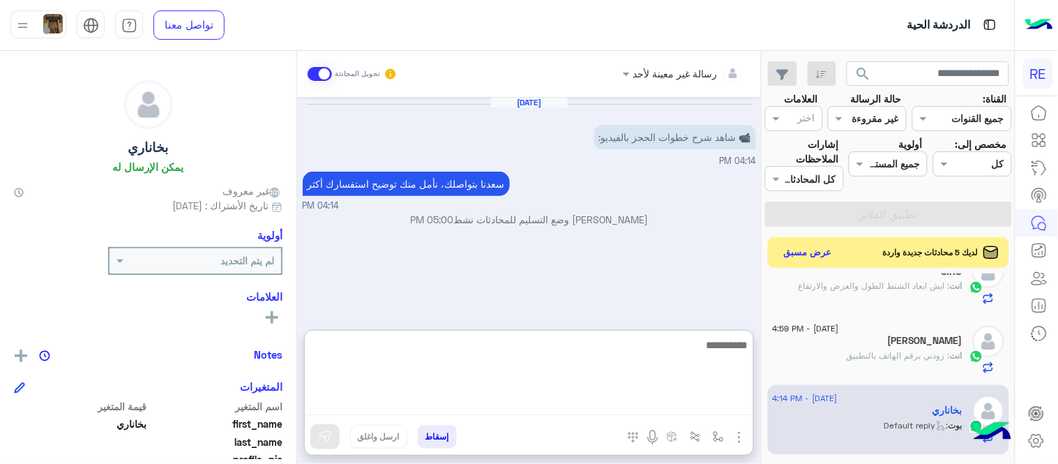
paste textarea "**********"
type textarea "**********"
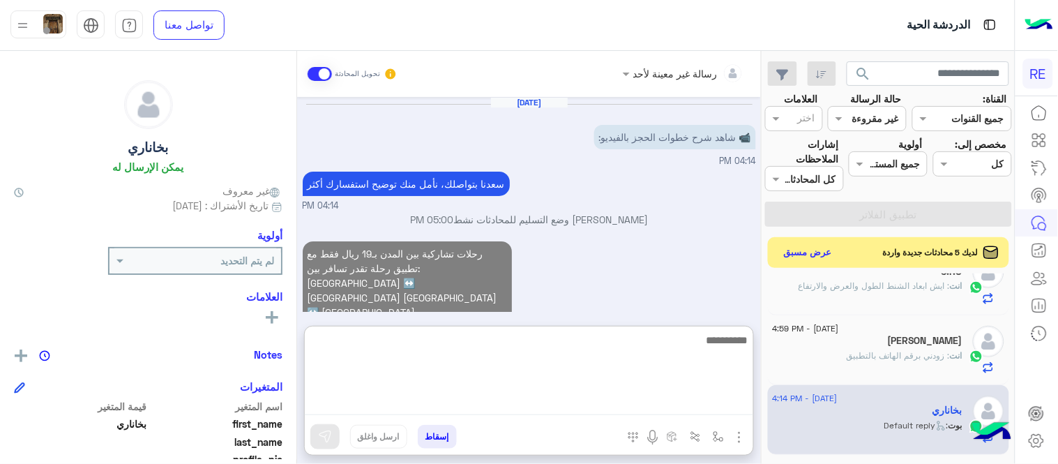
scroll to position [73, 0]
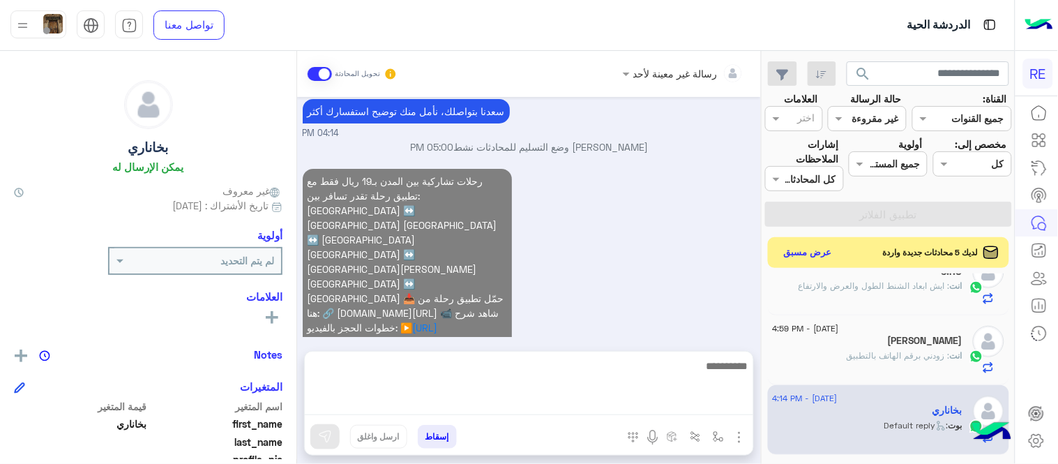
click at [707, 252] on div "رحلات تشاركية بين المدن بـ19 ريال فقط مع تطبيق رحلة تقدر تسافر بين: [GEOGRAPHIC…" at bounding box center [529, 268] width 453 height 206
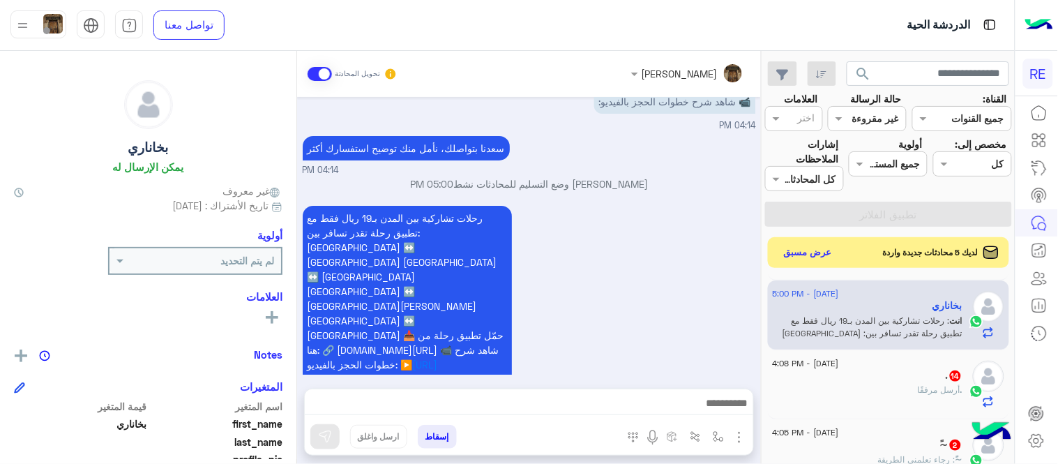
scroll to position [481, 0]
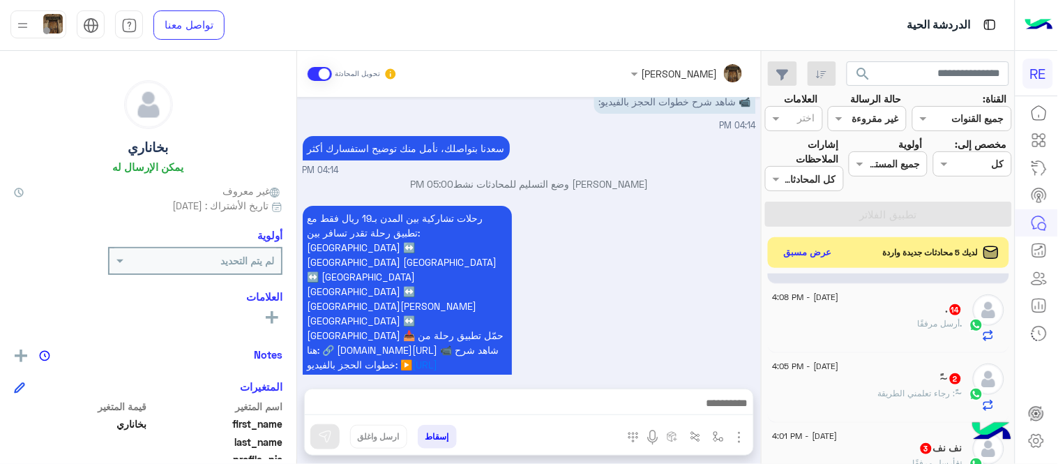
click at [842, 321] on div ". أرسل مرفقًا" at bounding box center [867, 329] width 190 height 24
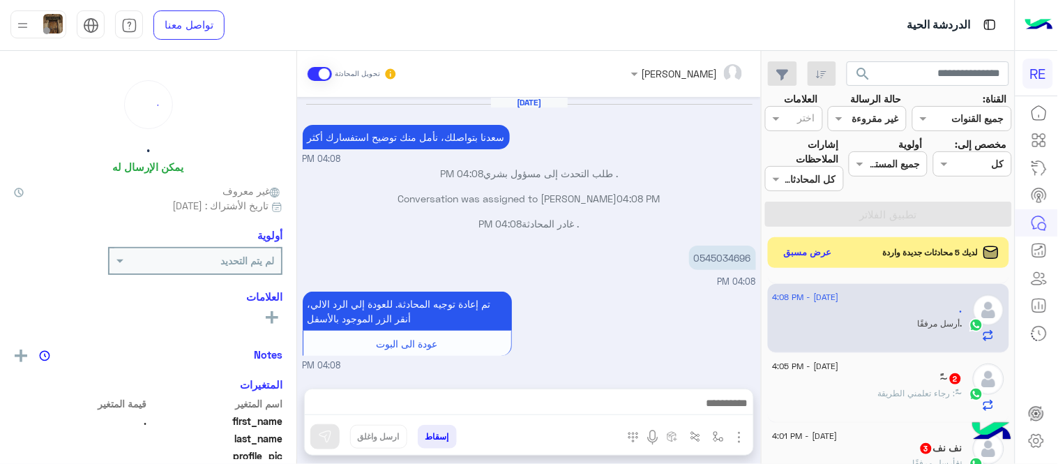
scroll to position [317, 0]
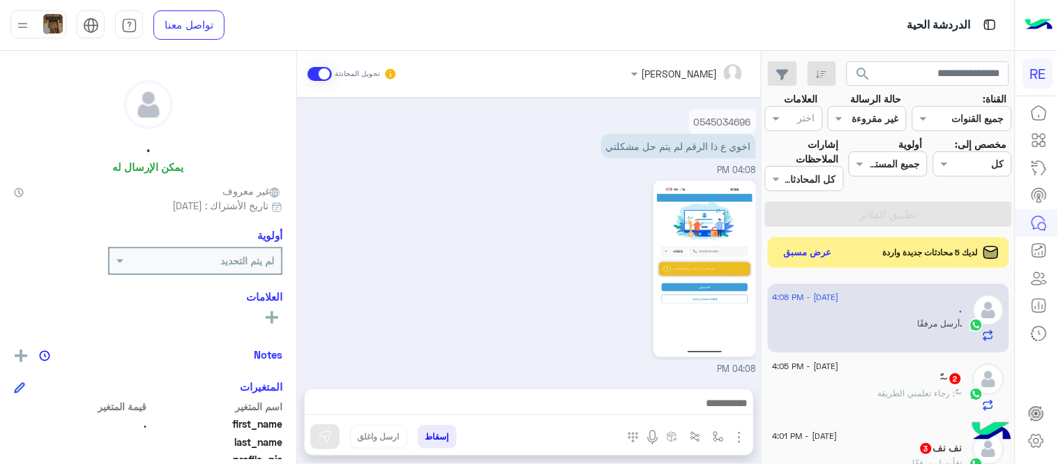
click at [724, 121] on p "0545034696" at bounding box center [722, 121] width 67 height 24
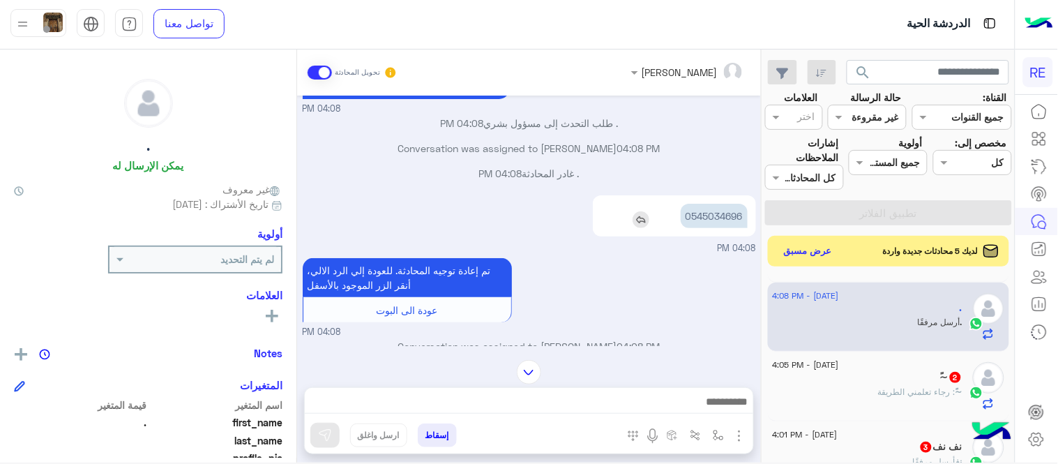
scroll to position [22, 0]
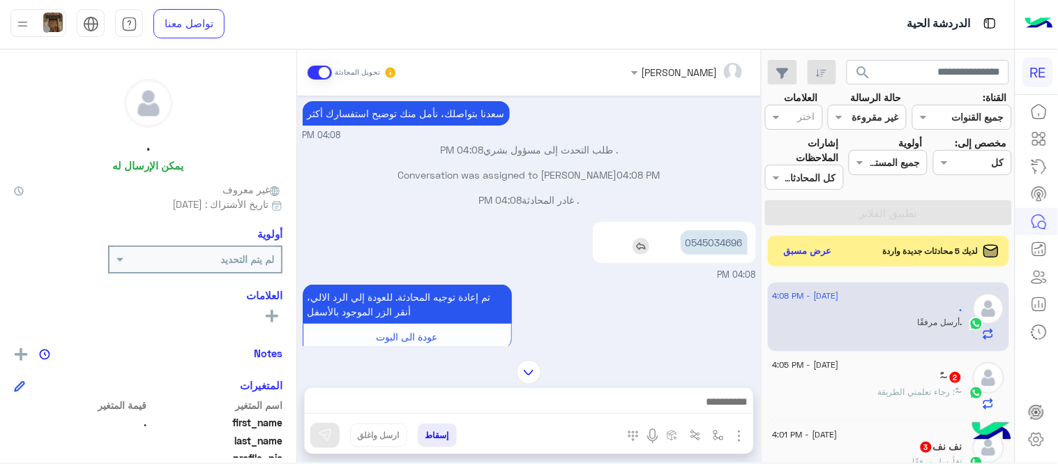
click at [713, 231] on p "0545034696" at bounding box center [713, 242] width 67 height 24
copy p "0545034696"
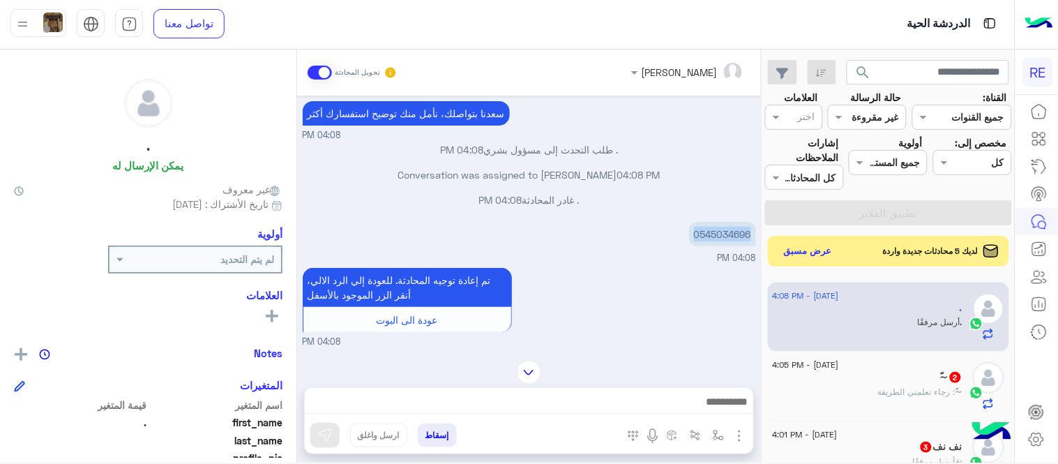
scroll to position [482, 0]
click at [623, 397] on textarea at bounding box center [529, 403] width 448 height 21
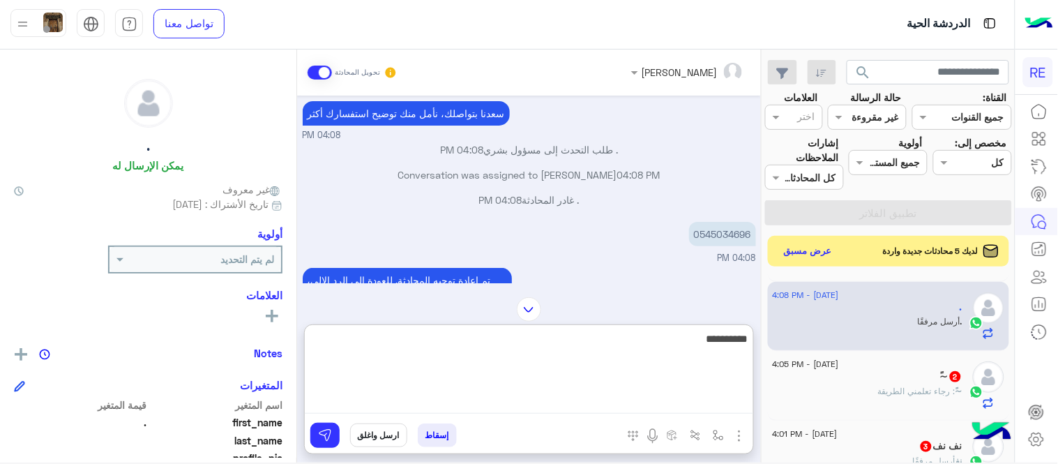
type textarea "**********"
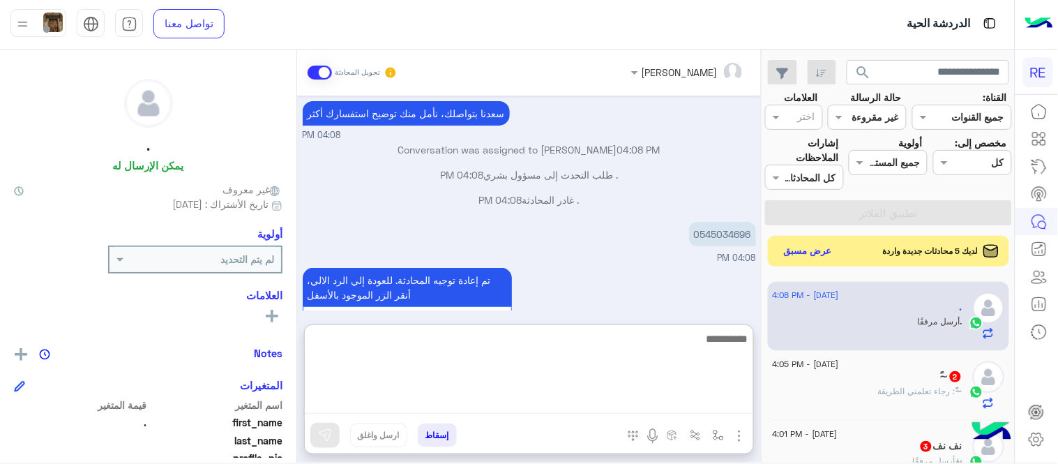
scroll to position [425, 0]
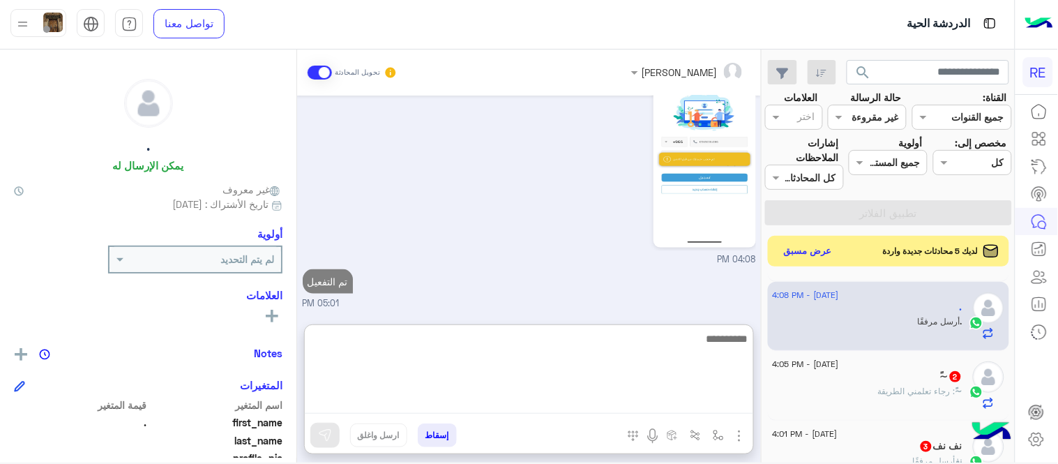
click at [891, 373] on div "~ً 2" at bounding box center [867, 377] width 190 height 15
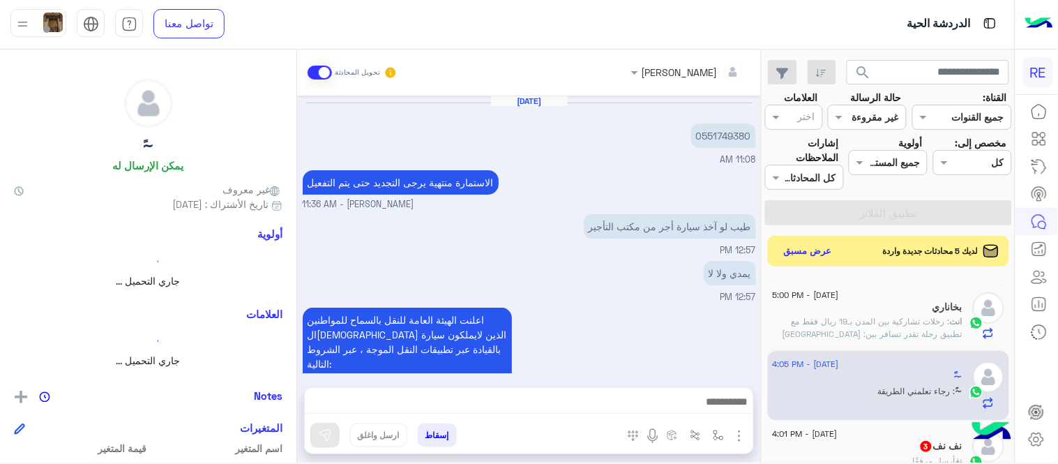
scroll to position [300, 0]
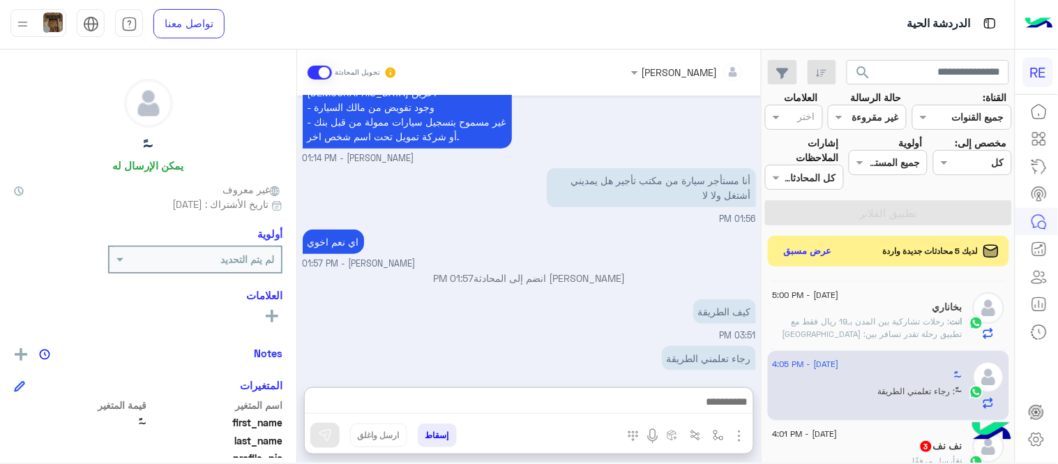
click at [660, 395] on textarea at bounding box center [529, 403] width 448 height 21
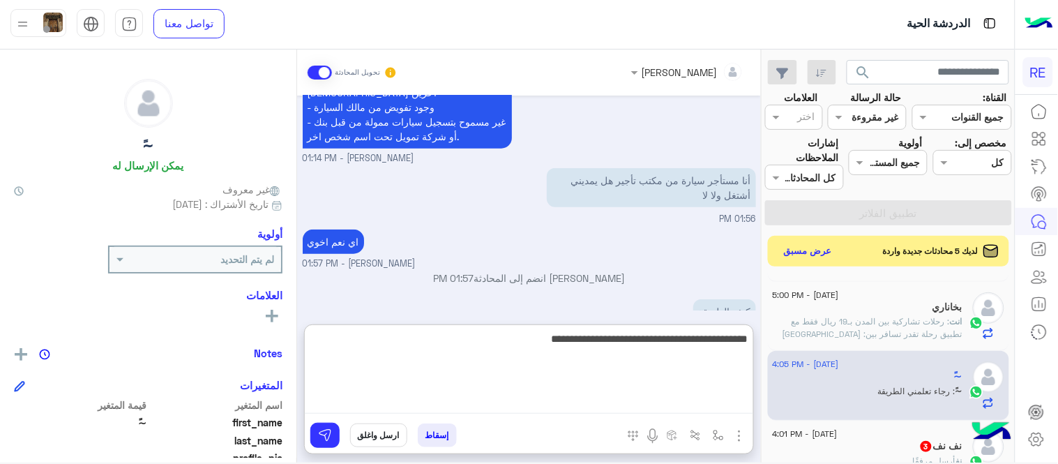
type textarea "**********"
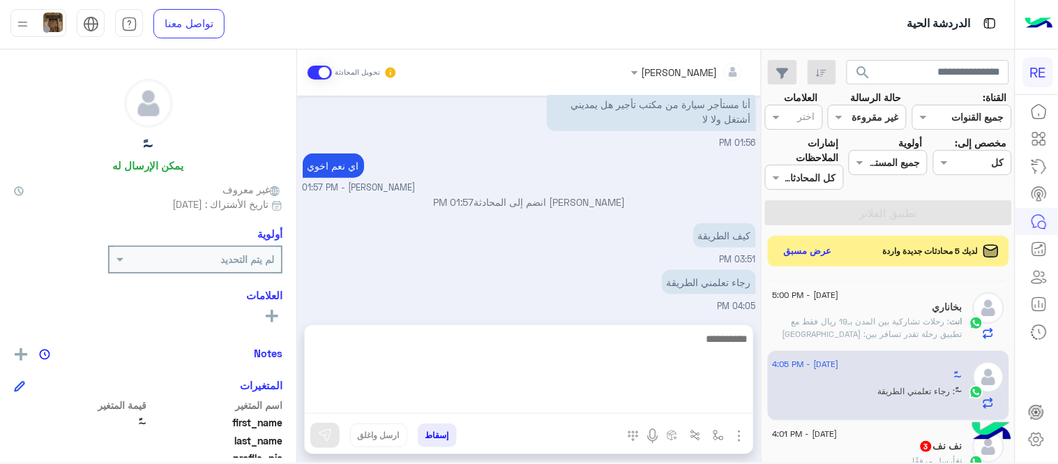
click at [697, 284] on div "[DATE] 0551749380 11:08 AM الاستمارة منتهية يرجى التجديد حتى يتم التفعيل [PERSO…" at bounding box center [529, 203] width 464 height 215
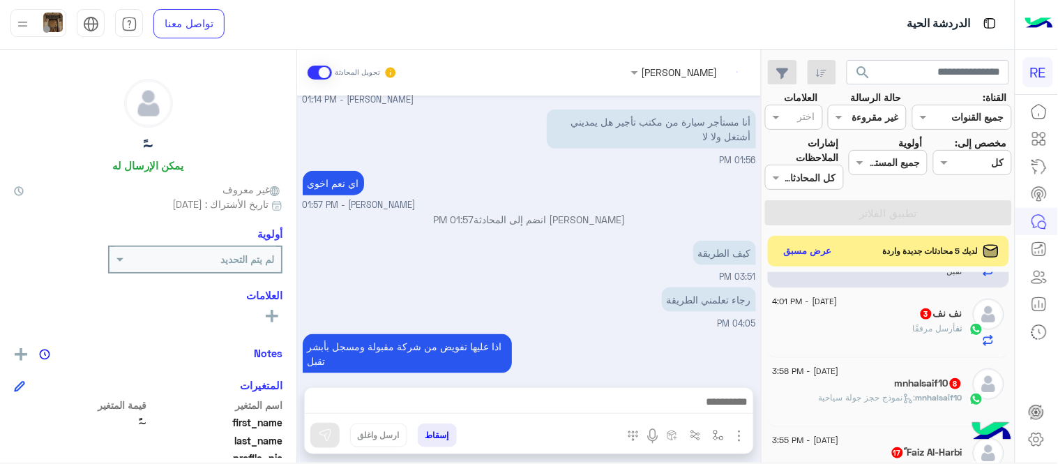
scroll to position [620, 0]
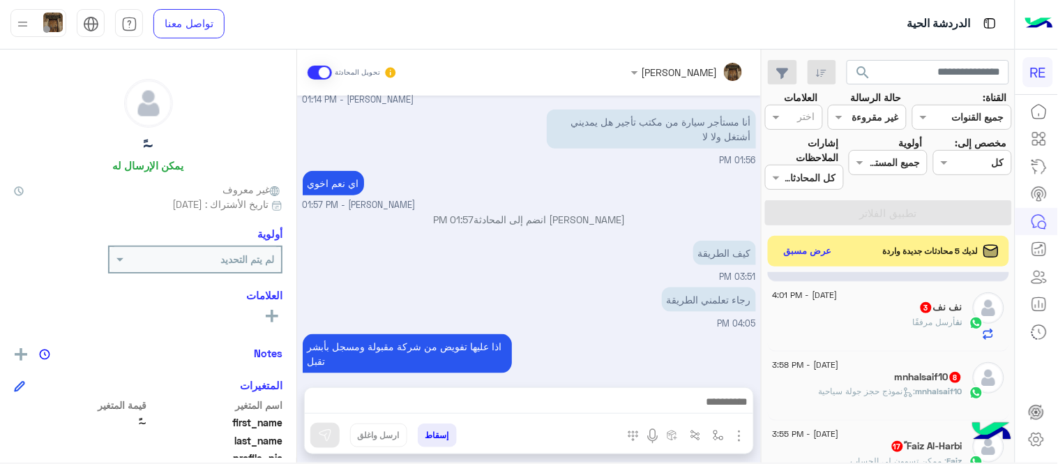
click at [887, 305] on div "نف نف 3" at bounding box center [867, 308] width 190 height 15
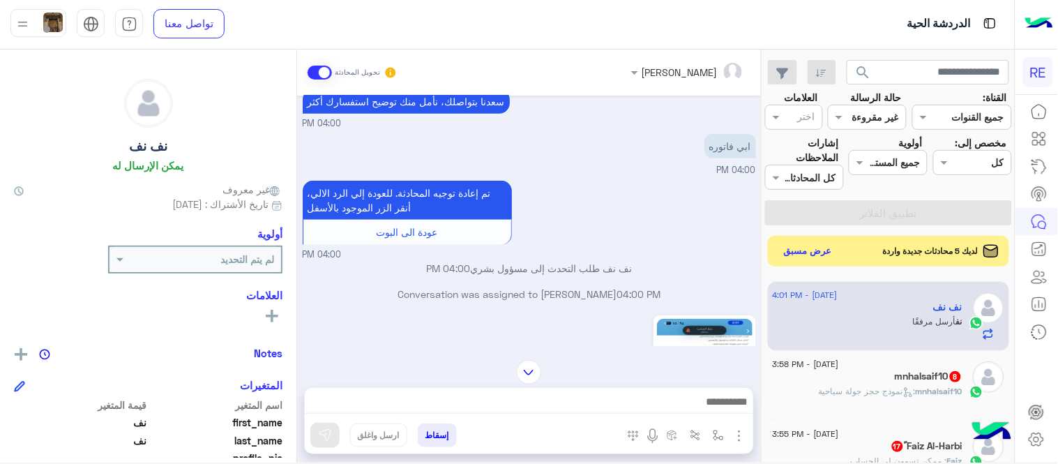
scroll to position [382, 0]
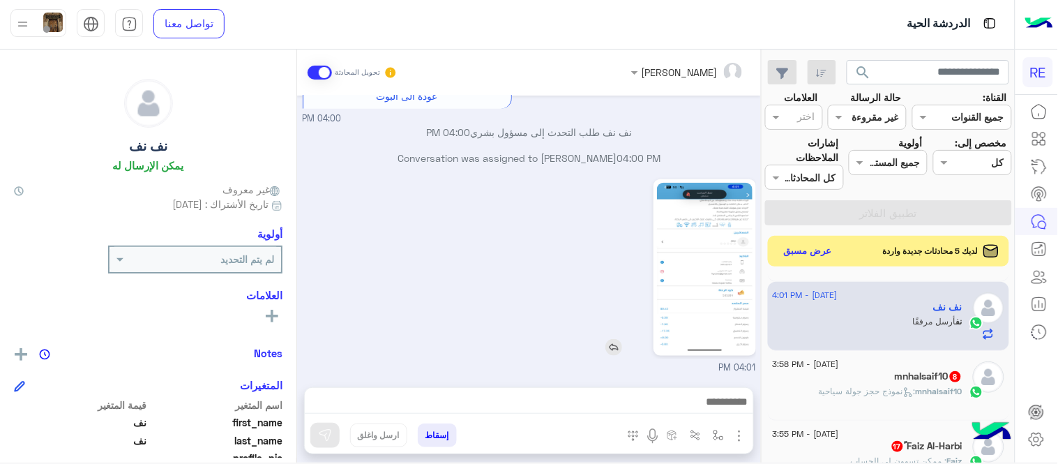
click at [708, 286] on img at bounding box center [705, 267] width 96 height 169
click at [646, 391] on div at bounding box center [529, 405] width 448 height 35
click at [653, 399] on textarea at bounding box center [529, 403] width 448 height 21
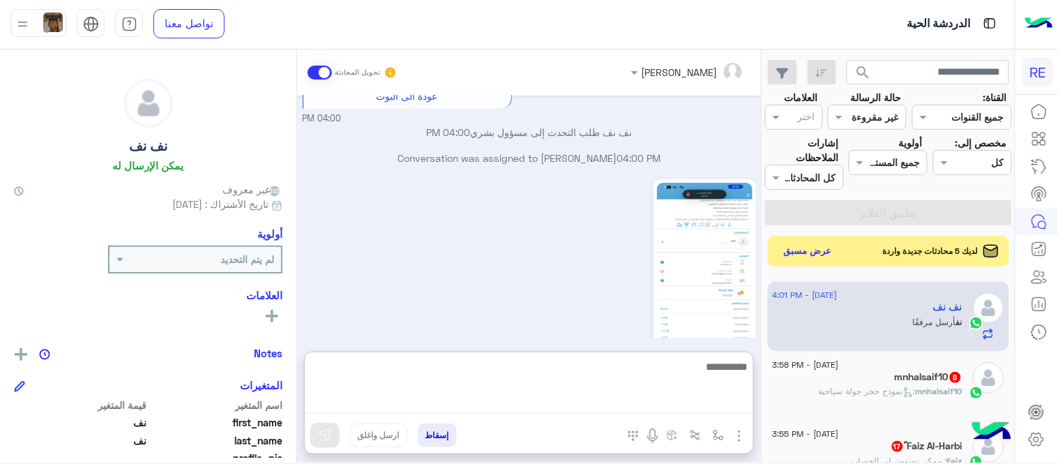
paste textarea "**********"
type textarea "**********"
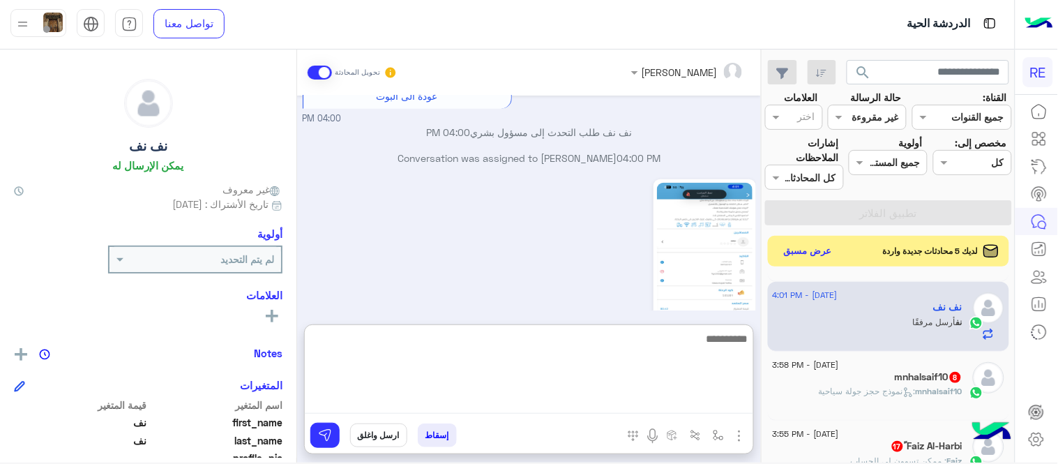
scroll to position [505, 0]
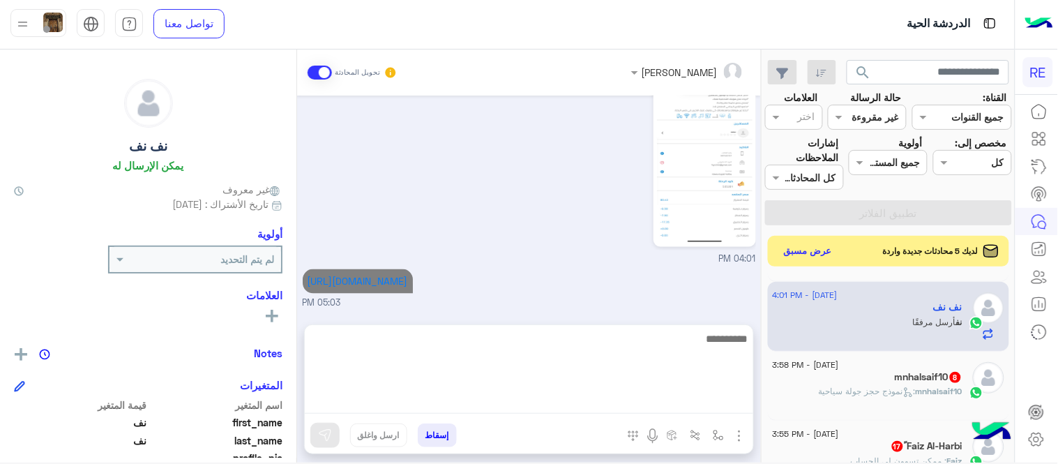
click at [847, 384] on div "mnhalsaif10 8" at bounding box center [867, 378] width 190 height 15
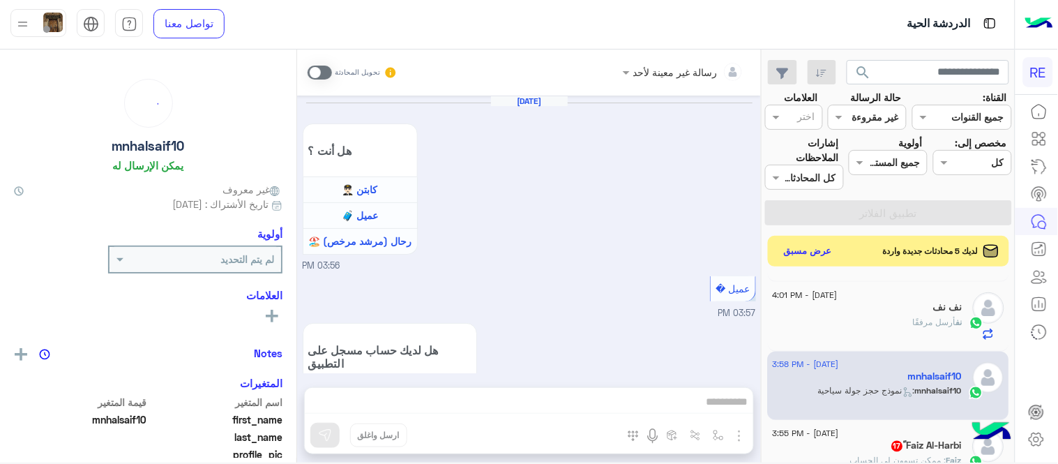
scroll to position [1108, 0]
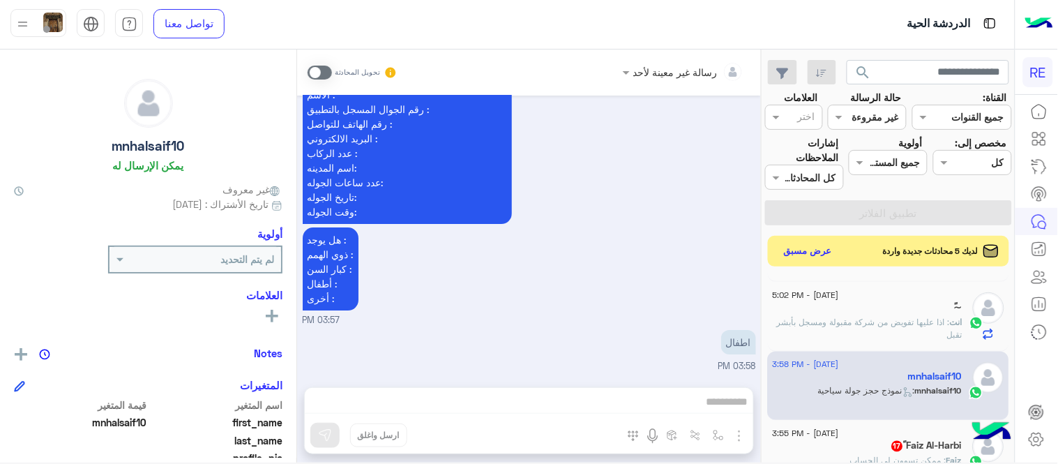
click at [323, 68] on span at bounding box center [319, 73] width 24 height 14
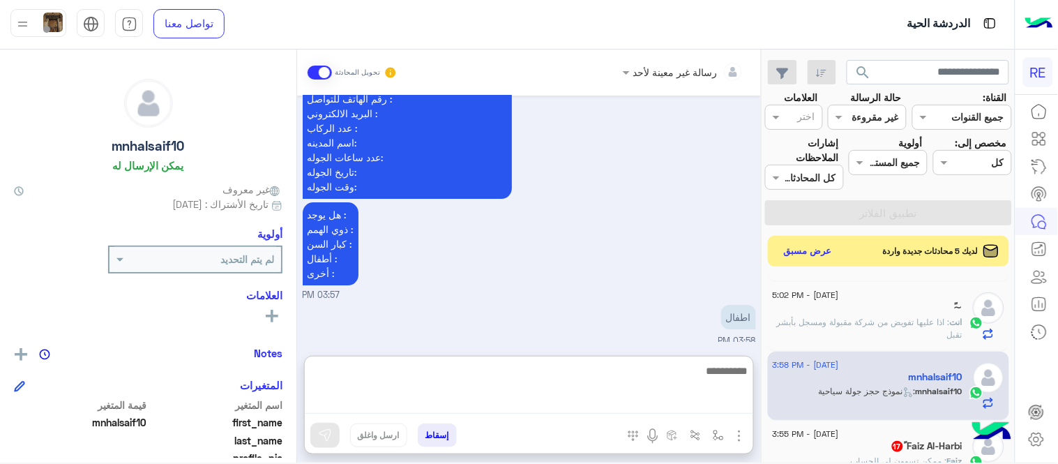
click at [483, 405] on textarea at bounding box center [529, 388] width 448 height 52
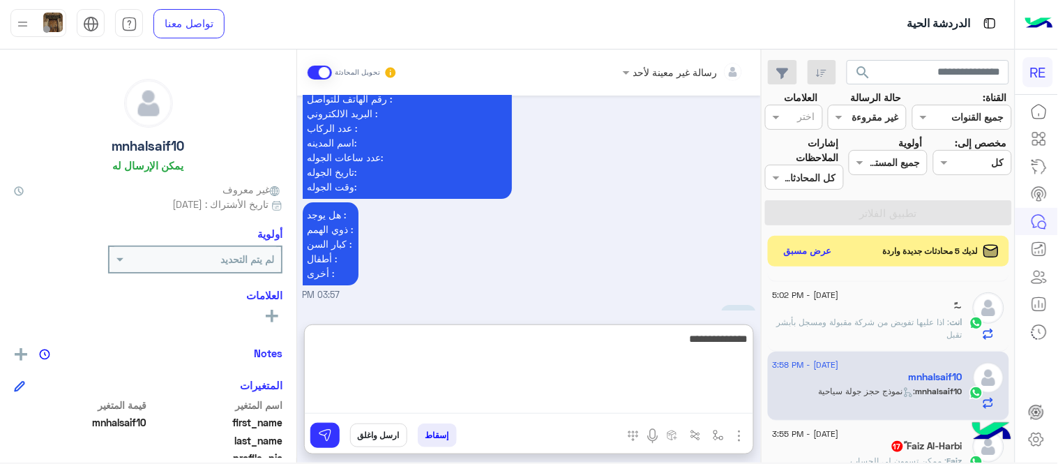
type textarea "**********"
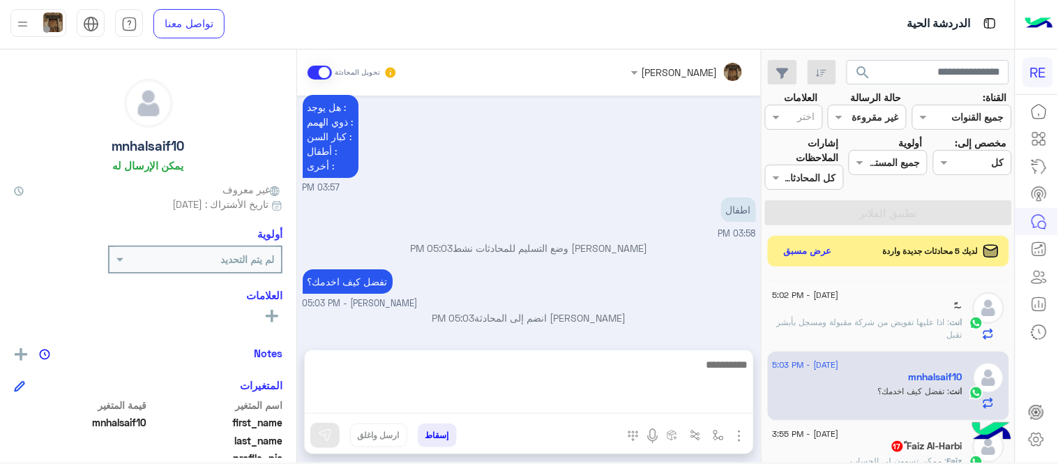
scroll to position [1220, 0]
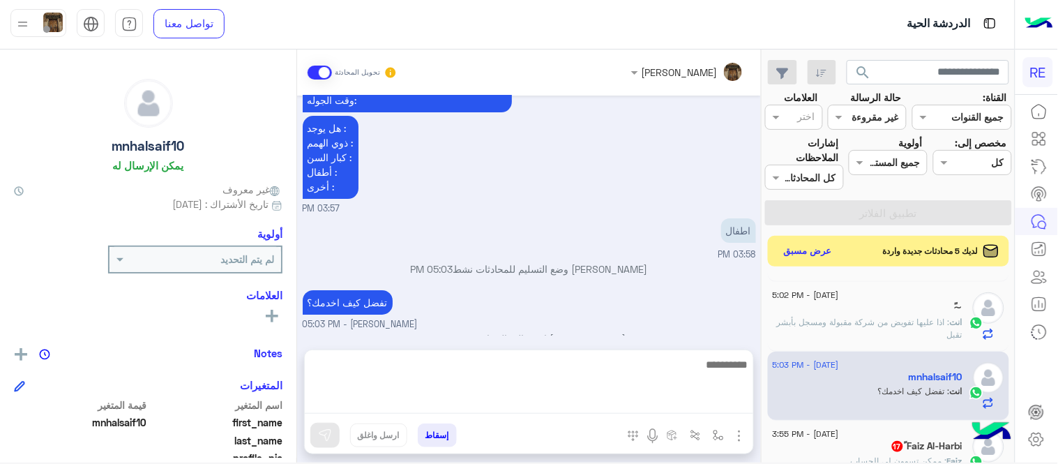
click at [901, 434] on div "[DATE] - 3:55 PM" at bounding box center [867, 435] width 190 height 9
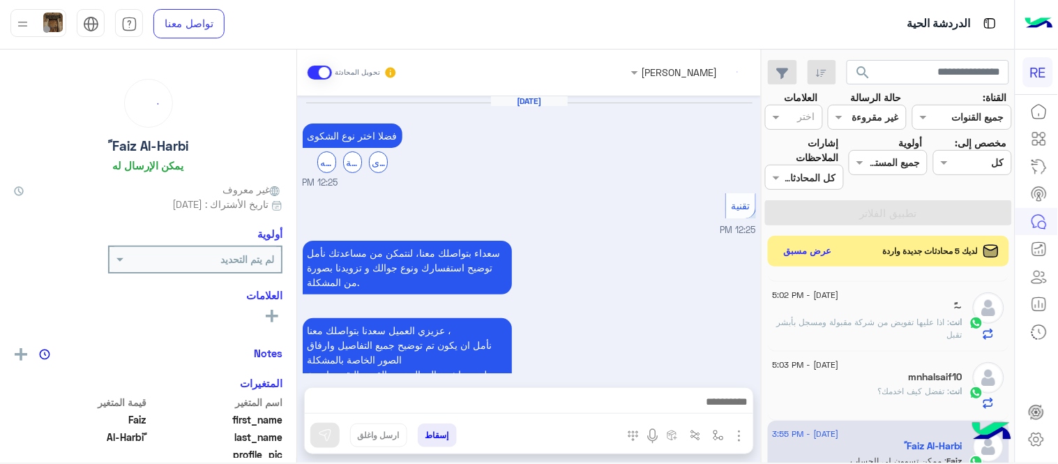
scroll to position [692, 0]
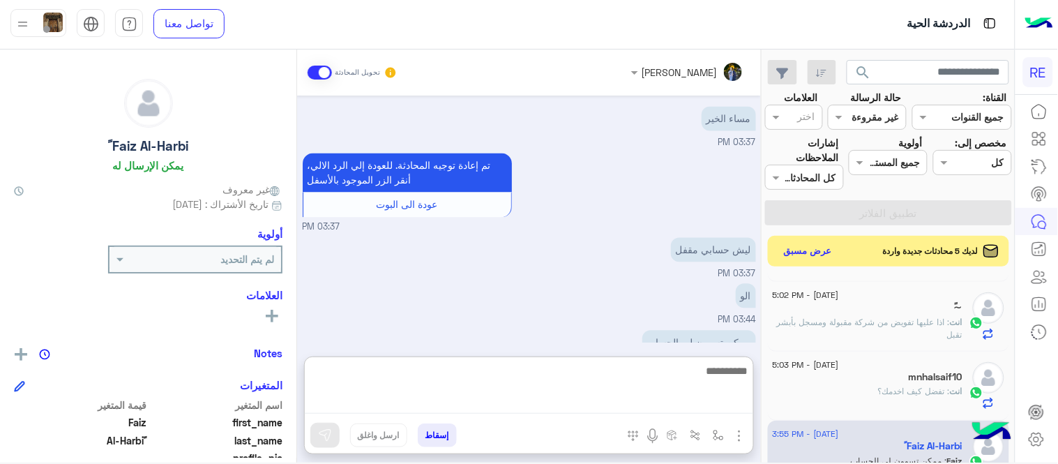
click at [547, 409] on textarea at bounding box center [529, 388] width 448 height 52
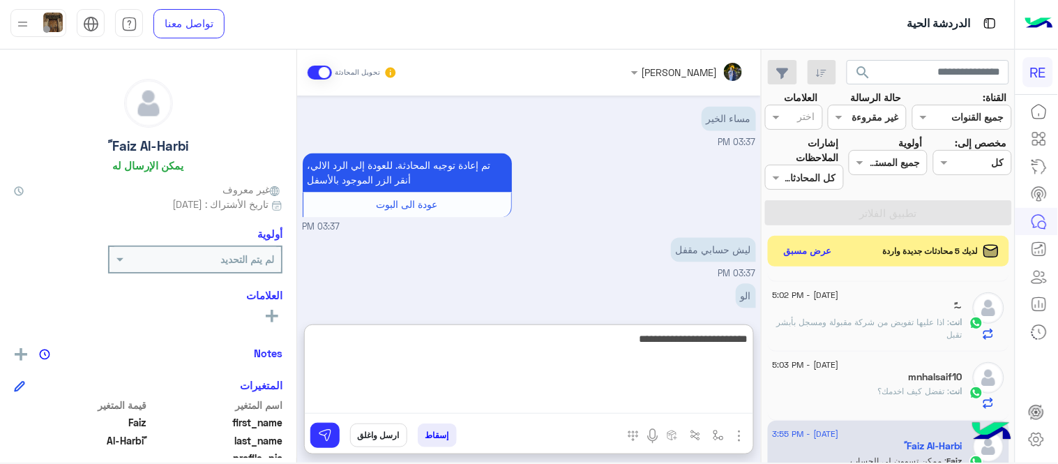
type textarea "**********"
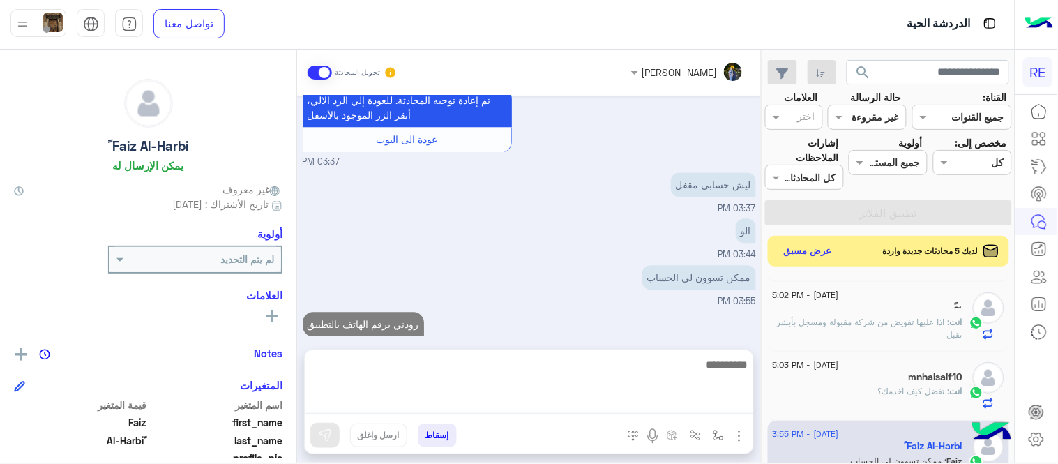
click at [659, 287] on div "[DATE] فضلا اختر نوع الشكوى ماليه تقنية اخرى 12:25 PM تقنية 12:25 PM سعداء بتوا…" at bounding box center [529, 216] width 464 height 241
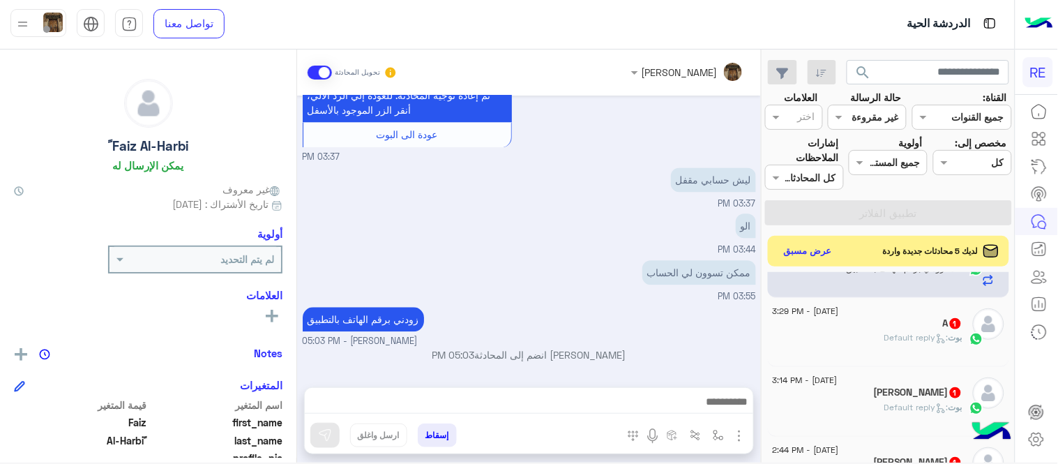
scroll to position [818, 0]
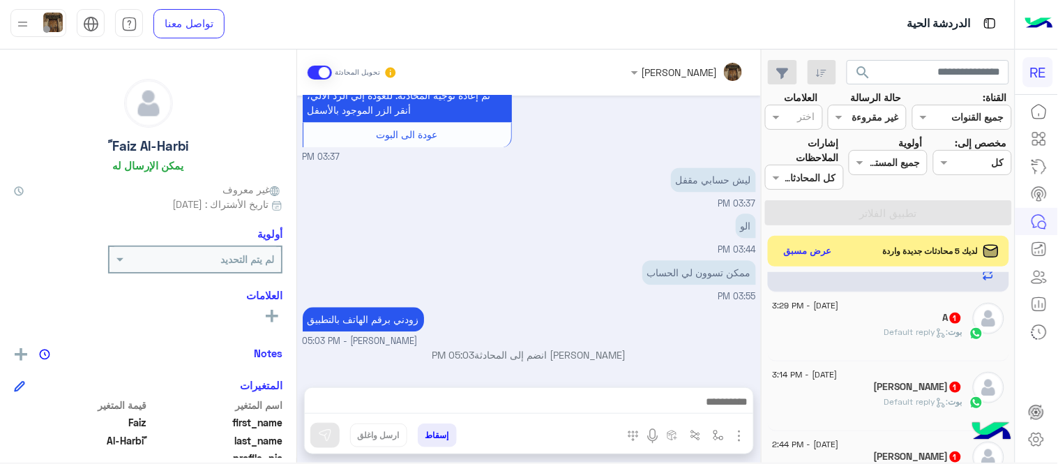
click at [861, 347] on div "[PERSON_NAME] : Default reply" at bounding box center [867, 338] width 190 height 24
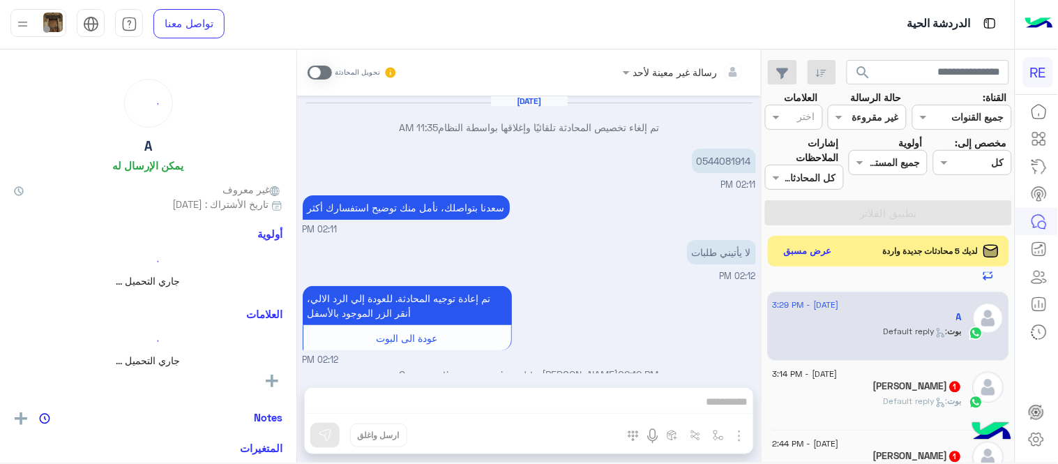
scroll to position [460, 0]
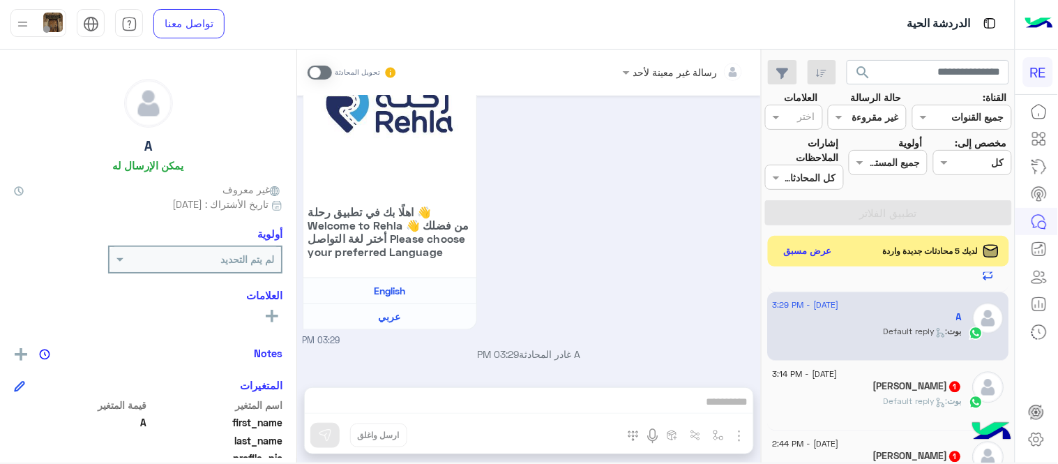
click at [319, 70] on span at bounding box center [319, 73] width 24 height 14
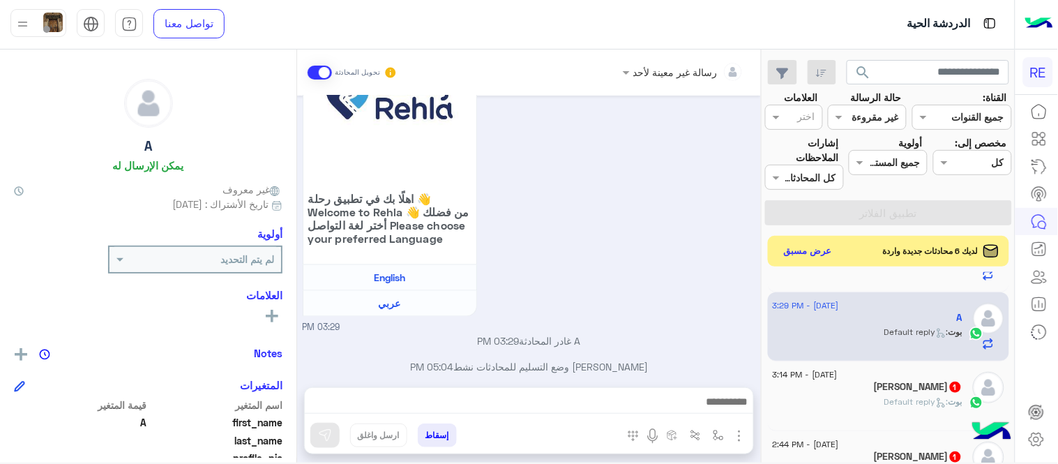
scroll to position [485, 0]
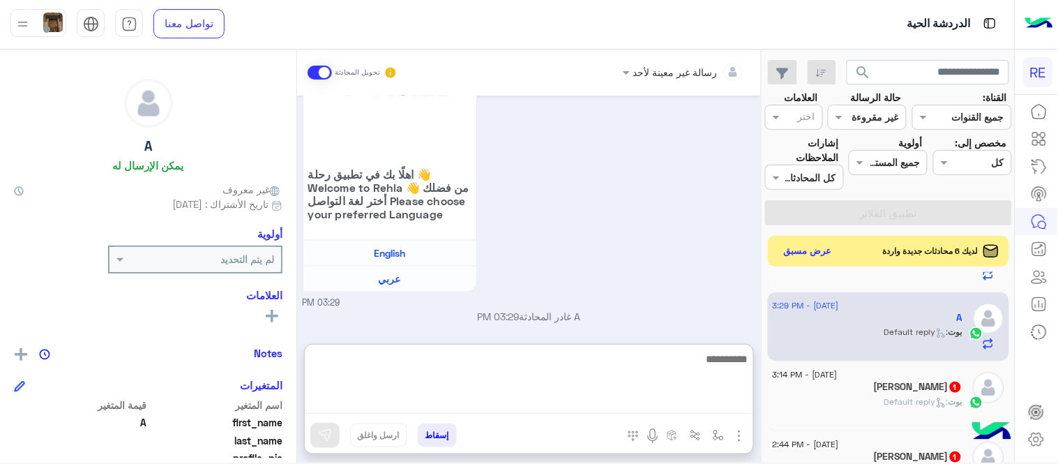
click at [620, 401] on textarea at bounding box center [529, 381] width 448 height 63
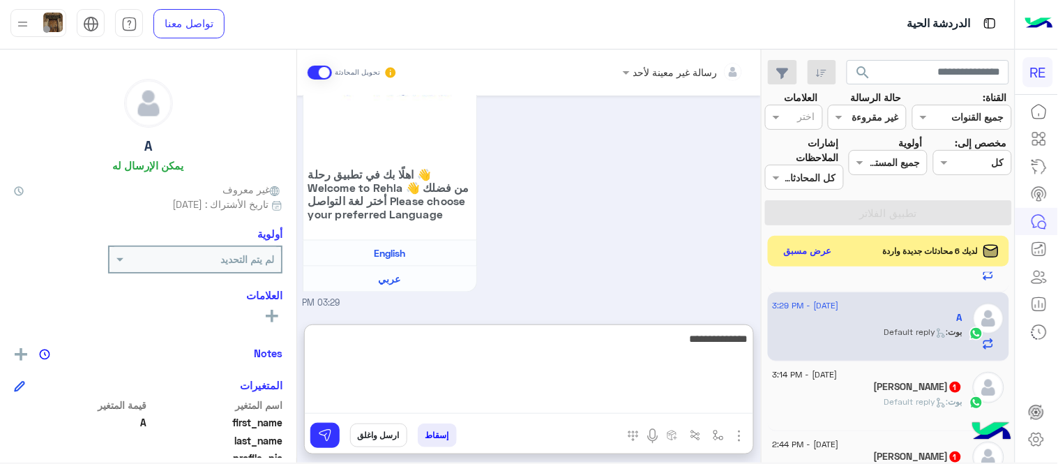
type textarea "**********"
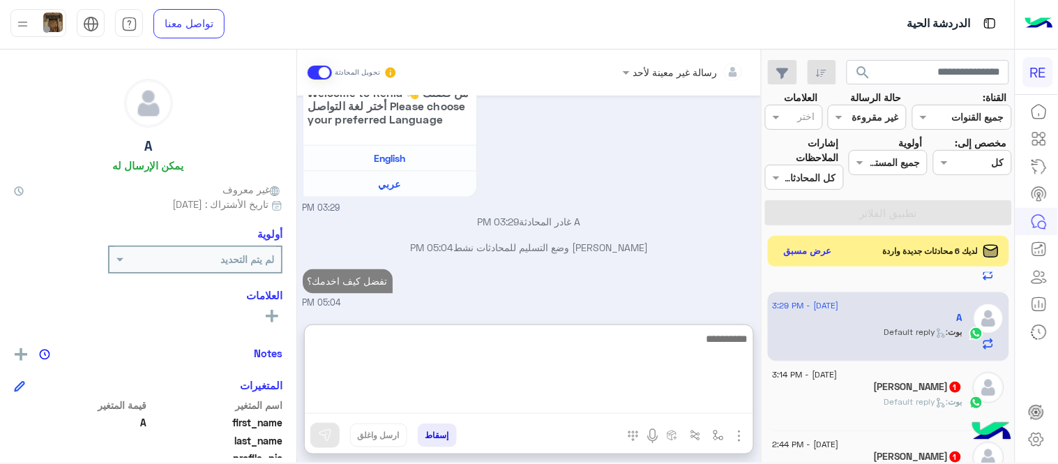
scroll to position [567, 0]
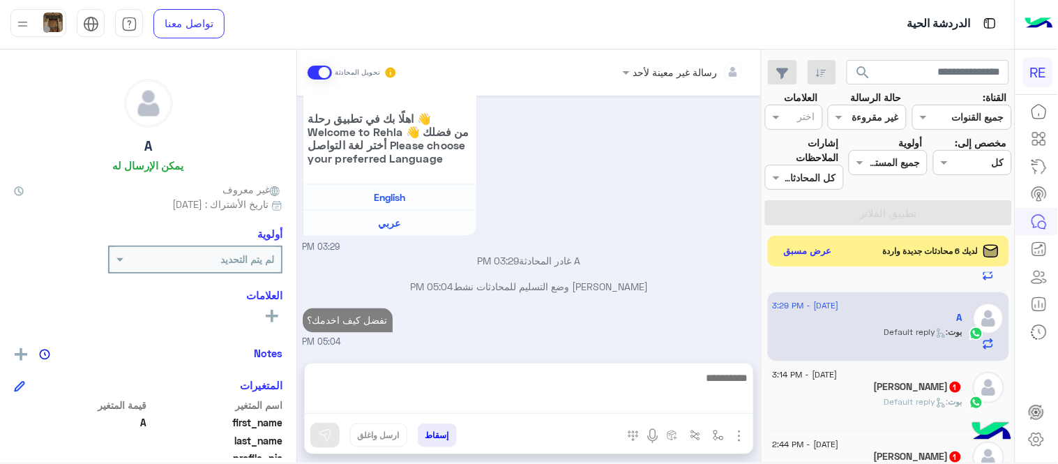
click at [834, 385] on div "[PERSON_NAME] 1" at bounding box center [867, 388] width 190 height 15
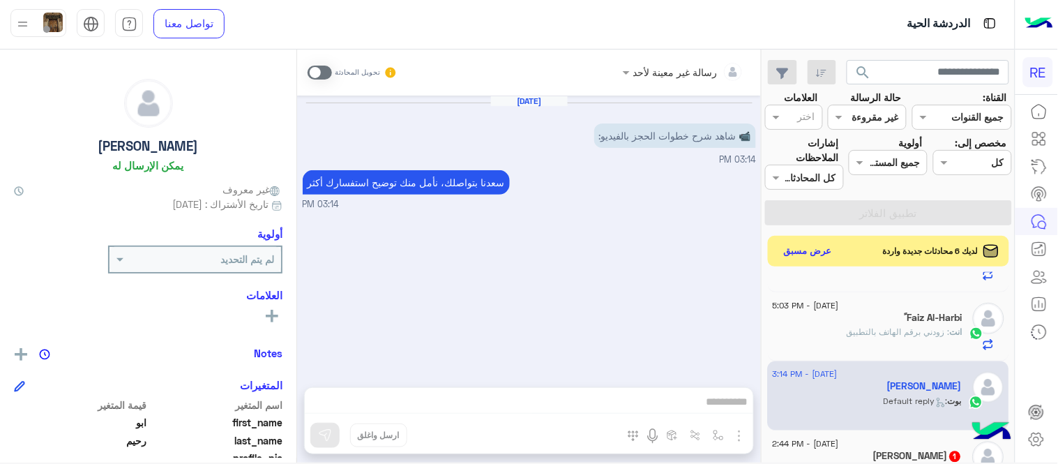
click at [316, 79] on div "تحويل المحادثة" at bounding box center [352, 72] width 90 height 25
click at [310, 70] on span at bounding box center [319, 73] width 24 height 14
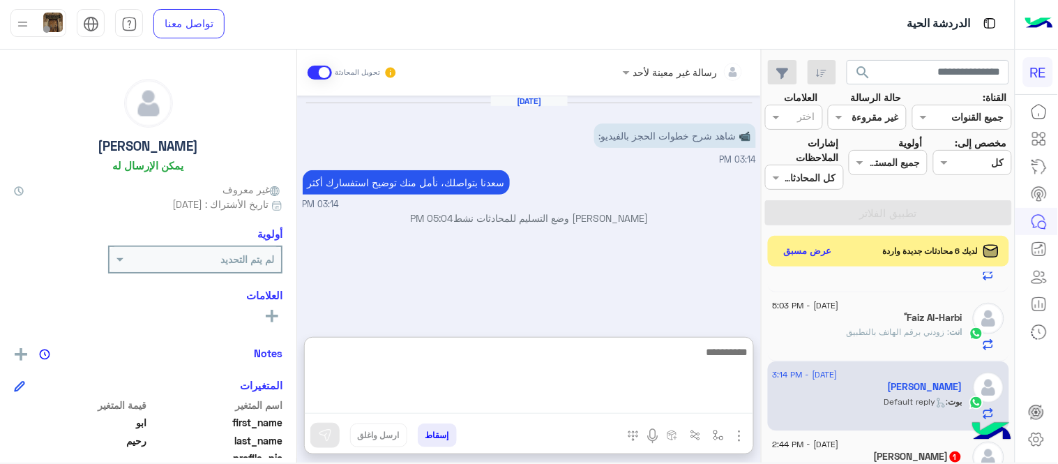
click at [402, 405] on textarea at bounding box center [529, 378] width 448 height 70
paste textarea "**********"
type textarea "**********"
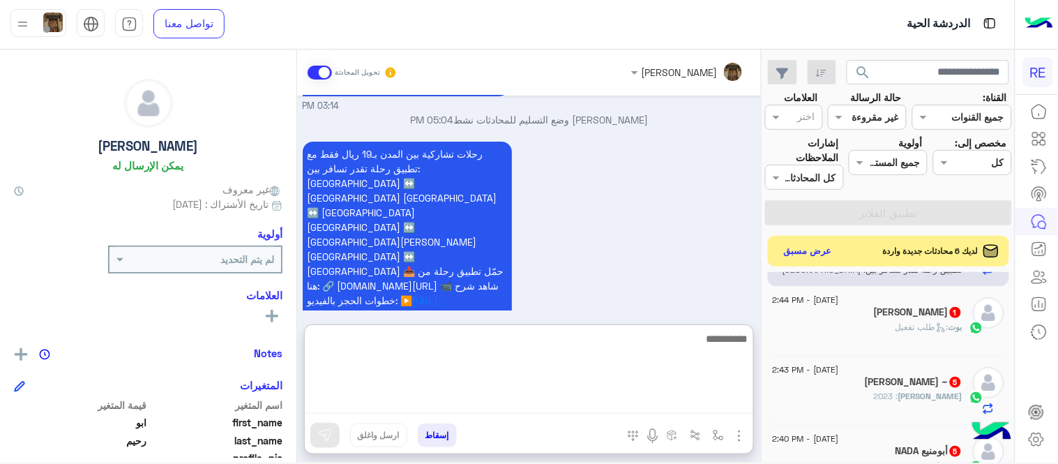
scroll to position [59, 0]
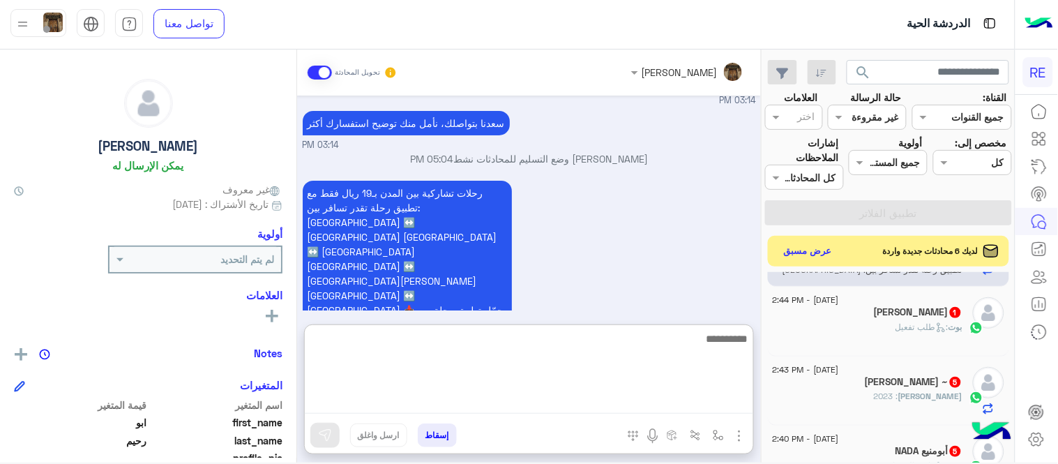
click at [896, 323] on span ": طلب تفعيل" at bounding box center [921, 326] width 53 height 10
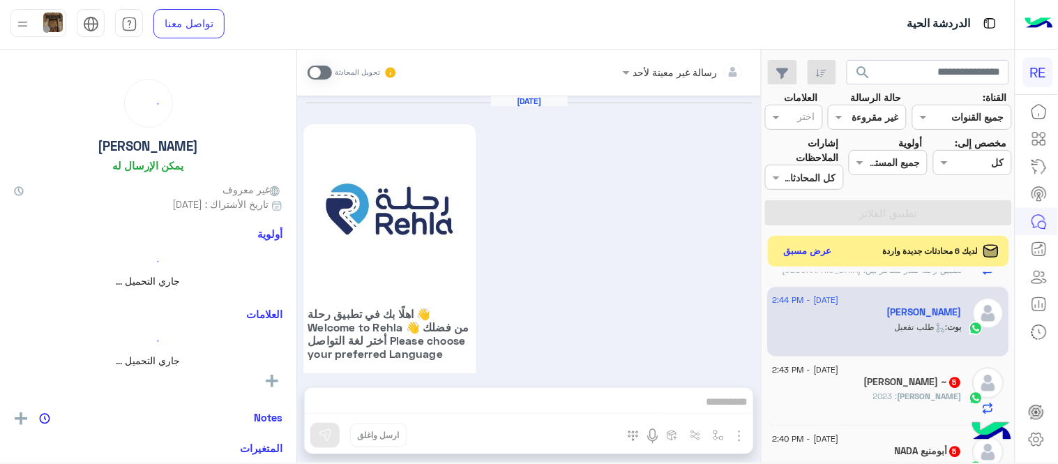
scroll to position [1248, 0]
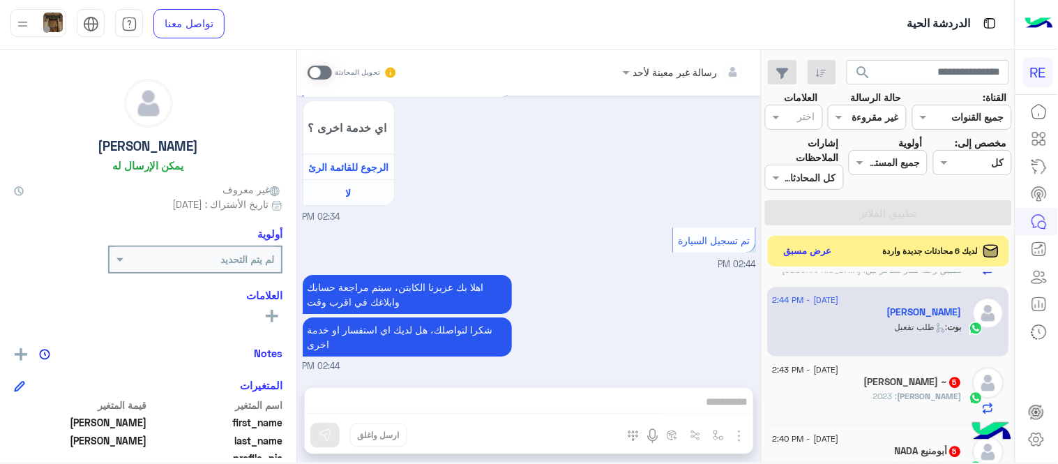
click at [319, 70] on span at bounding box center [319, 73] width 24 height 14
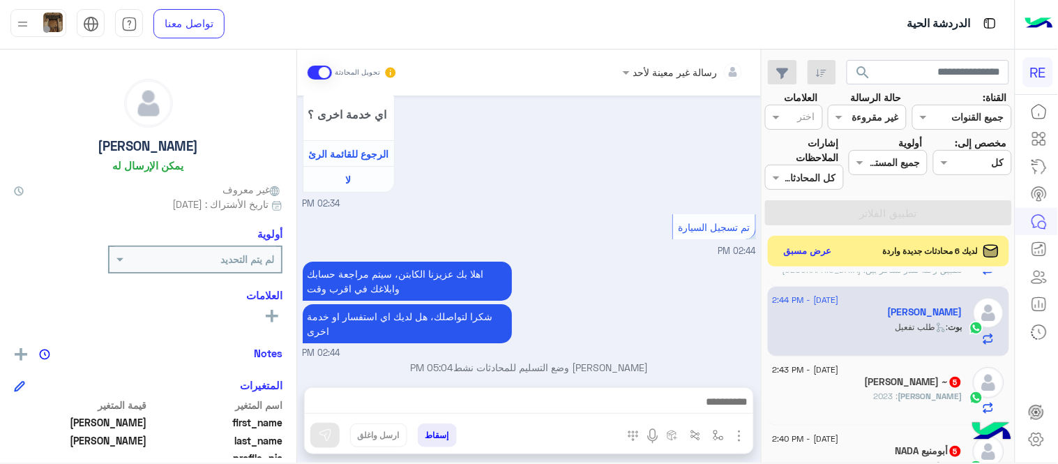
scroll to position [1273, 0]
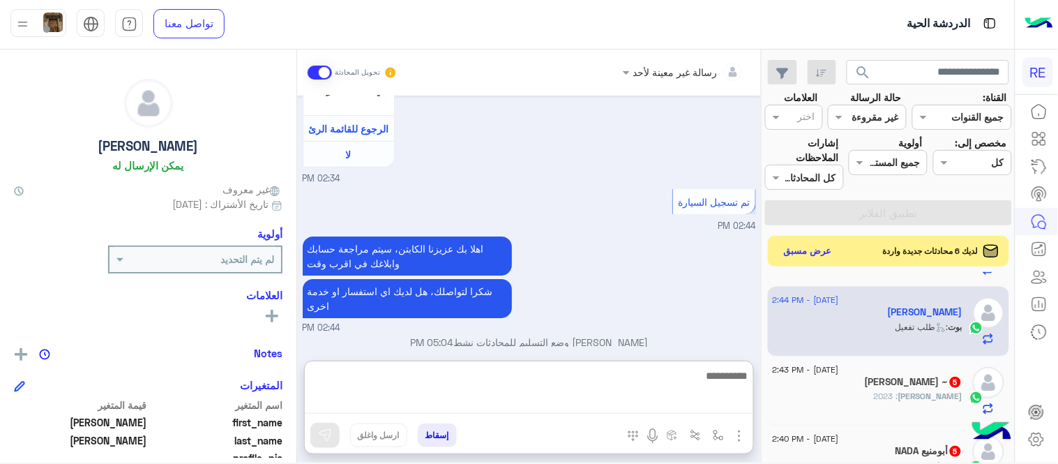
click at [565, 396] on textarea at bounding box center [529, 390] width 448 height 47
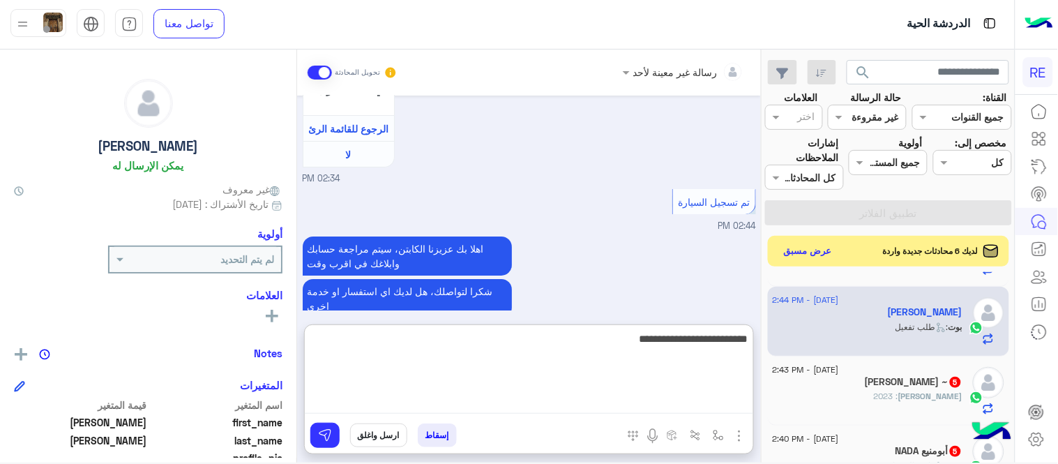
type textarea "**********"
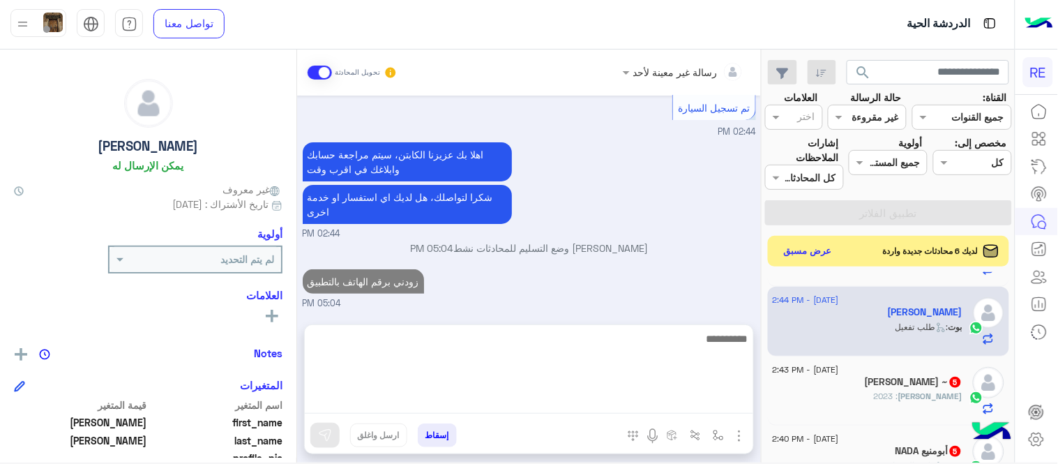
scroll to position [1334, 0]
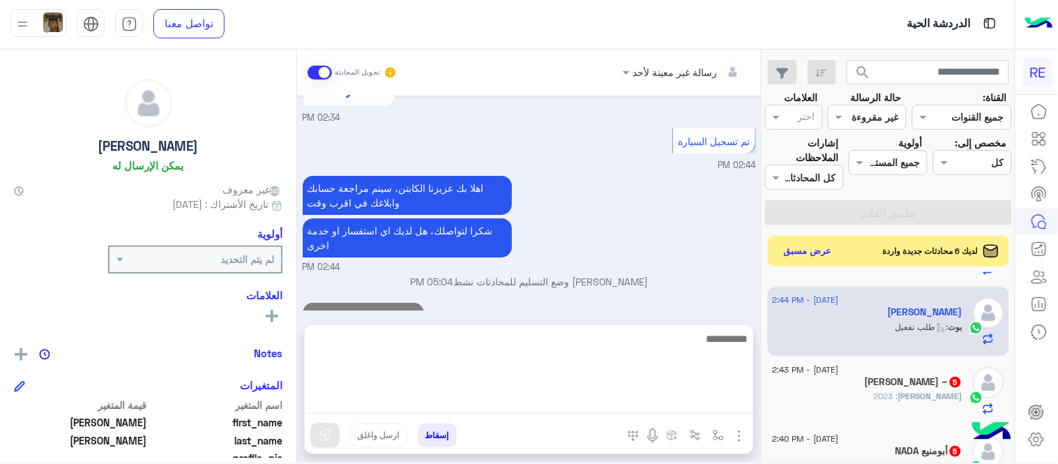
click at [833, 393] on div "[PERSON_NAME] : 2023" at bounding box center [867, 402] width 190 height 24
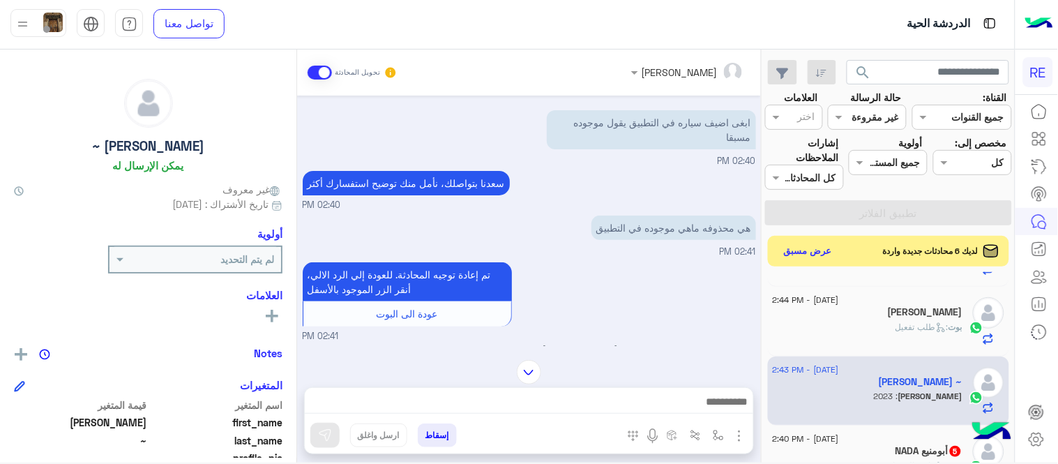
scroll to position [59, 0]
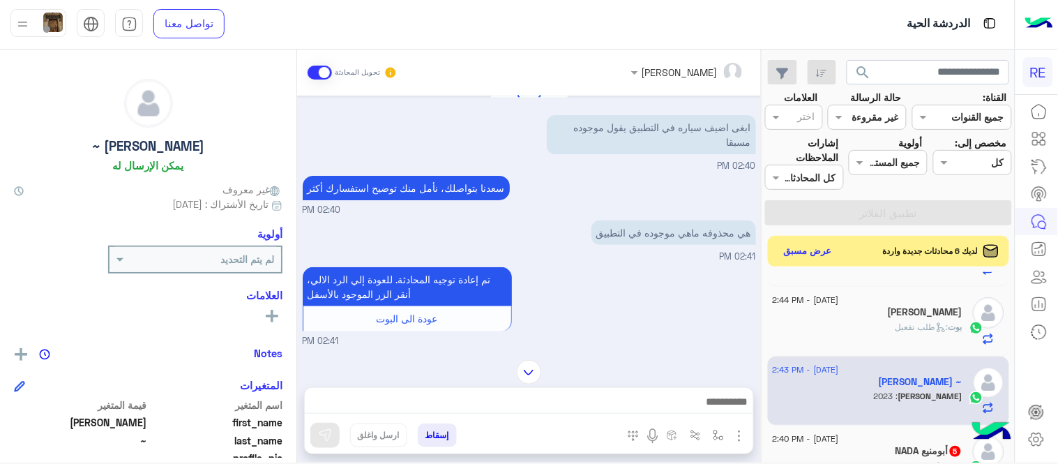
click at [480, 400] on textarea at bounding box center [529, 403] width 448 height 21
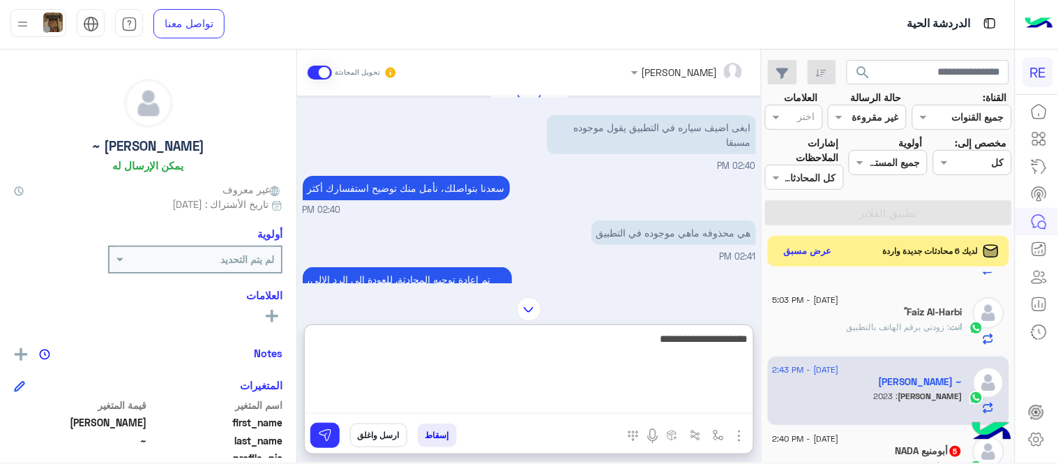
type textarea "**********"
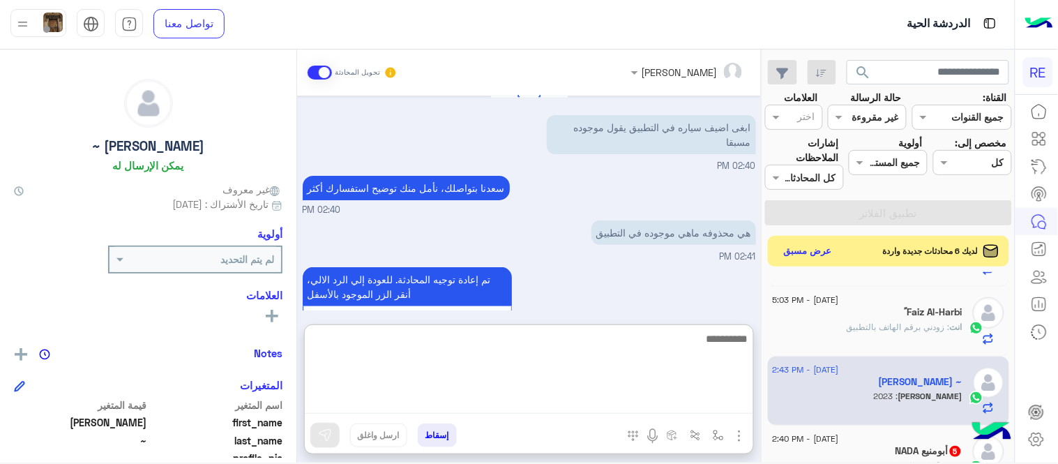
scroll to position [330, 0]
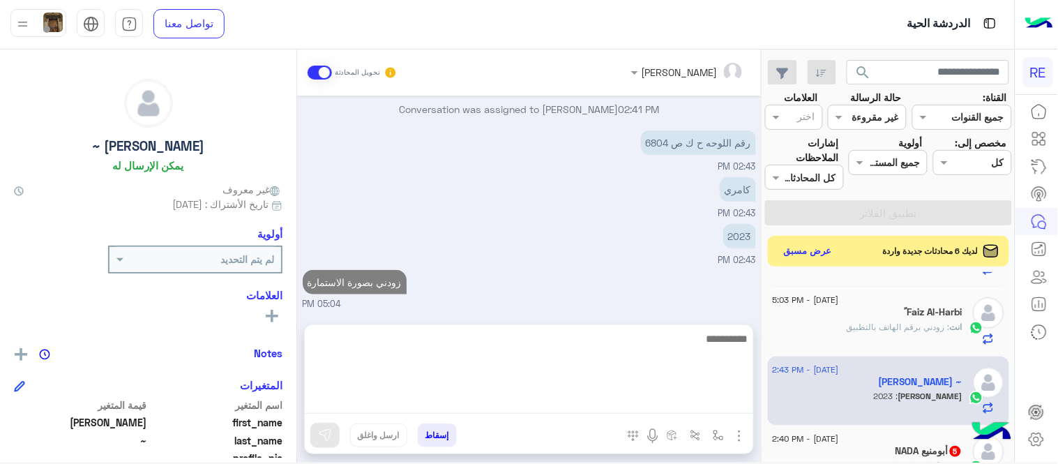
click at [641, 294] on div "[DATE] تم إلغاء تخصيص المحادثة تلقائيًا وإغلاقها بواسطة النظام 02:50 PM [DATE] …" at bounding box center [529, 203] width 464 height 215
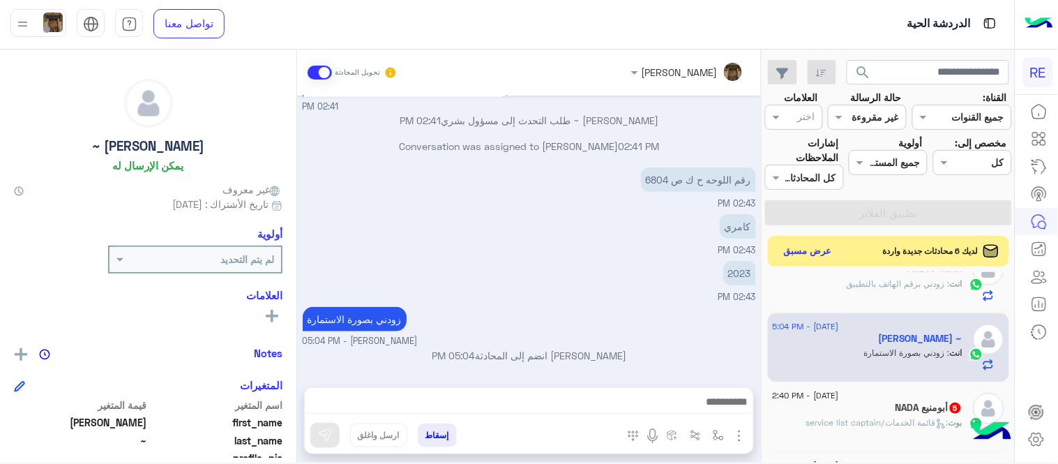
scroll to position [1023, 0]
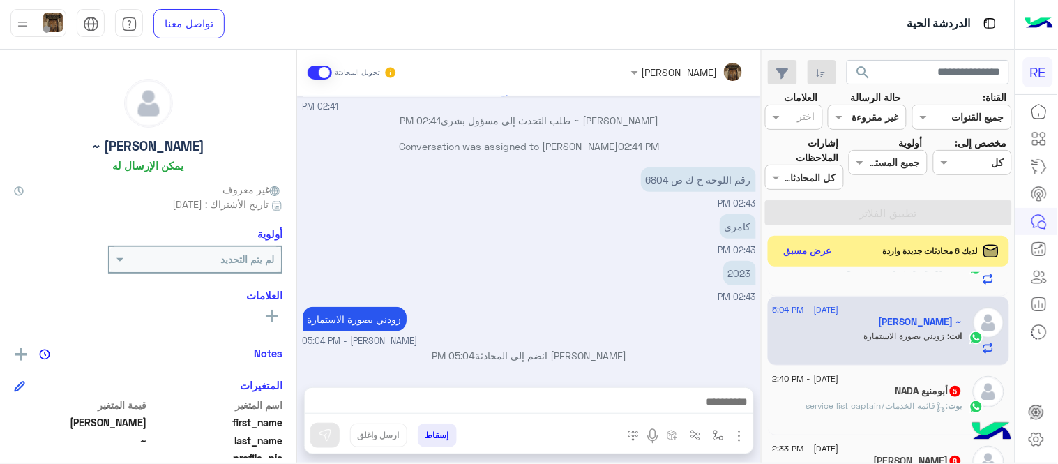
click at [853, 406] on span ": قائمة الخدمات/service list captain" at bounding box center [877, 405] width 142 height 10
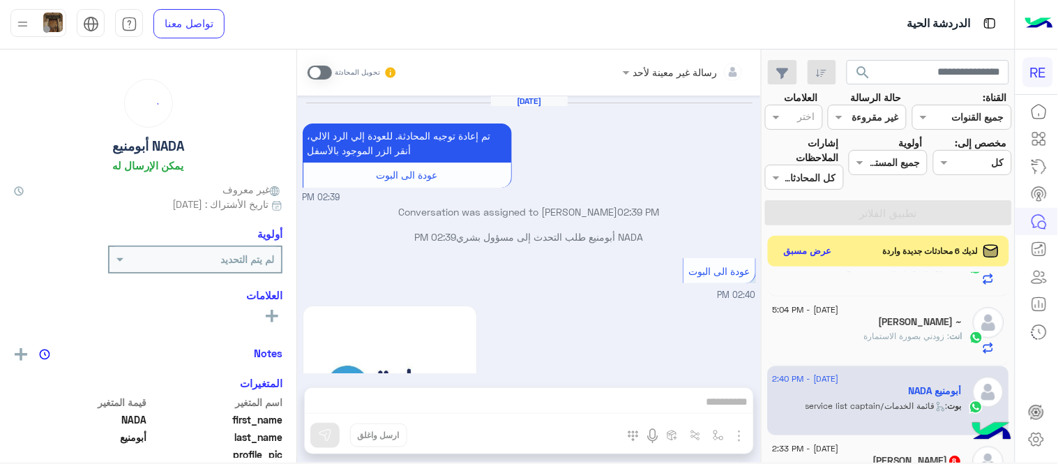
scroll to position [619, 0]
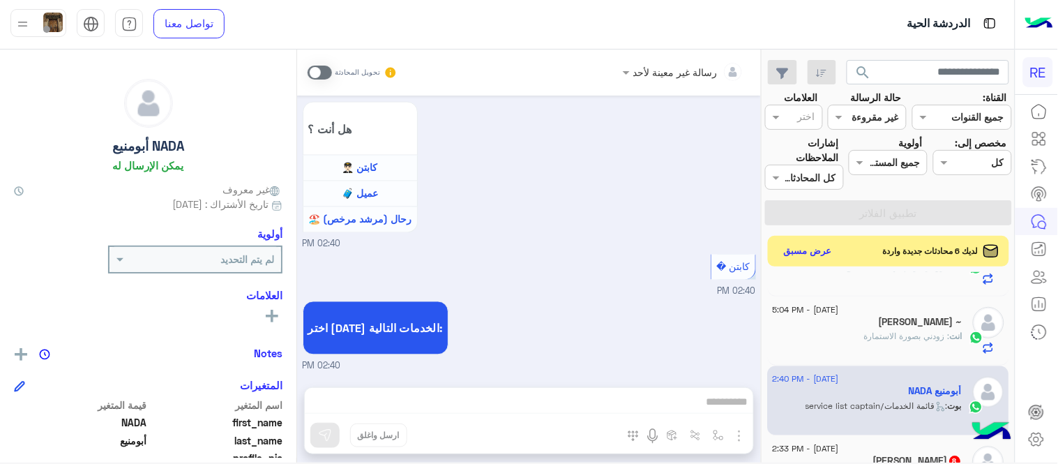
click at [317, 66] on span at bounding box center [319, 73] width 24 height 14
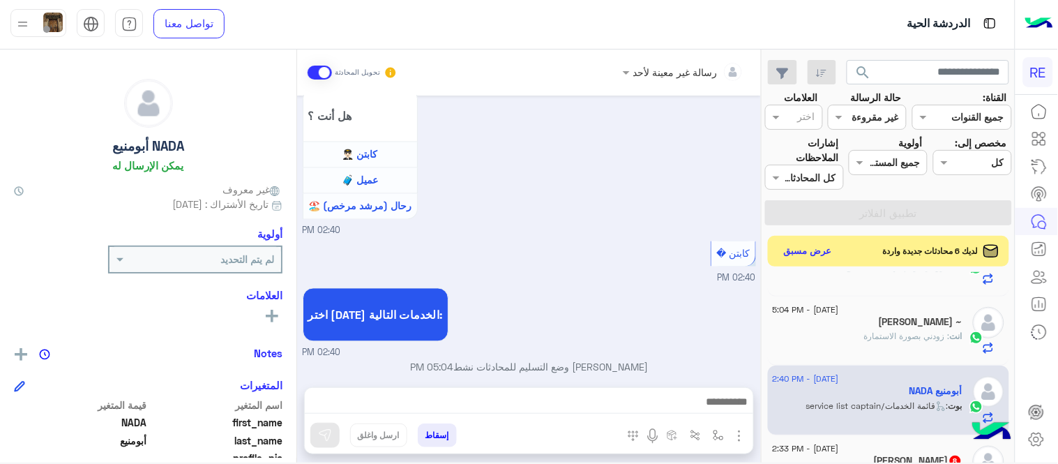
scroll to position [644, 0]
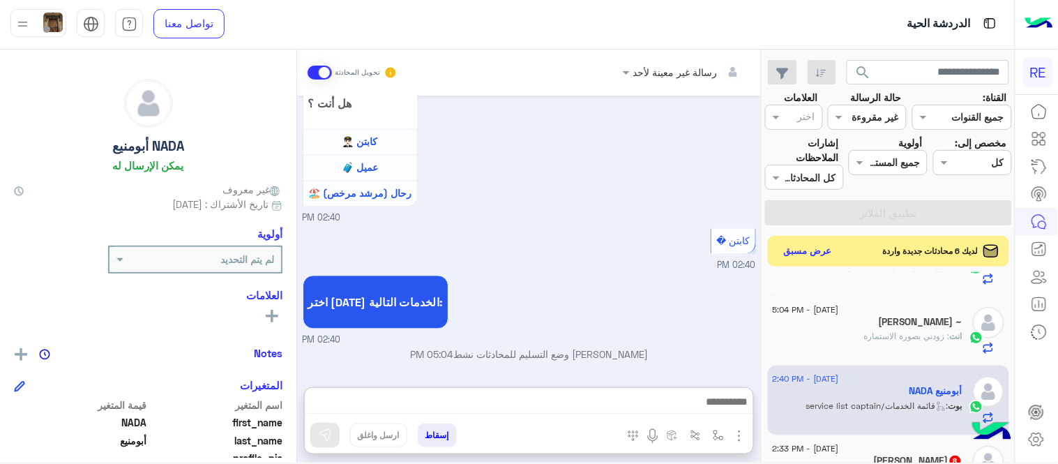
click at [518, 393] on textarea at bounding box center [529, 403] width 448 height 21
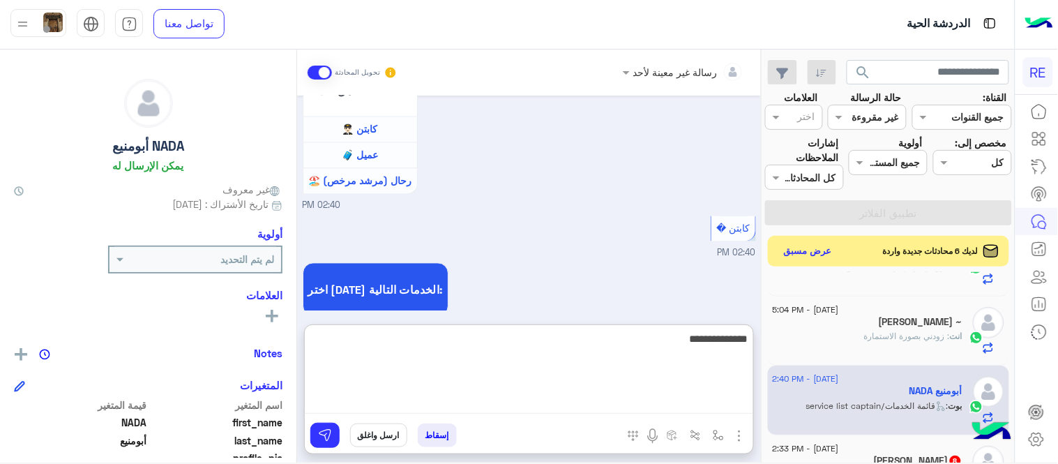
type textarea "**********"
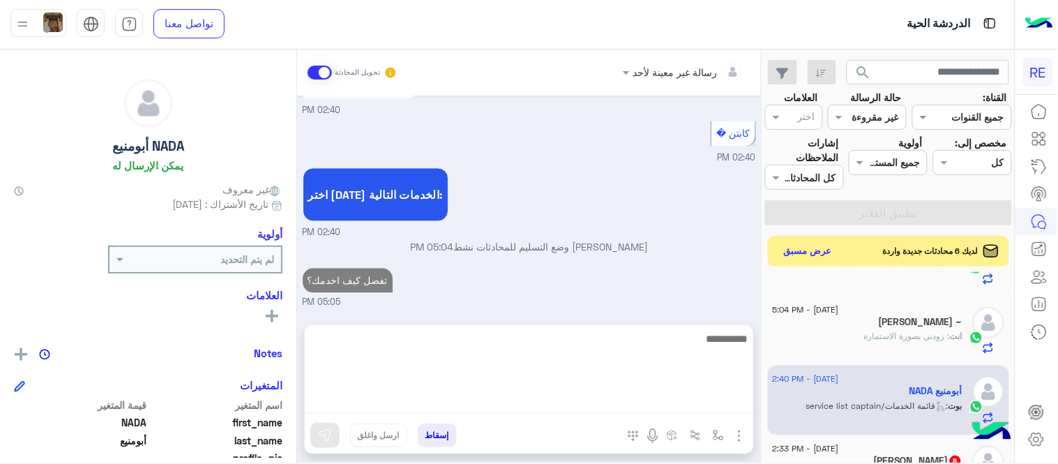
click at [618, 275] on div "[DATE] تم إعادة توجيه المحادثة. للعودة إلي الرد الالي، أنقر الزر الموجود بالأسف…" at bounding box center [529, 203] width 464 height 215
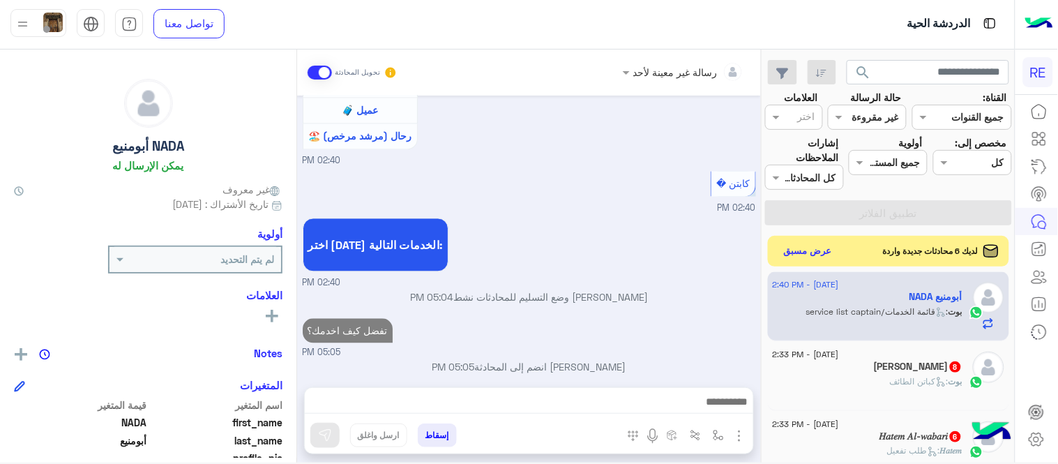
scroll to position [714, 0]
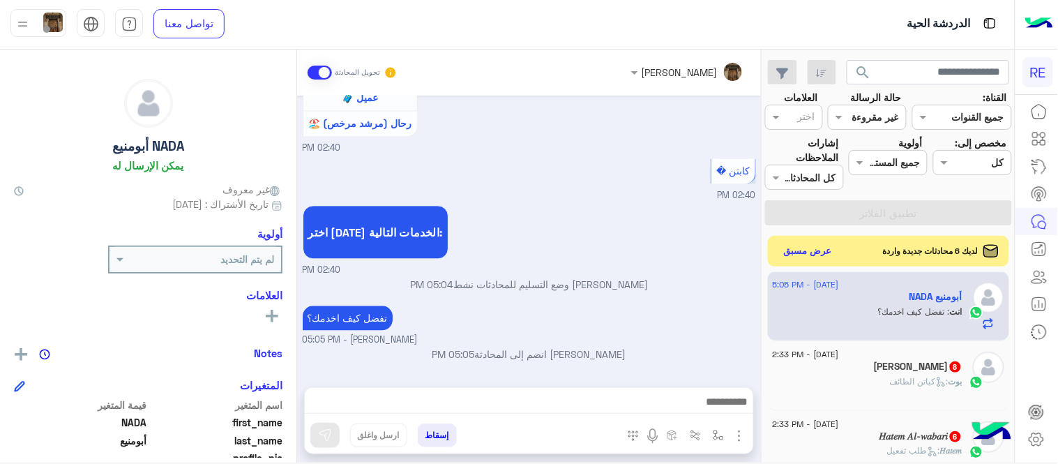
click at [886, 370] on div "Ali 8" at bounding box center [867, 367] width 190 height 15
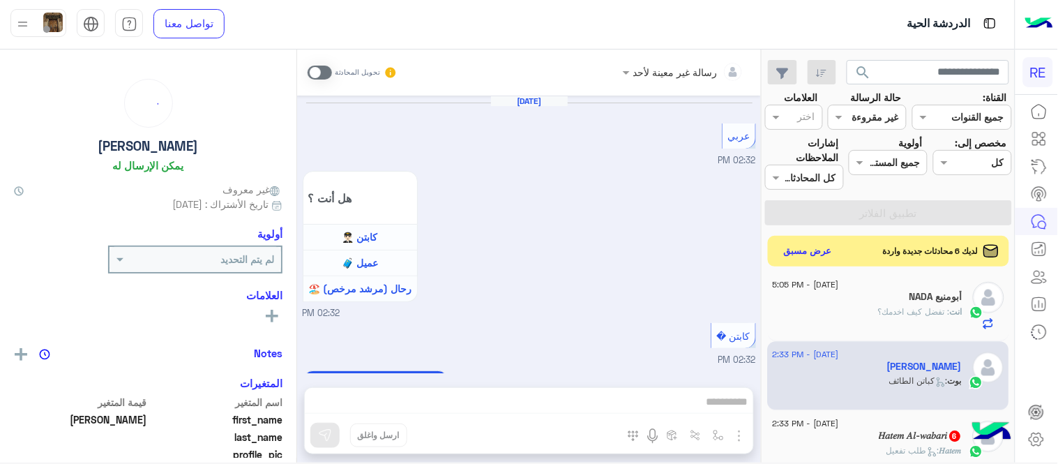
scroll to position [967, 0]
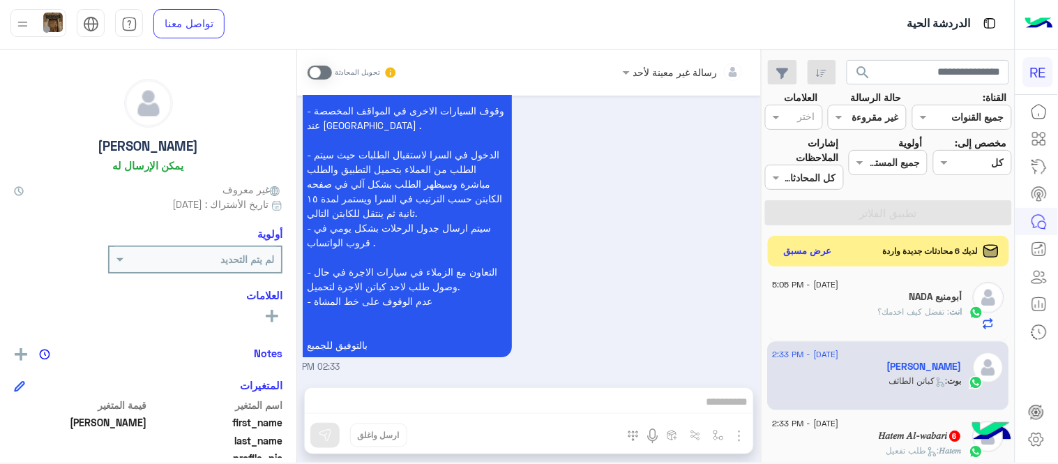
click at [315, 68] on span at bounding box center [319, 73] width 24 height 14
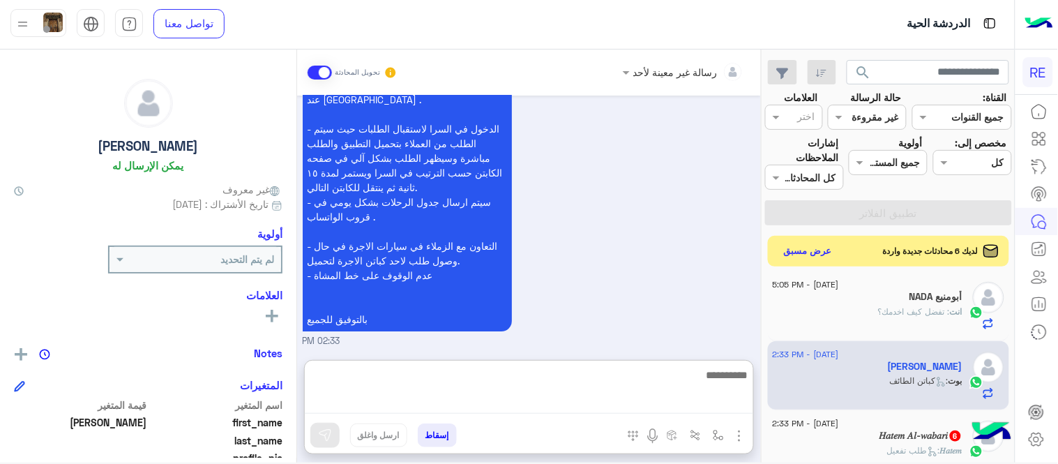
click at [587, 398] on textarea at bounding box center [529, 389] width 448 height 47
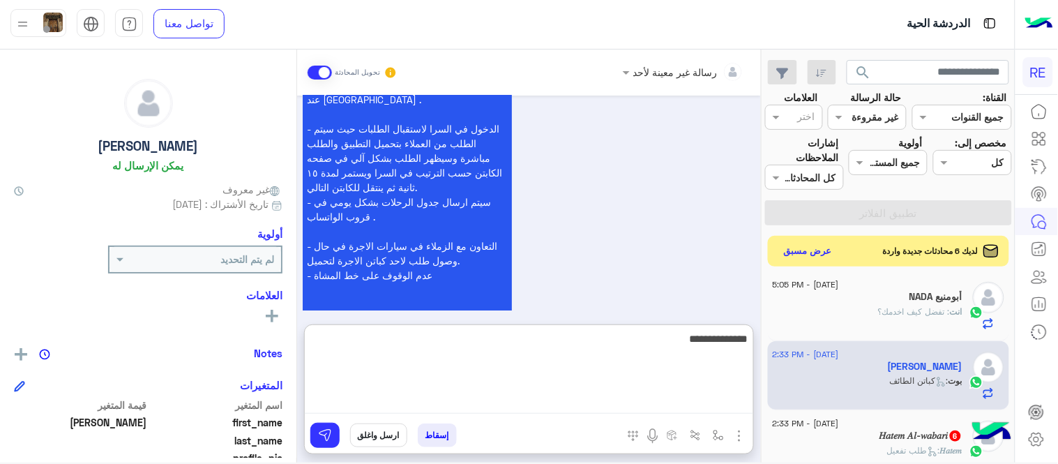
type textarea "**********"
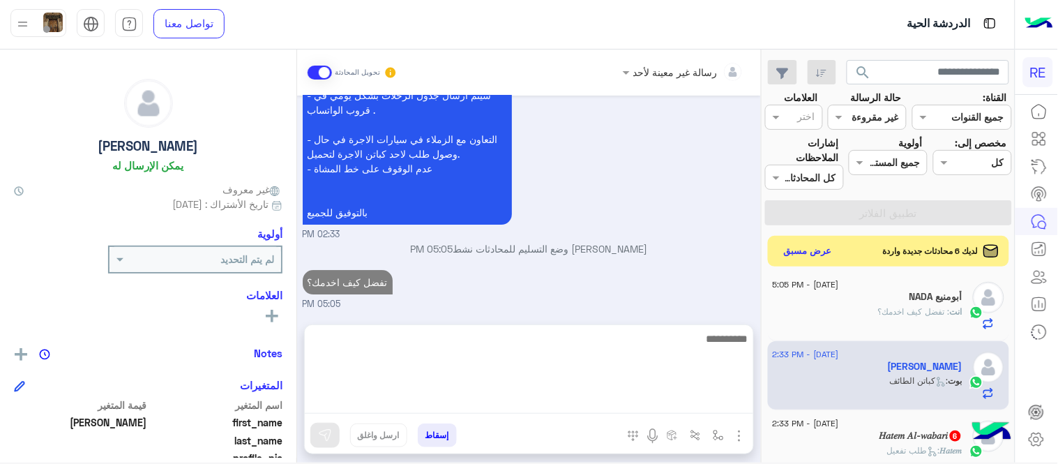
click at [659, 267] on div "[DATE] عربي 02:32 PM هل أنت ؟ كابتن 👨🏻‍✈️ عميل 🧳 رحال (مرشد مرخص) 🏖️ 02:32 PM ك…" at bounding box center [529, 203] width 464 height 215
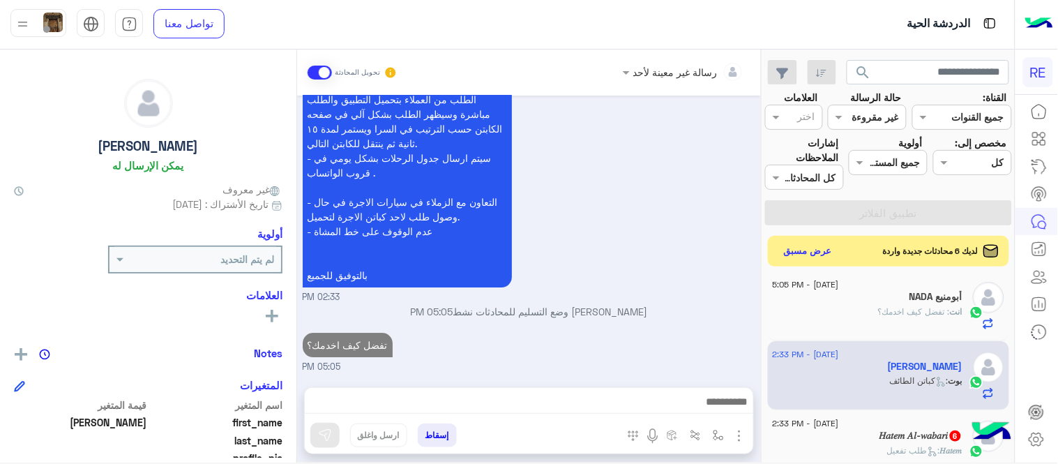
scroll to position [0, 0]
click at [869, 452] on div "𝐻𝑎𝑡𝑒𝑚 : طلب تفعيل" at bounding box center [867, 456] width 190 height 24
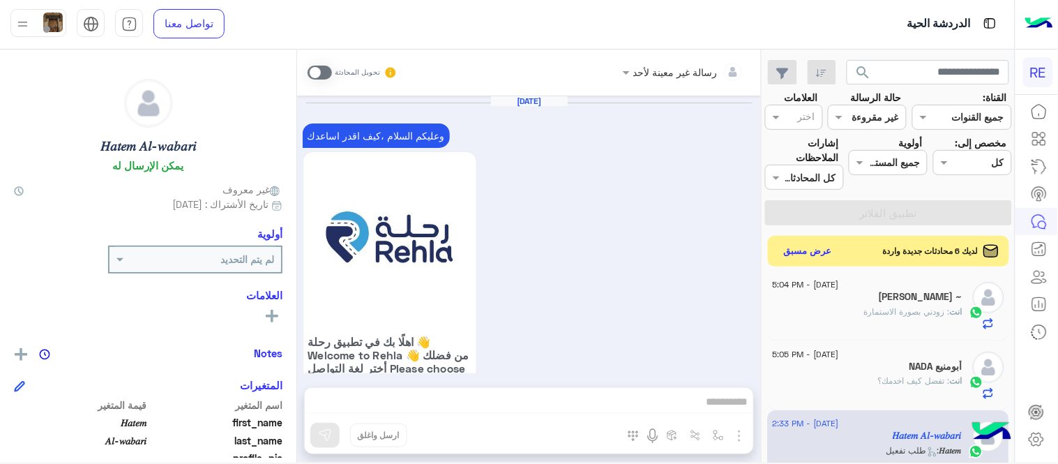
scroll to position [1297, 0]
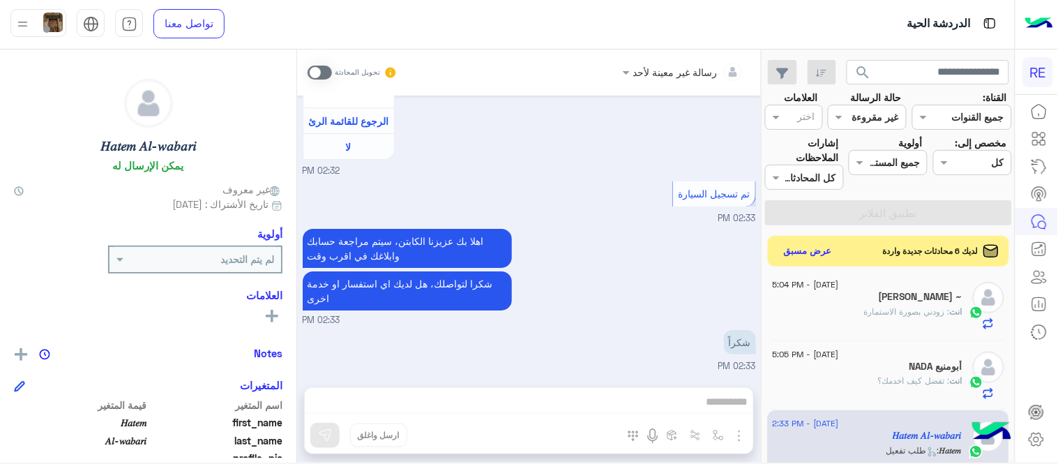
click at [314, 68] on span at bounding box center [319, 73] width 24 height 14
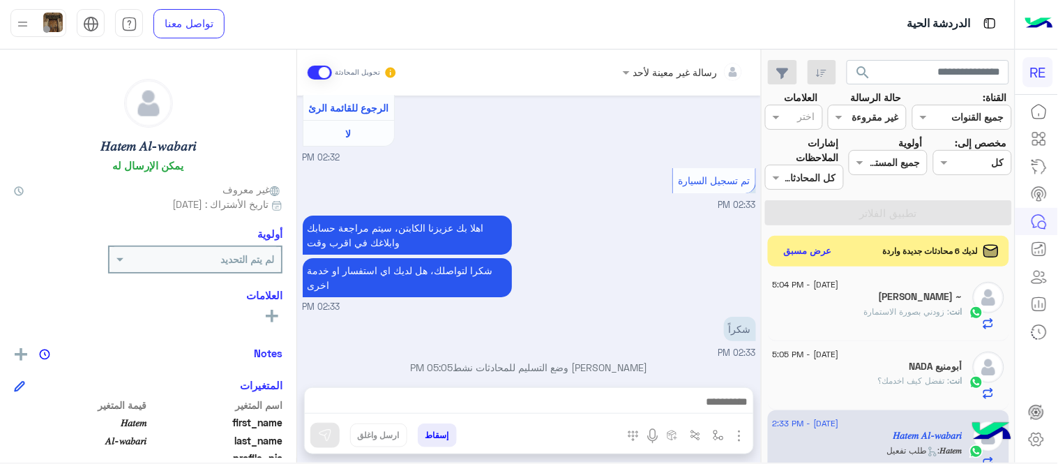
scroll to position [1322, 0]
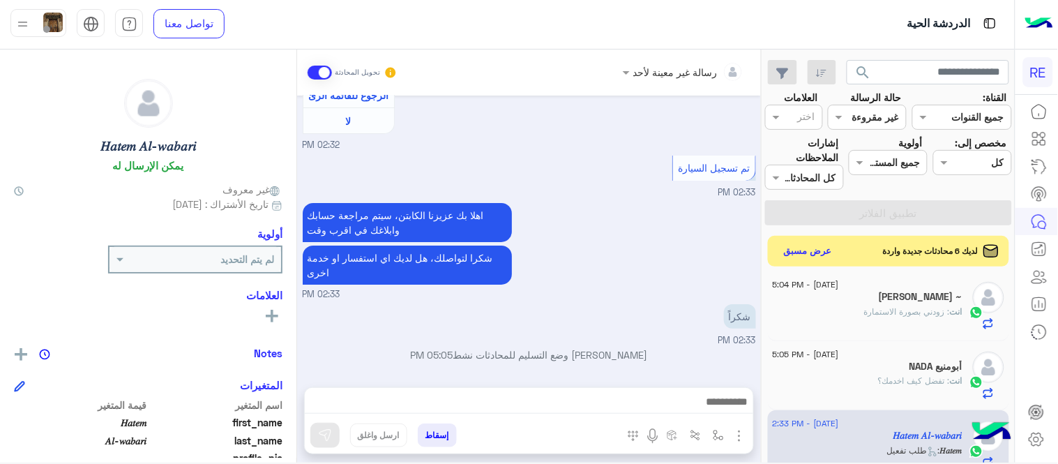
click at [559, 406] on textarea at bounding box center [529, 403] width 448 height 21
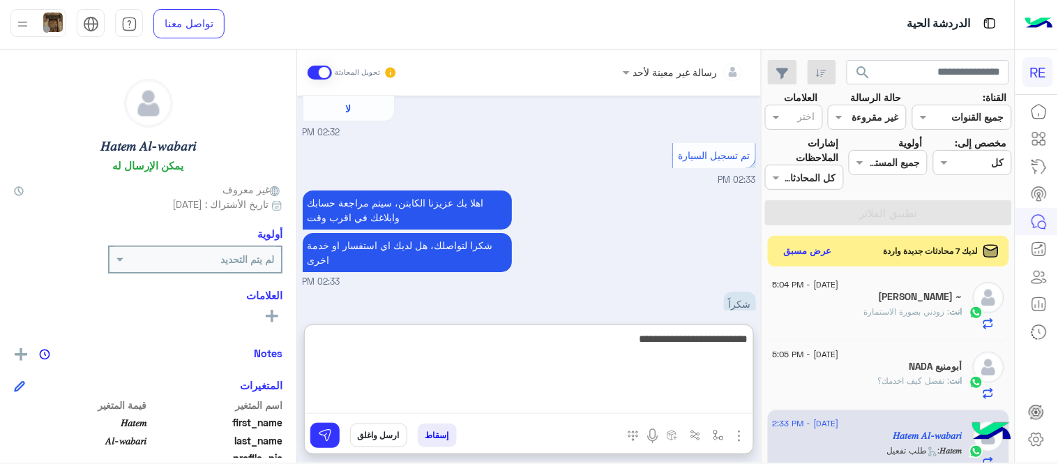
type textarea "**********"
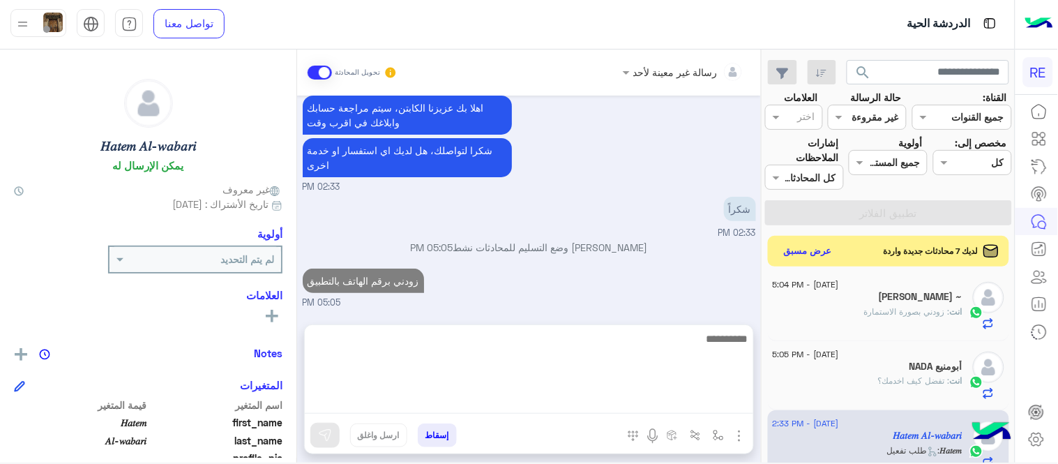
click at [636, 262] on div "[DATE] وعليكم السلام ،كيف اقدر اساعدك اهلًا بك في تطبيق رحلة 👋 Welcome to Rehla…" at bounding box center [529, 203] width 464 height 215
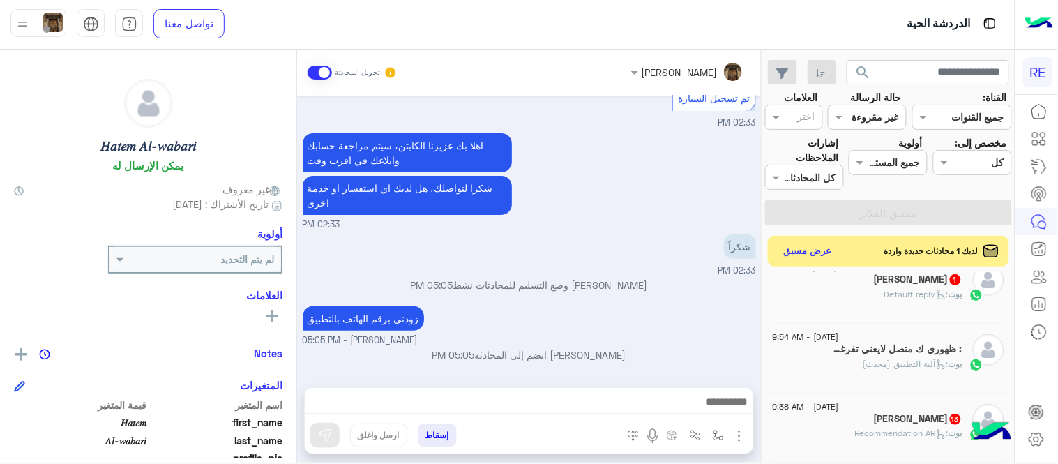
scroll to position [7, 0]
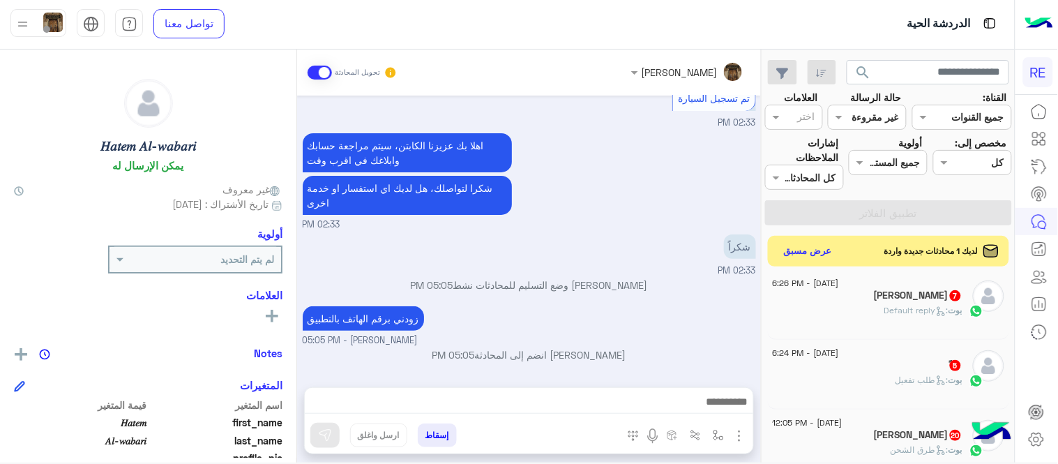
drag, startPoint x: 761, startPoint y: 284, endPoint x: 763, endPoint y: 293, distance: 8.8
click at [763, 293] on mat-drawer-container "search القناة: القناه جميع القنوات حالة الرسالة القناه غير مقروءة العلامات اختر…" at bounding box center [507, 258] width 1014 height 418
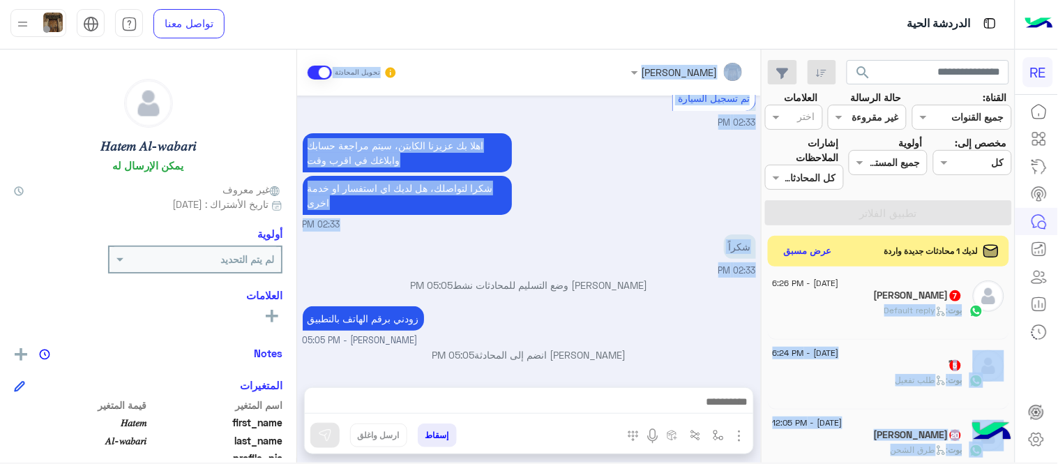
click at [726, 300] on div "[PERSON_NAME] وضع التسليم للمحادثات نشط 05:05 PM" at bounding box center [529, 289] width 453 height 25
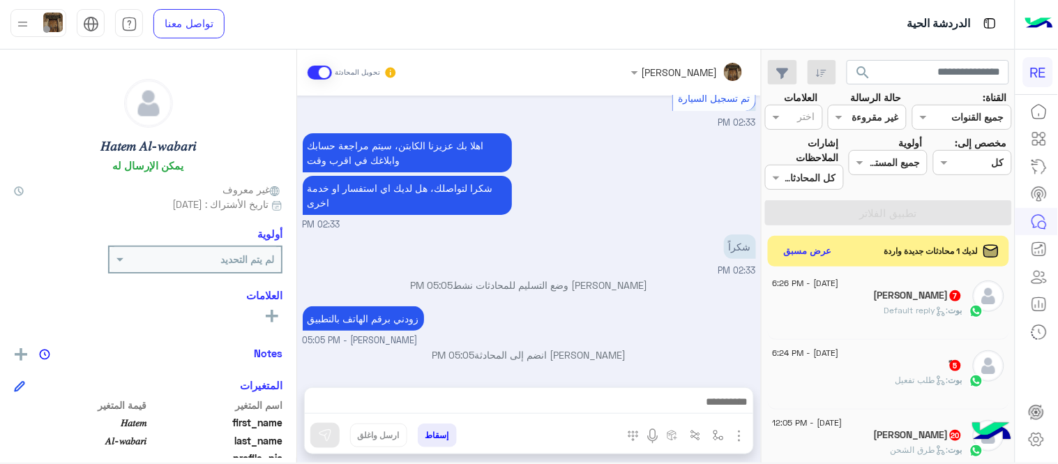
drag, startPoint x: 768, startPoint y: 287, endPoint x: 722, endPoint y: 309, distance: 51.1
click at [722, 309] on mat-drawer-container "search القناة: القناه جميع القنوات حالة الرسالة القناه غير مقروءة العلامات اختر…" at bounding box center [507, 258] width 1014 height 418
click at [722, 309] on div "زودني برقم الهاتف بالتطبيق [PERSON_NAME] - 05:05 PM" at bounding box center [529, 325] width 453 height 45
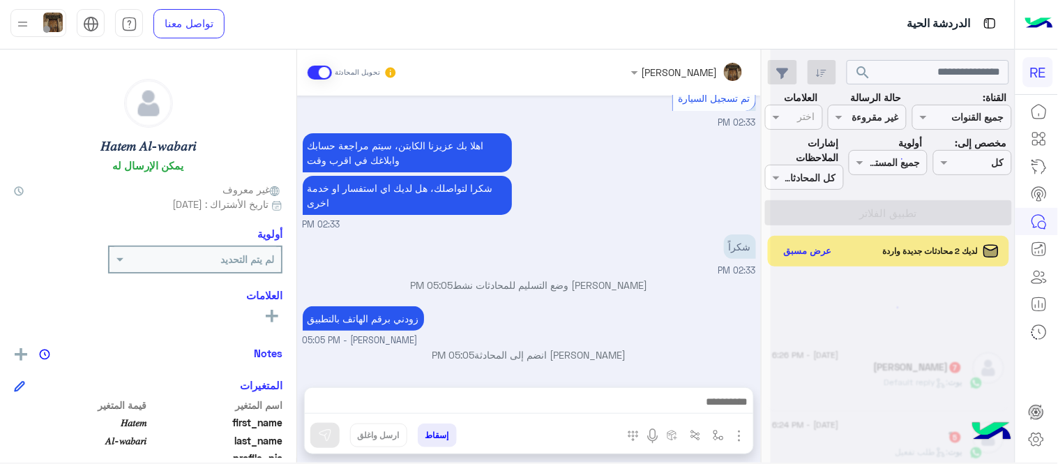
scroll to position [0, 0]
click at [708, 280] on p "[PERSON_NAME] وضع التسليم للمحادثات نشط 05:05 PM" at bounding box center [529, 284] width 453 height 15
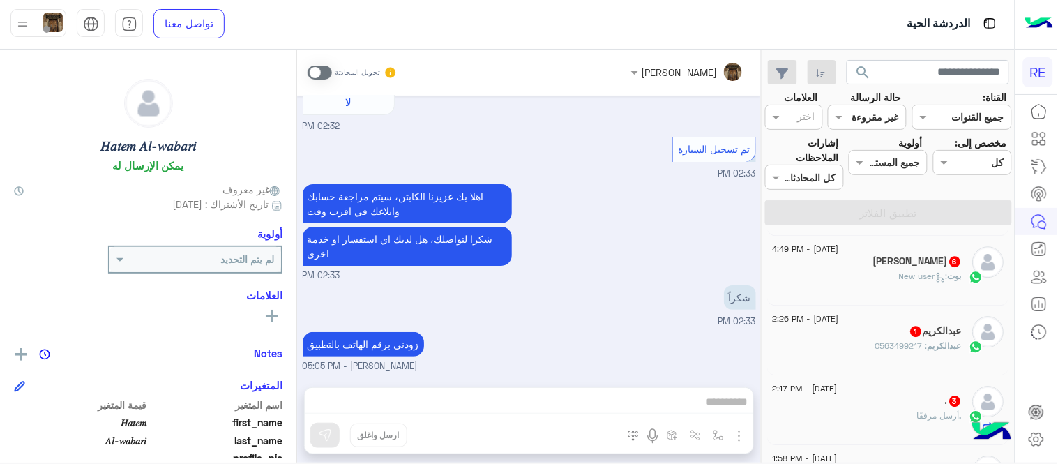
scroll to position [1034, 0]
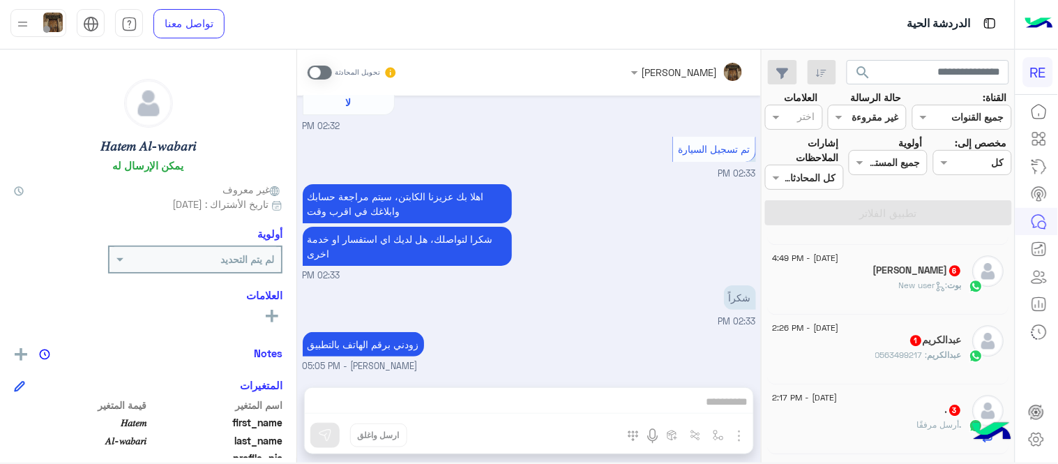
click at [890, 337] on div "[PERSON_NAME] 1" at bounding box center [867, 341] width 190 height 15
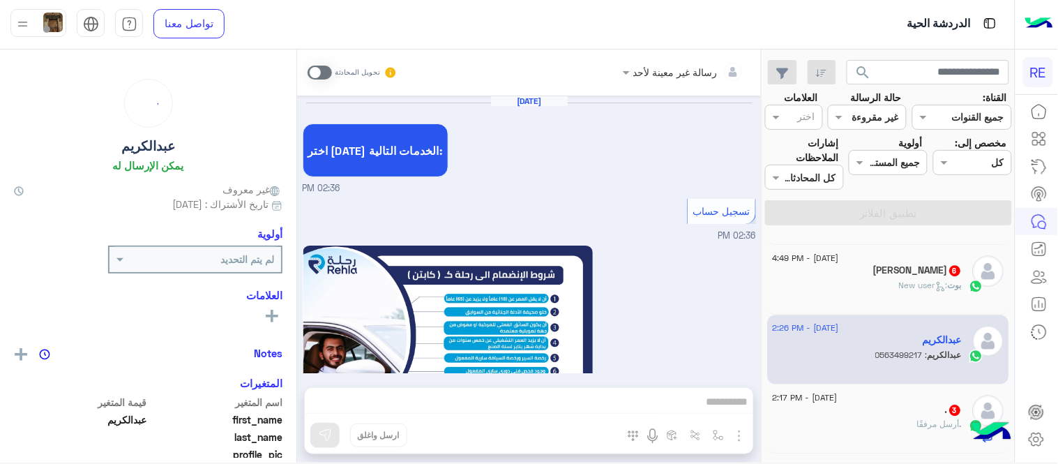
scroll to position [767, 0]
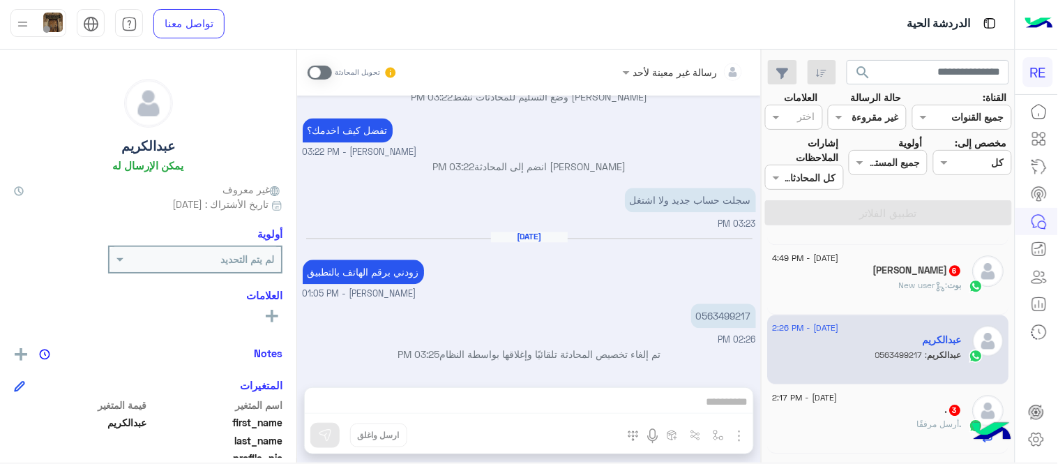
click at [722, 314] on p "0563499217" at bounding box center [723, 316] width 65 height 24
copy p "0563499217"
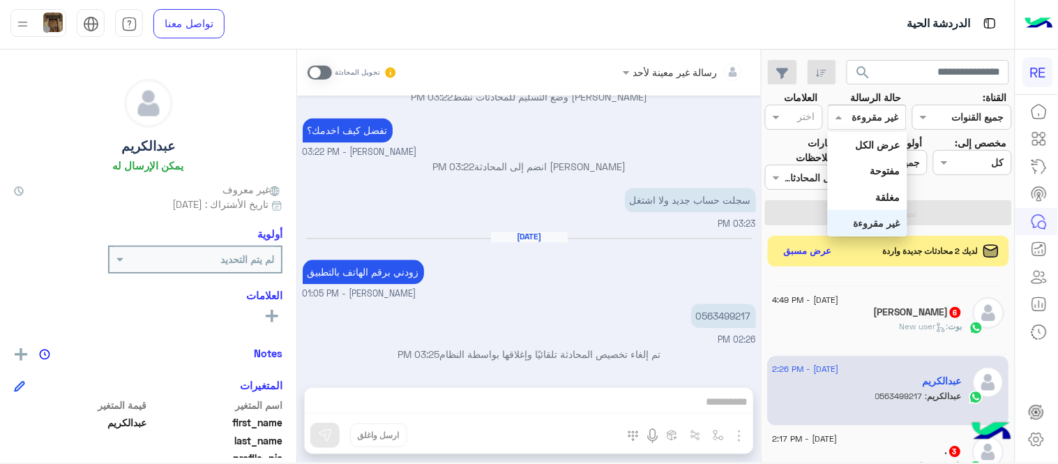
click at [873, 121] on input "text" at bounding box center [883, 117] width 32 height 15
click at [706, 280] on div "[DATE] زودني برقم الهاتف بالتطبيق [PERSON_NAME] - 01:05 PM" at bounding box center [529, 265] width 453 height 69
click at [720, 317] on p "0563499217" at bounding box center [723, 316] width 65 height 24
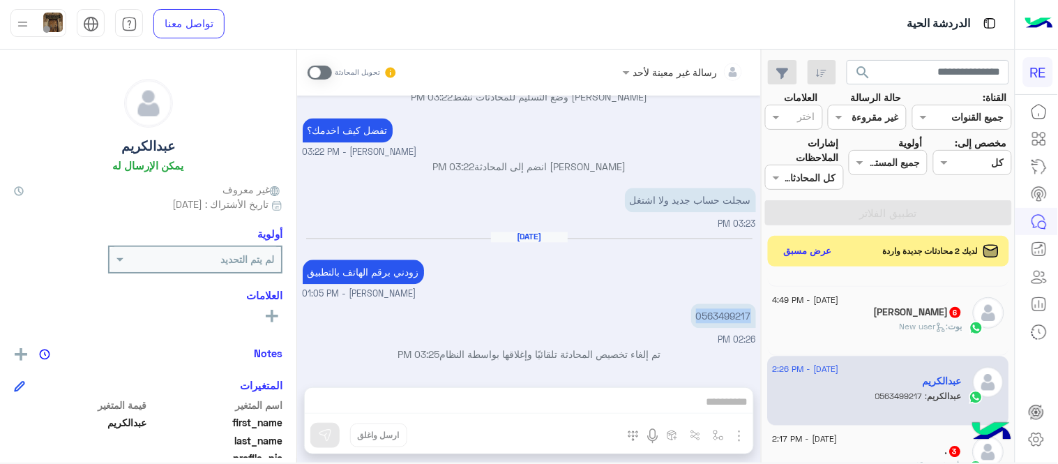
click at [720, 317] on p "0563499217" at bounding box center [723, 316] width 65 height 24
copy p "0563499217"
click at [530, 402] on div "رسالة غير معينة لأحد تحويل المحادثة [DATE] اختر [DATE] الخدمات التالية: 02:36 P…" at bounding box center [529, 258] width 464 height 418
click at [316, 78] on span at bounding box center [319, 73] width 24 height 14
click at [451, 398] on div "رسالة غير معينة لأحد تحويل المحادثة [DATE] اختر [DATE] الخدمات التالية: 02:36 P…" at bounding box center [529, 258] width 464 height 418
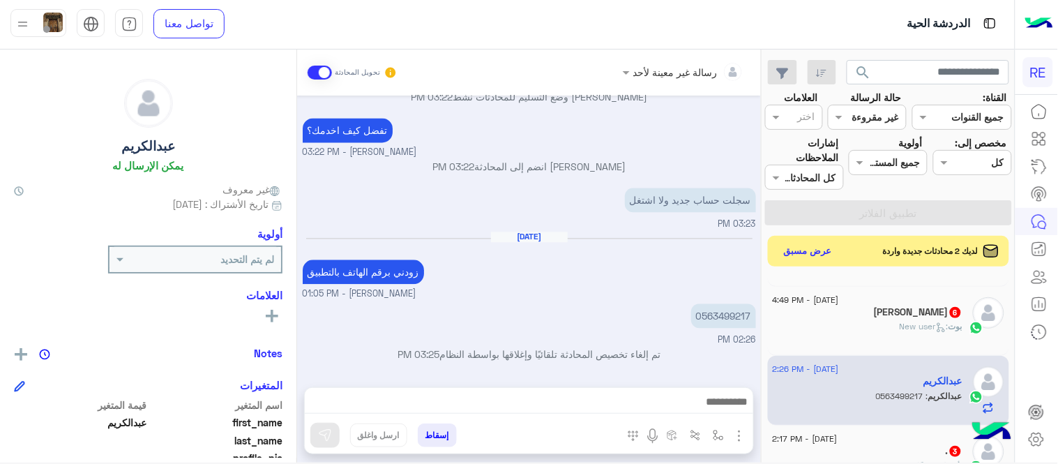
scroll to position [791, 0]
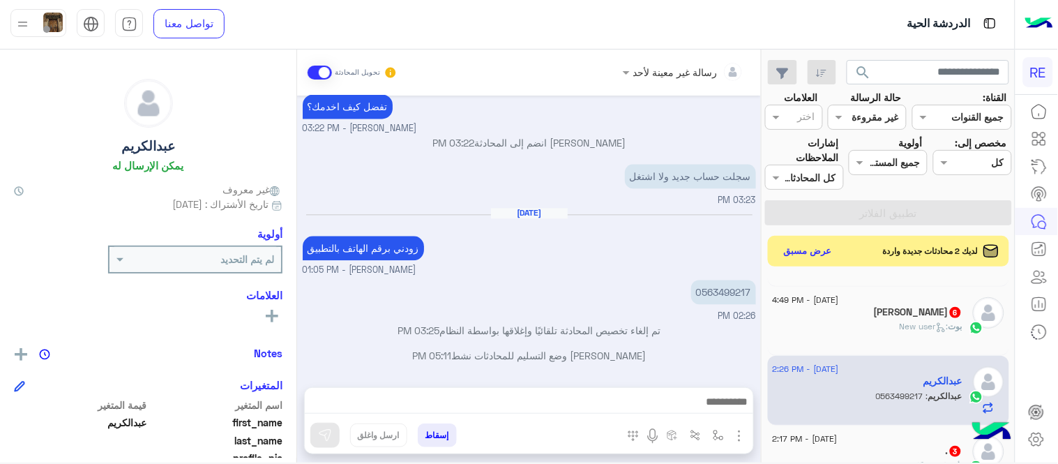
click at [451, 398] on textarea at bounding box center [529, 403] width 448 height 21
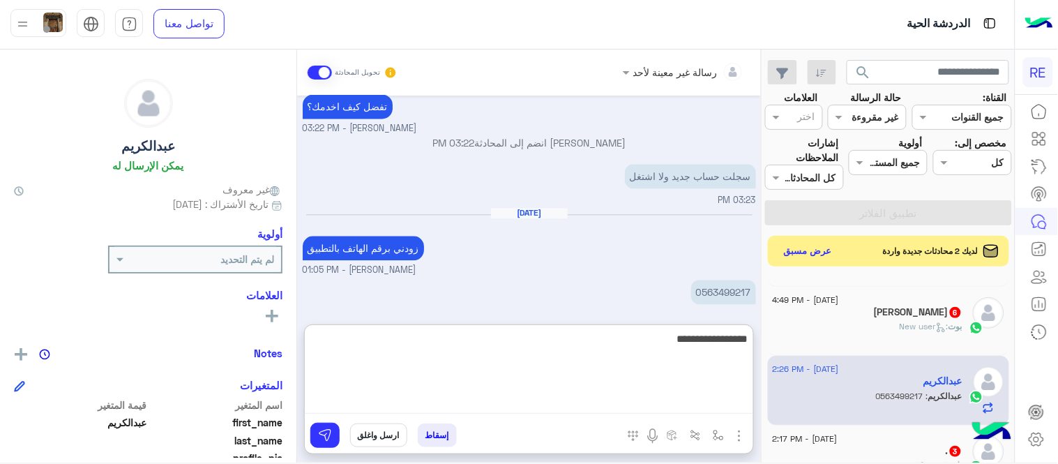
type textarea "**********"
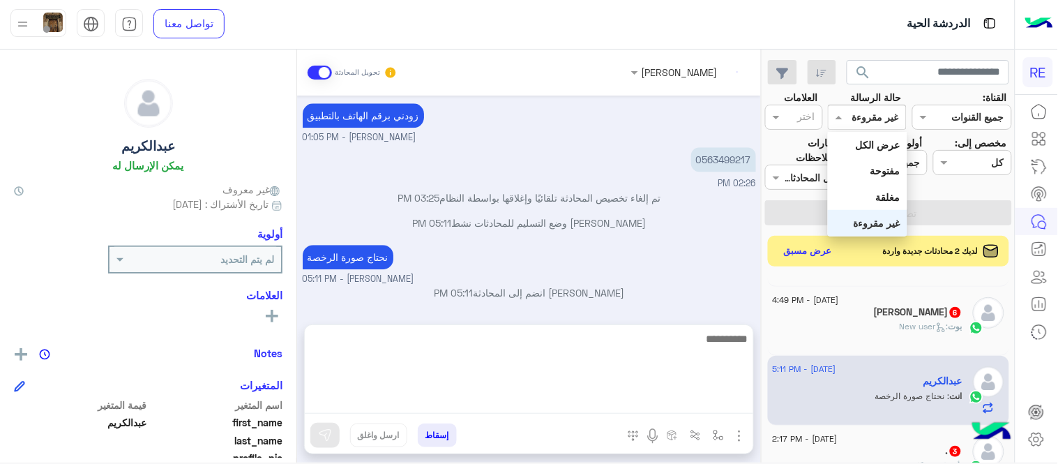
click at [875, 125] on div "القناه غير مقروءة" at bounding box center [867, 117] width 79 height 25
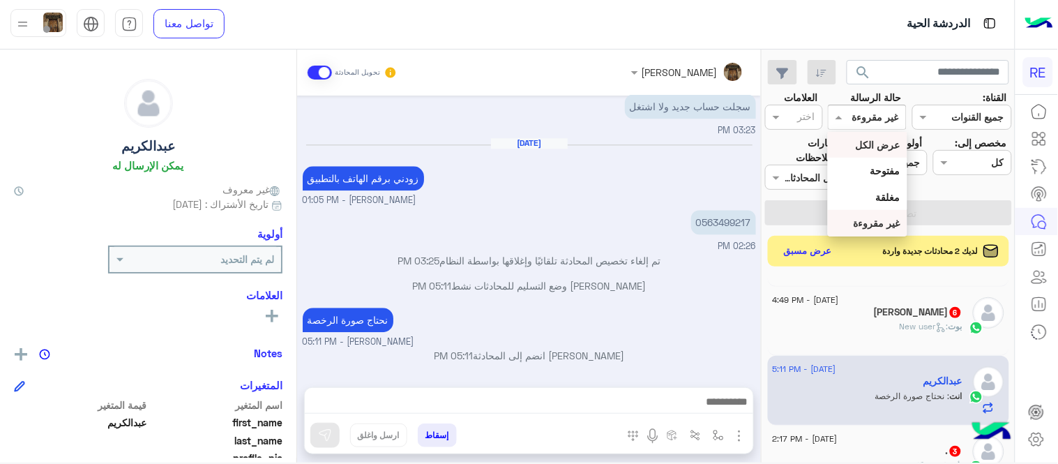
click at [844, 148] on div "عرض الكل" at bounding box center [867, 145] width 79 height 26
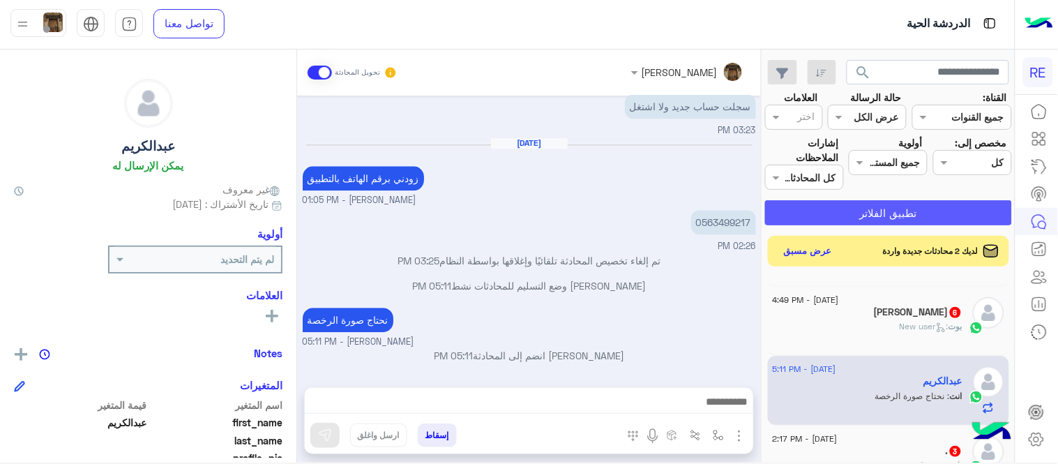
click at [833, 204] on button "تطبيق الفلاتر" at bounding box center [888, 212] width 247 height 25
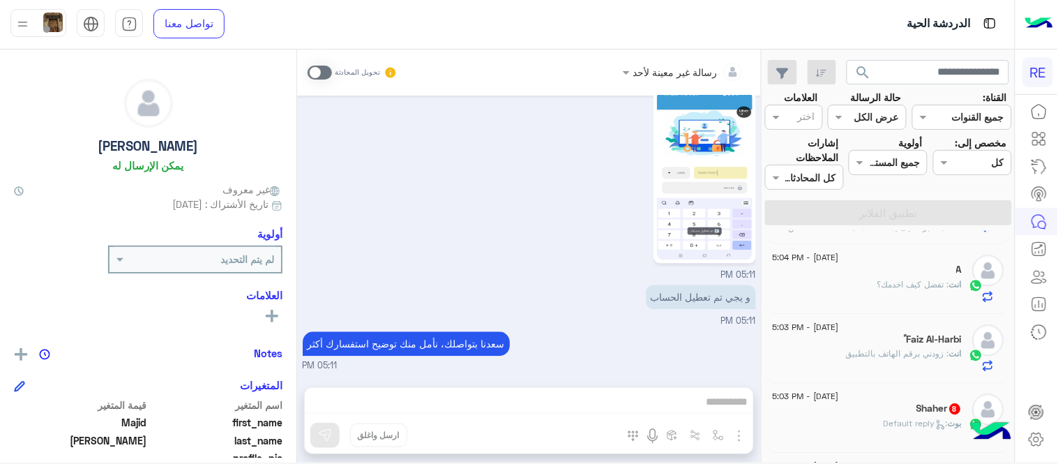
scroll to position [1033, 0]
click at [927, 70] on input "text" at bounding box center [927, 72] width 163 height 25
paste input "*********"
click at [846, 60] on button "search" at bounding box center [863, 75] width 34 height 30
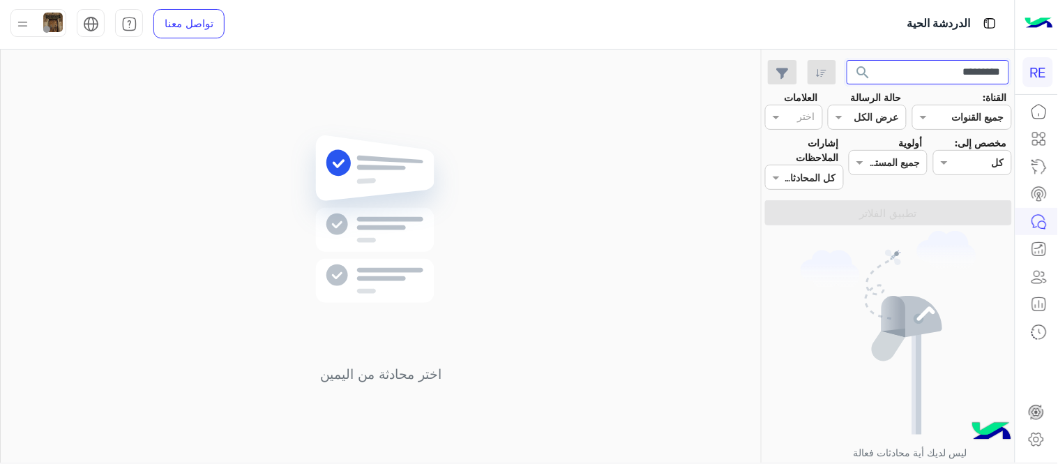
click at [952, 66] on input "*********" at bounding box center [927, 72] width 163 height 25
paste input "text"
click at [846, 60] on button "search" at bounding box center [863, 75] width 34 height 30
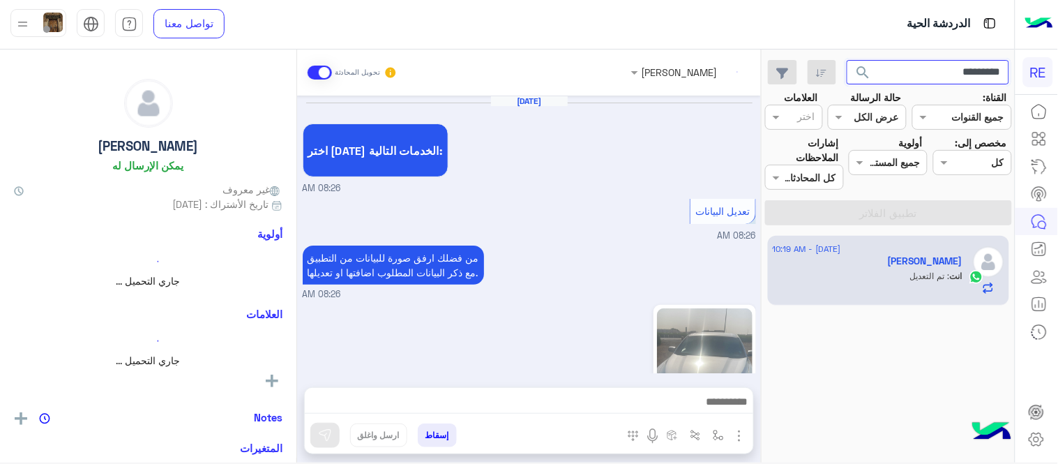
scroll to position [378, 0]
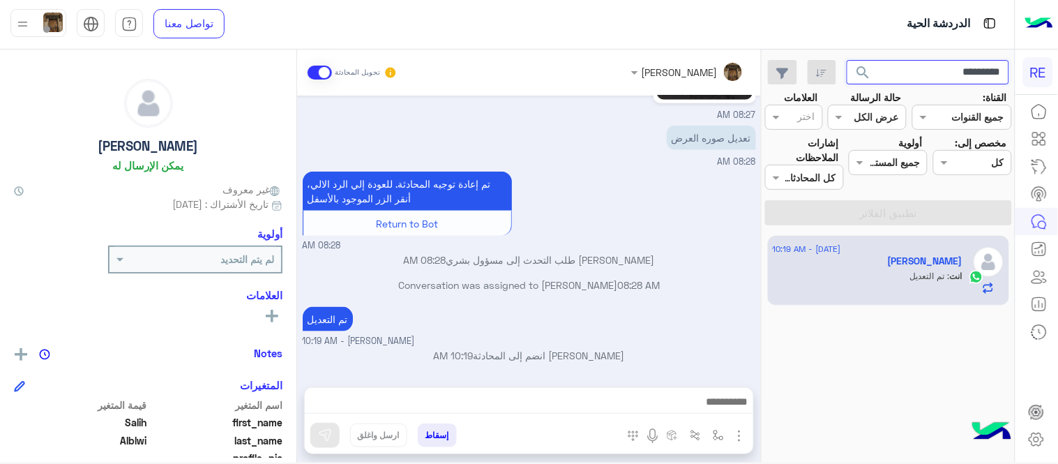
click at [917, 64] on input "*********" at bounding box center [927, 72] width 163 height 25
paste input "text"
type input "*********"
click at [846, 60] on button "search" at bounding box center [863, 75] width 34 height 30
